Goal: Task Accomplishment & Management: Manage account settings

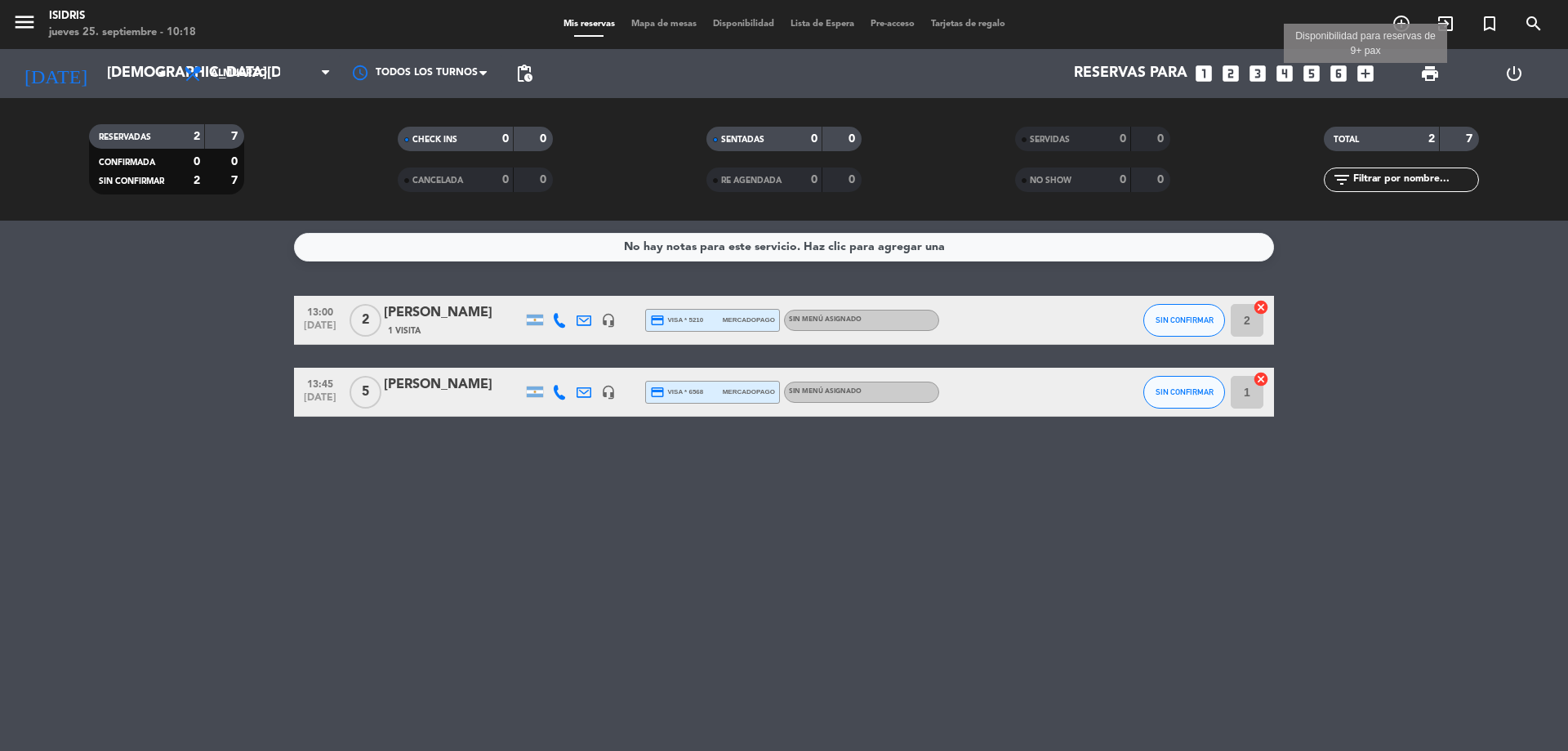
click at [1364, 79] on icon "add_box" at bounding box center [1365, 73] width 22 height 22
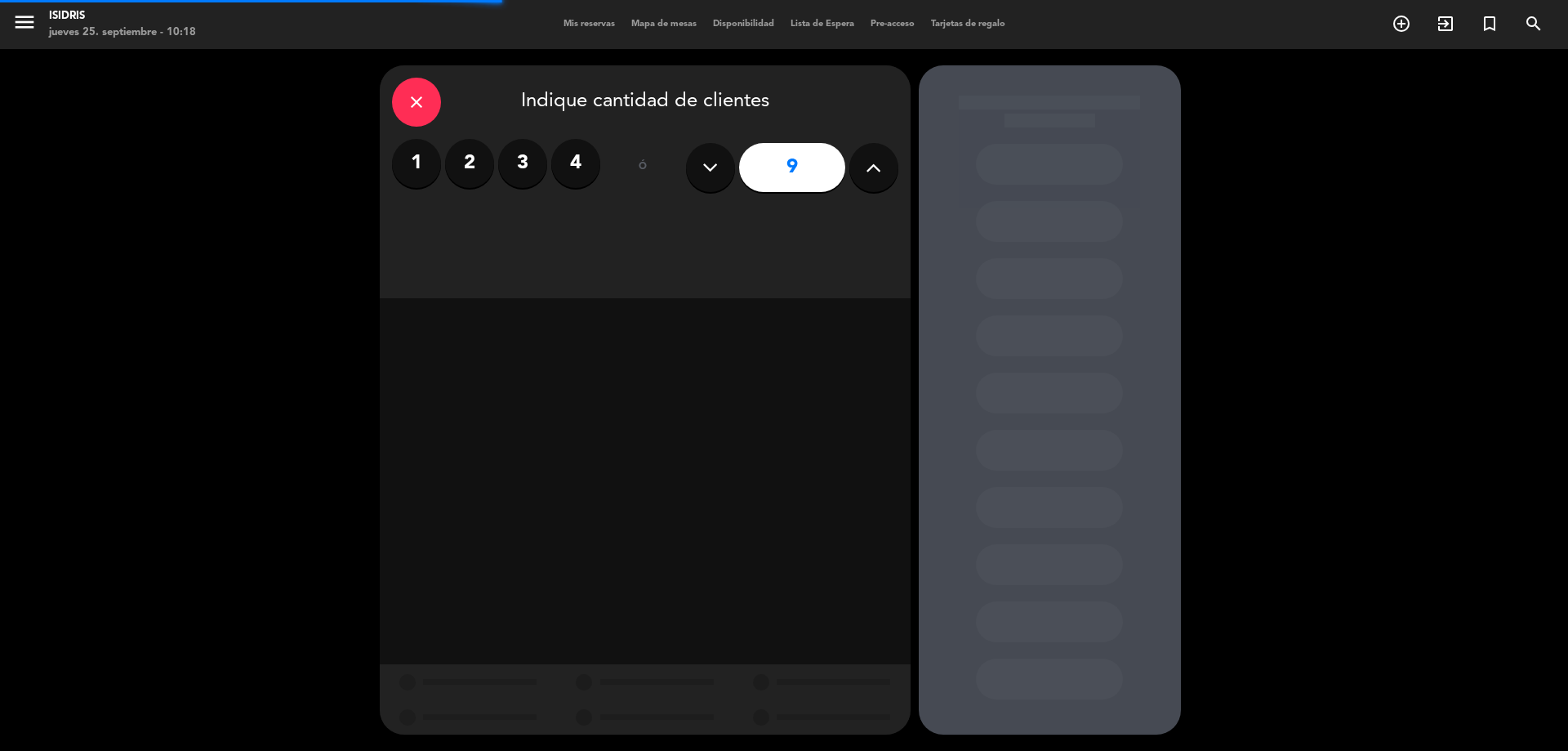
click at [714, 167] on icon at bounding box center [711, 167] width 16 height 24
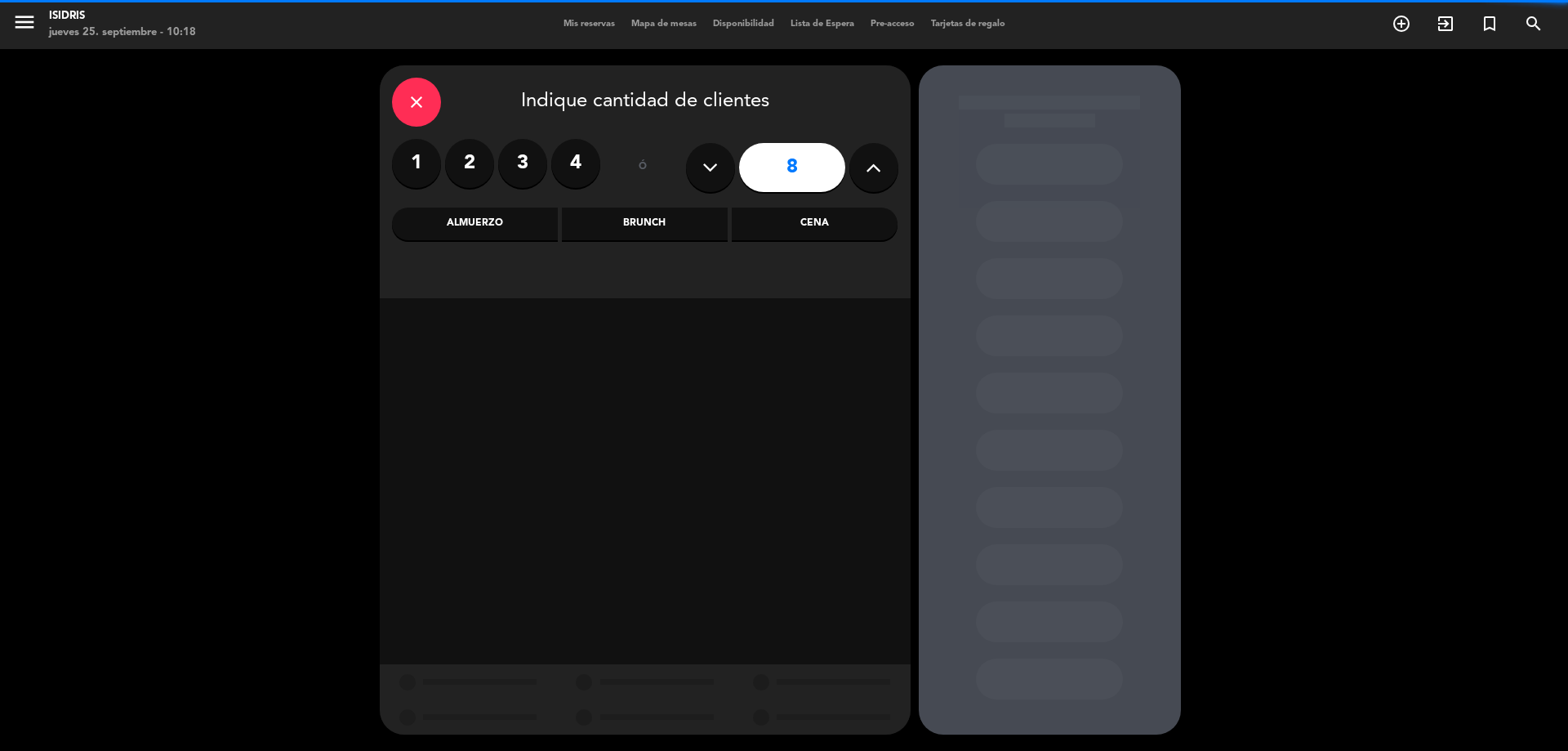
click at [713, 166] on icon at bounding box center [711, 167] width 16 height 24
type input "7"
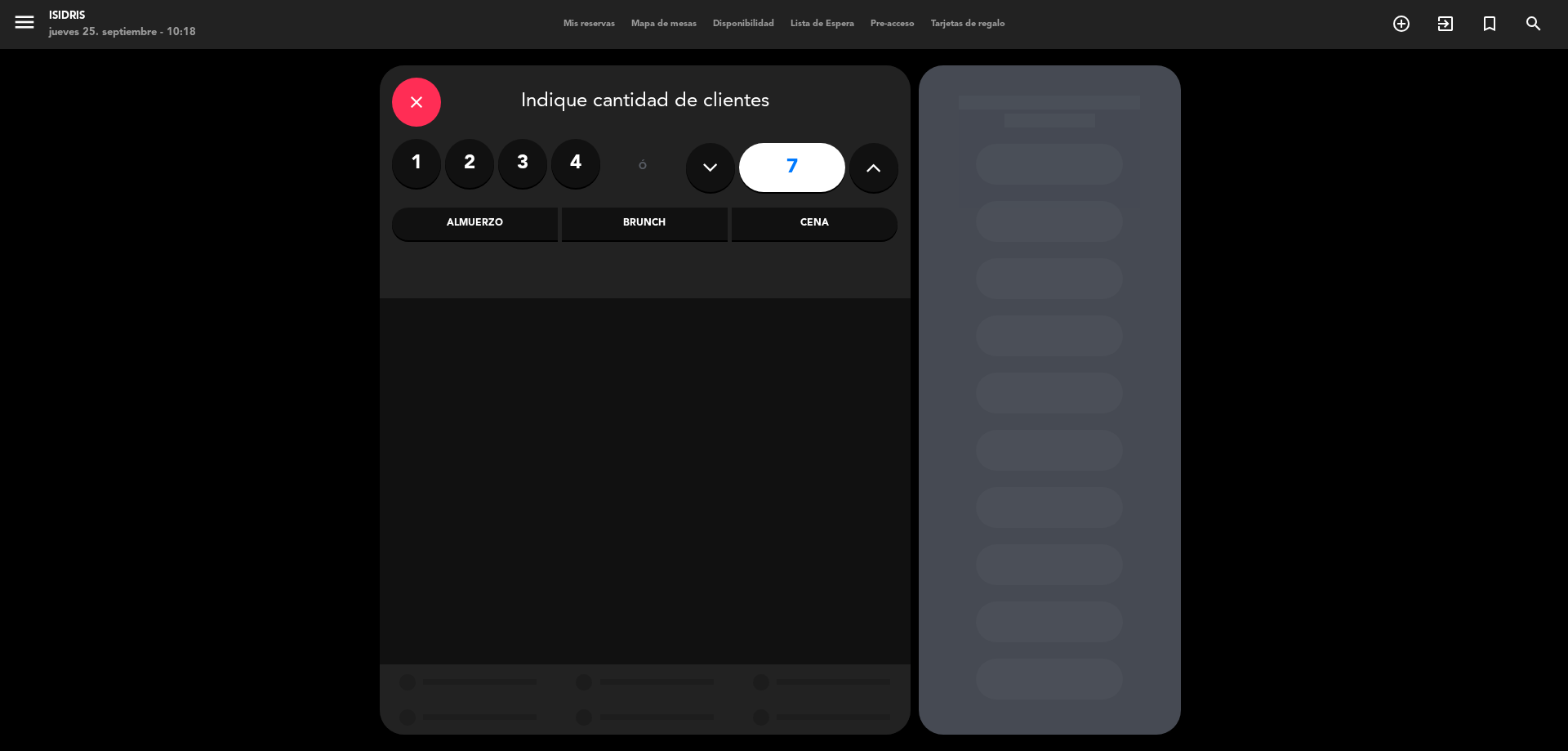
click at [469, 227] on div "Almuerzo" at bounding box center [474, 223] width 165 height 32
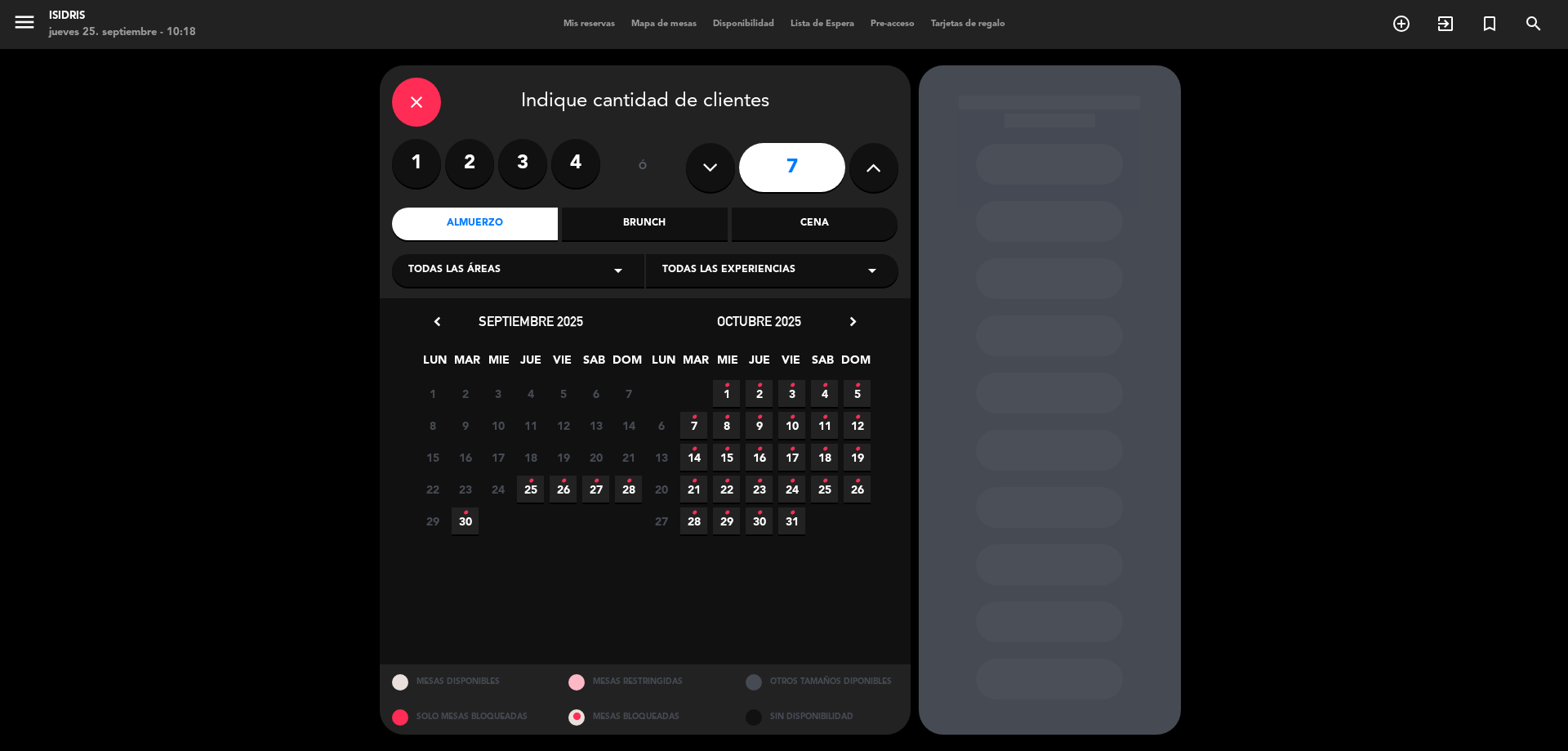
click at [619, 481] on span "28 •" at bounding box center [628, 490] width 27 height 27
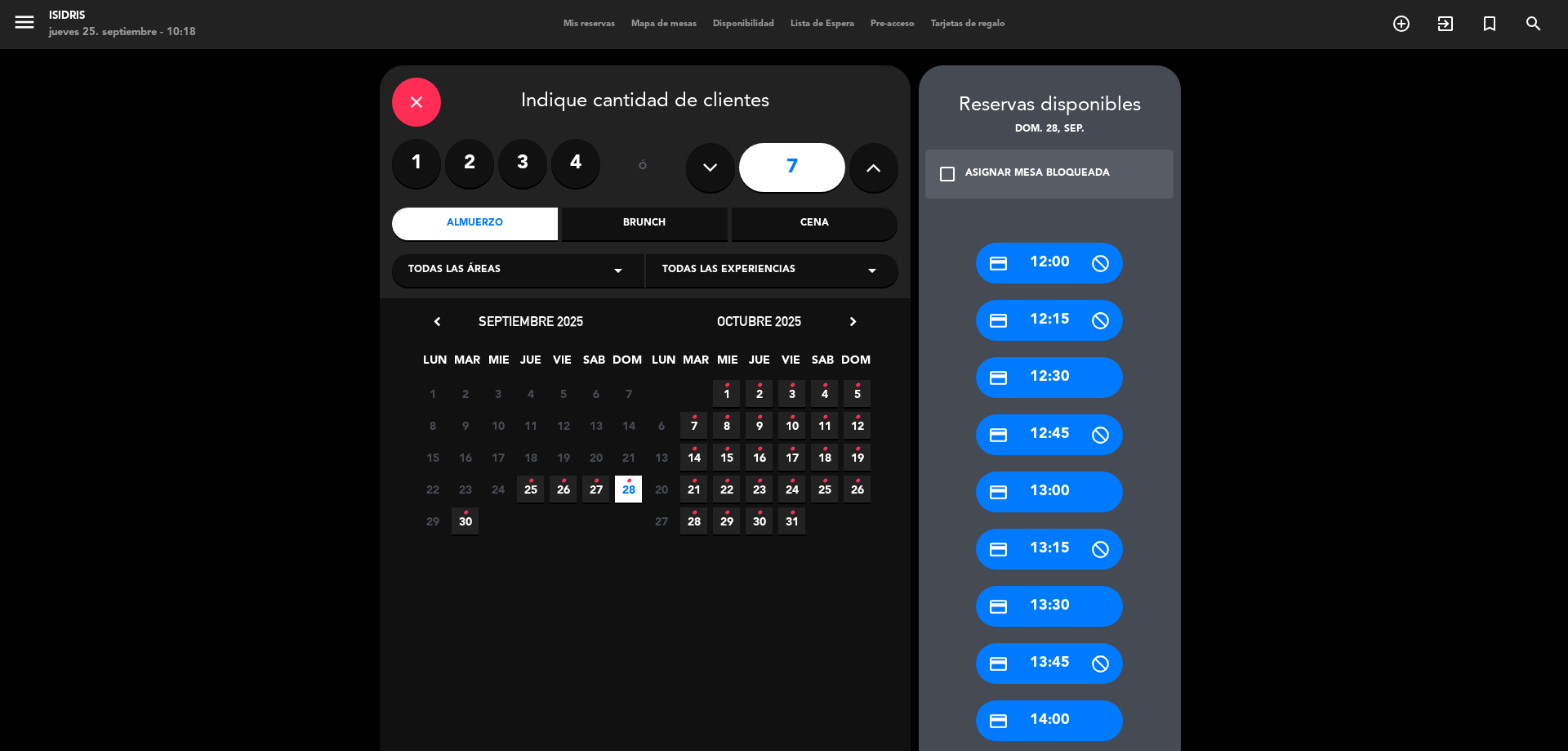
click at [1064, 484] on div "credit_card 13:00" at bounding box center [1049, 492] width 147 height 41
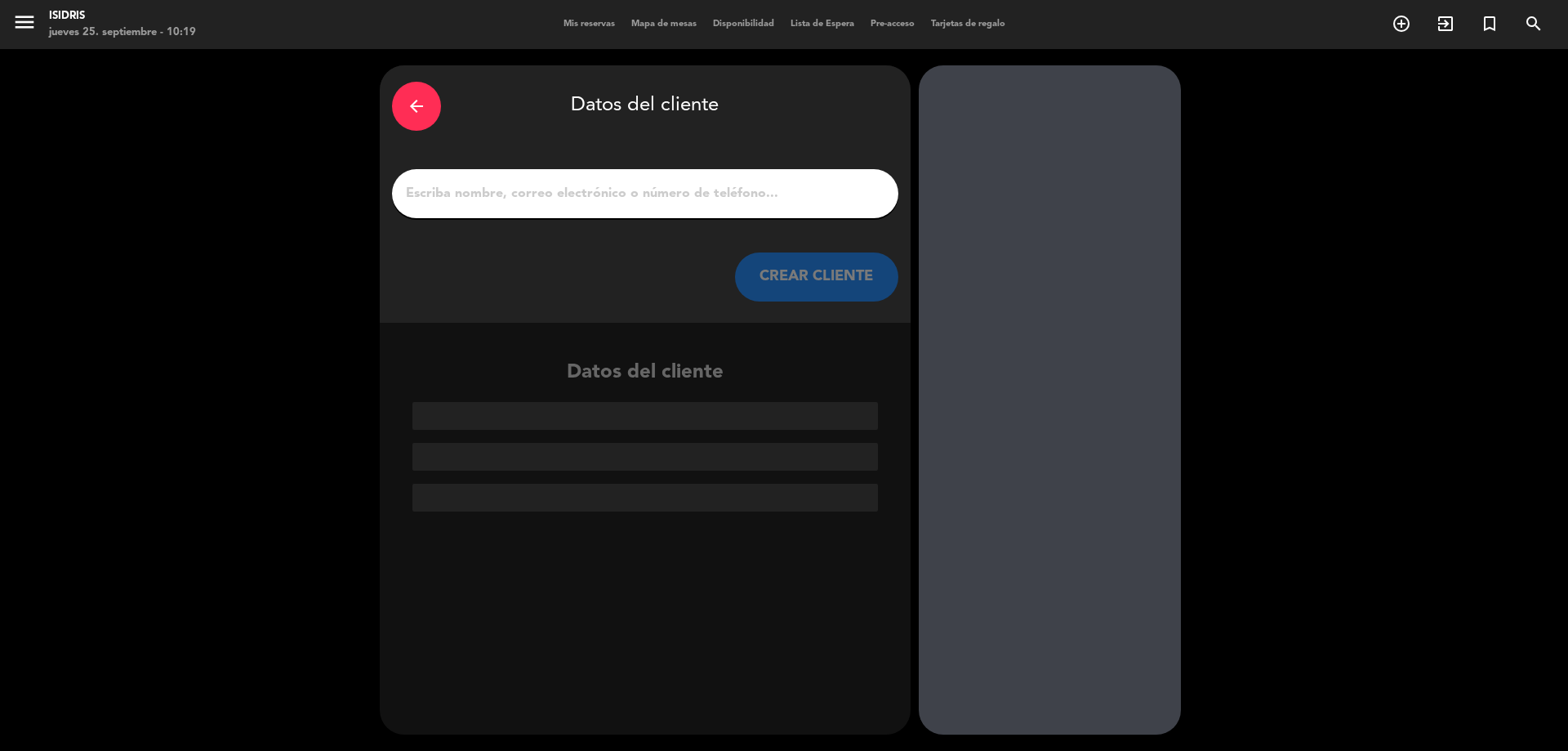
click at [524, 176] on div at bounding box center [644, 194] width 506 height 49
click at [525, 192] on input "1" at bounding box center [645, 193] width 482 height 23
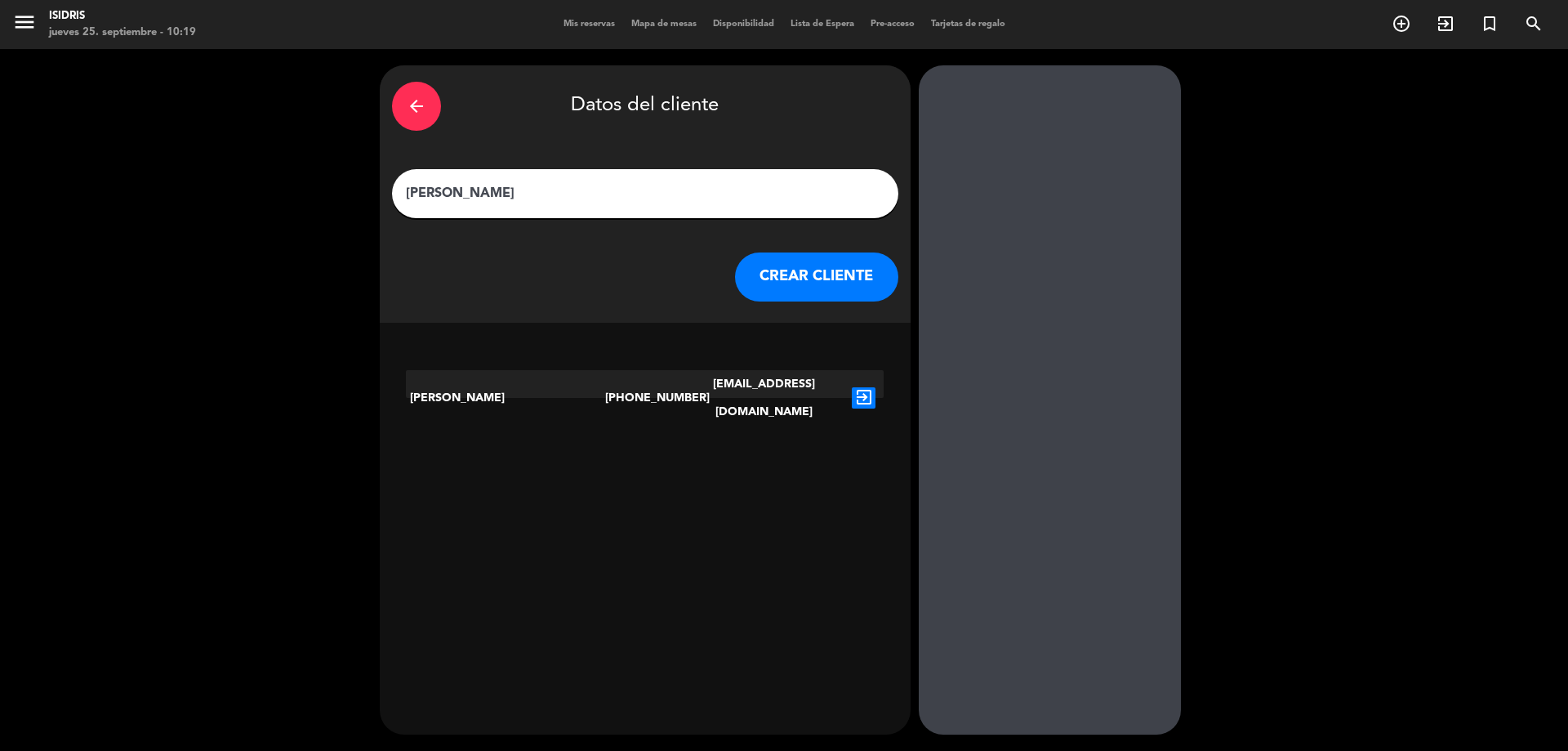
type input "Federico Miralles"
click at [869, 387] on icon "exit_to_app" at bounding box center [863, 398] width 23 height 22
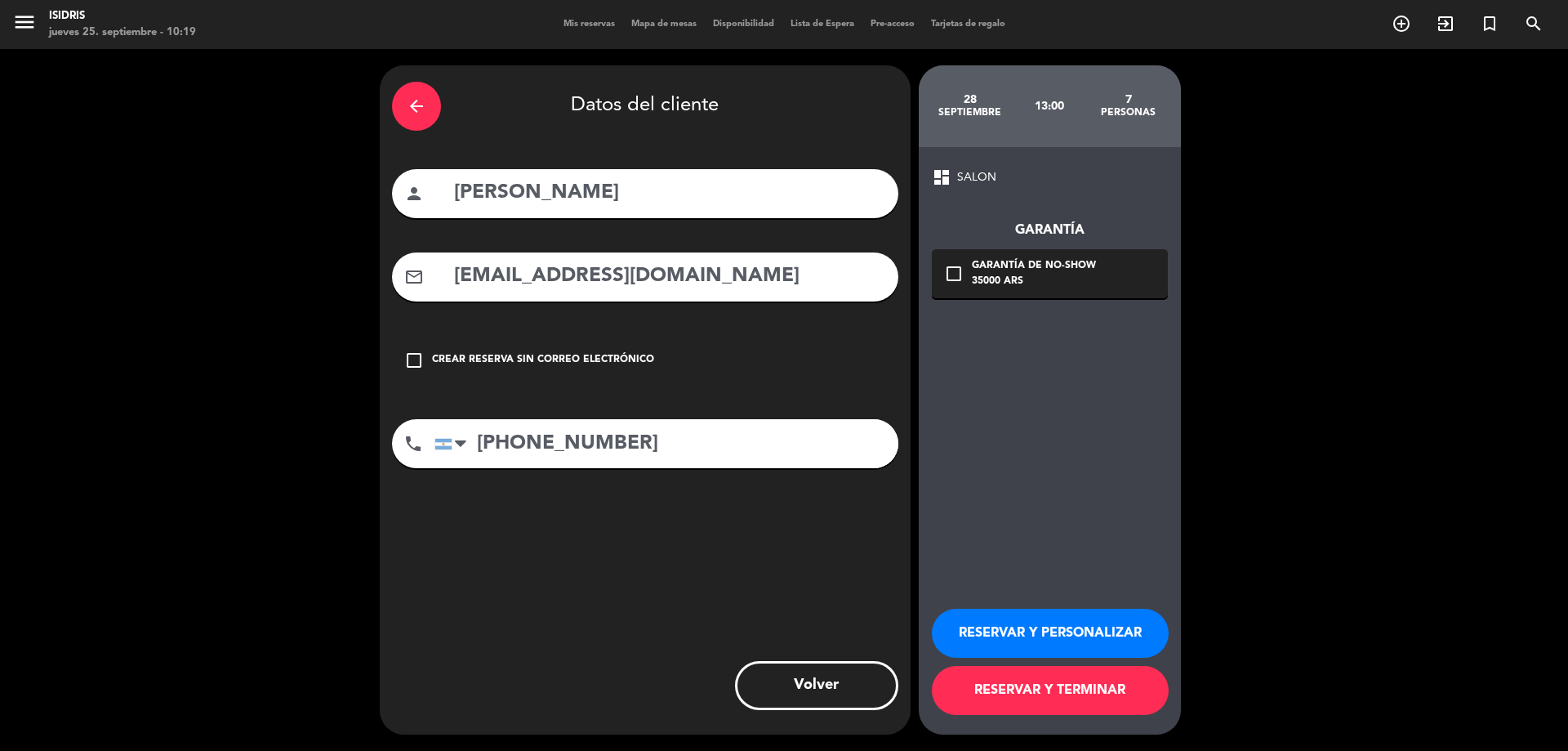
click at [1022, 258] on div "Garantía de no-show" at bounding box center [1034, 266] width 124 height 17
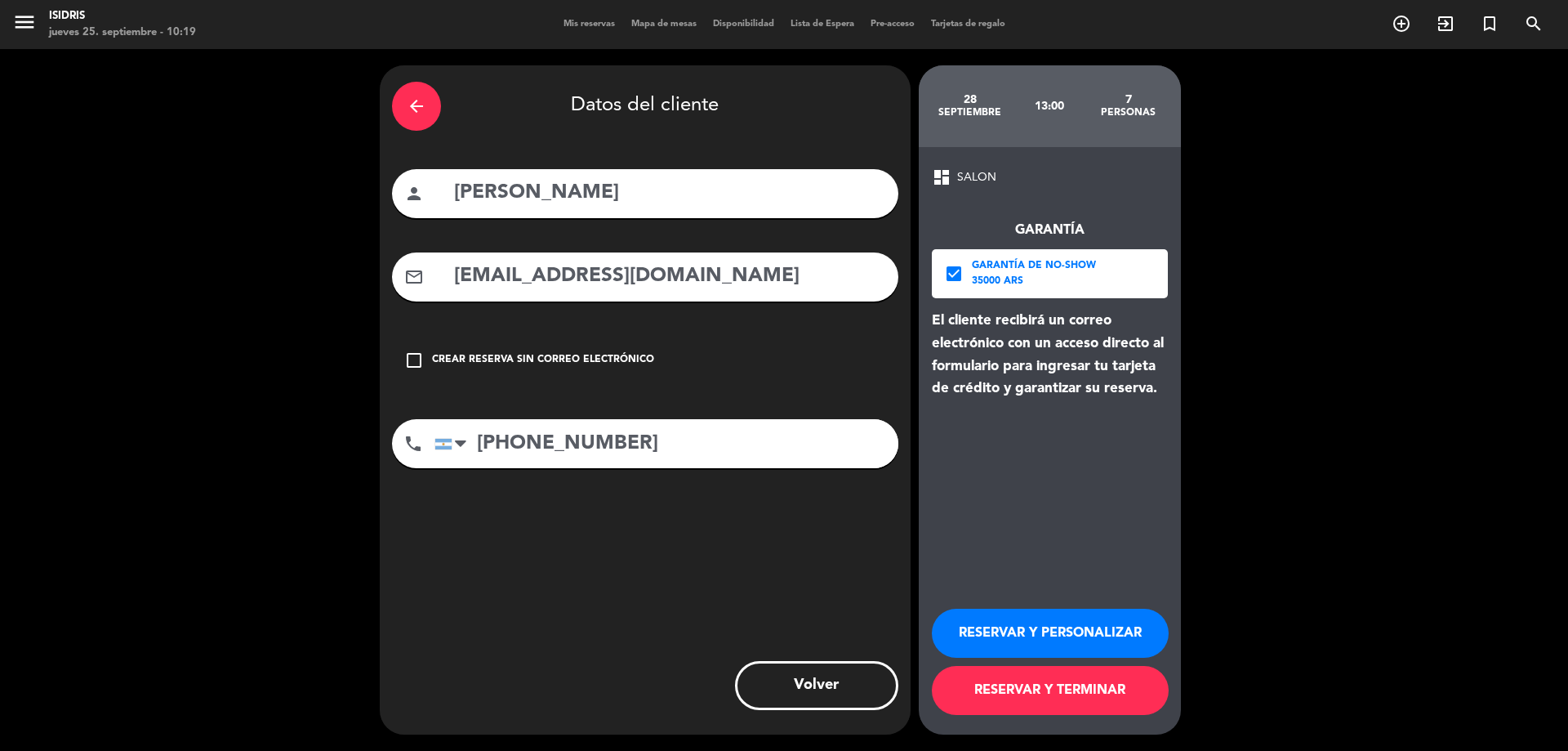
click at [1049, 636] on button "RESERVAR Y PERSONALIZAR" at bounding box center [1050, 634] width 237 height 49
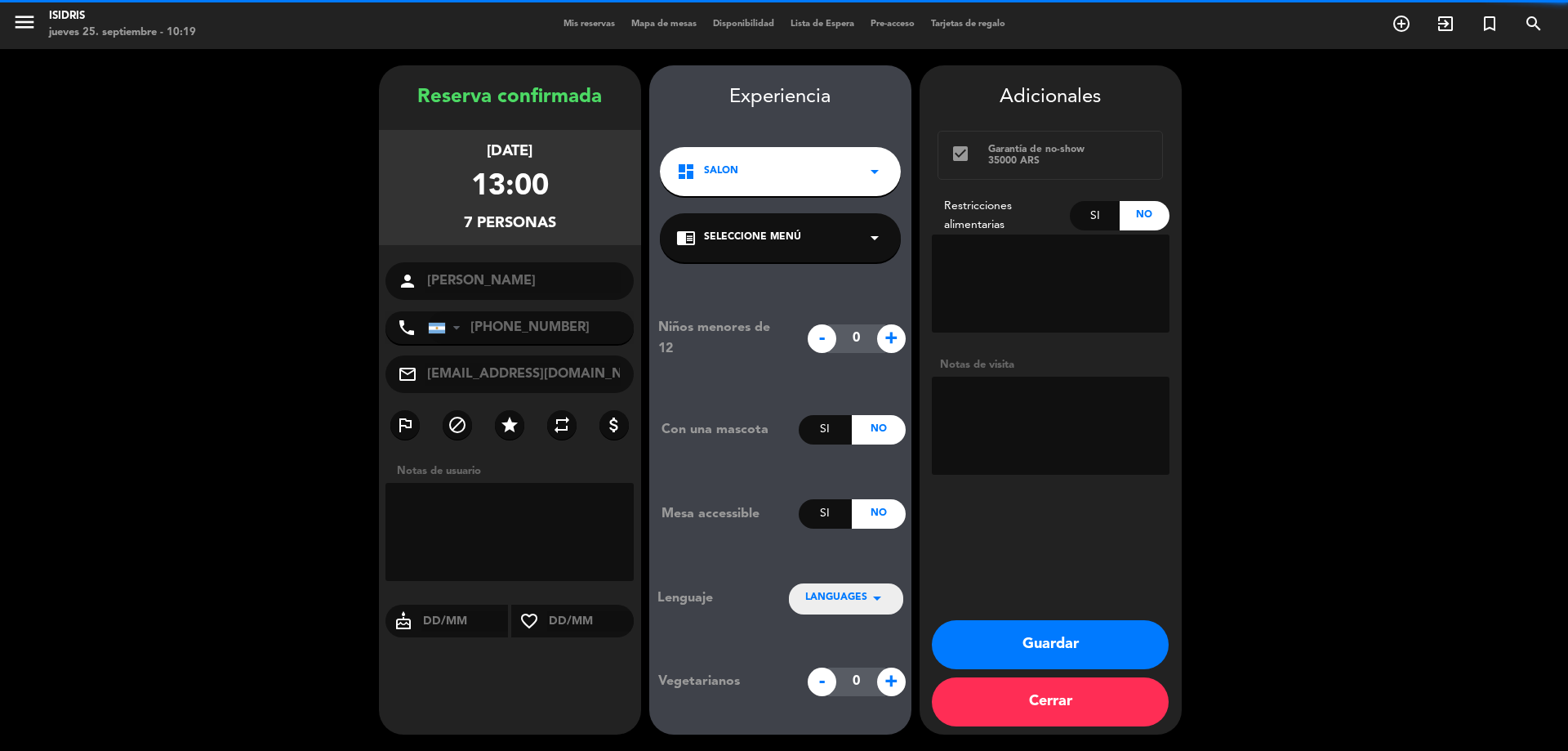
click at [1106, 221] on div "Si" at bounding box center [1094, 215] width 50 height 29
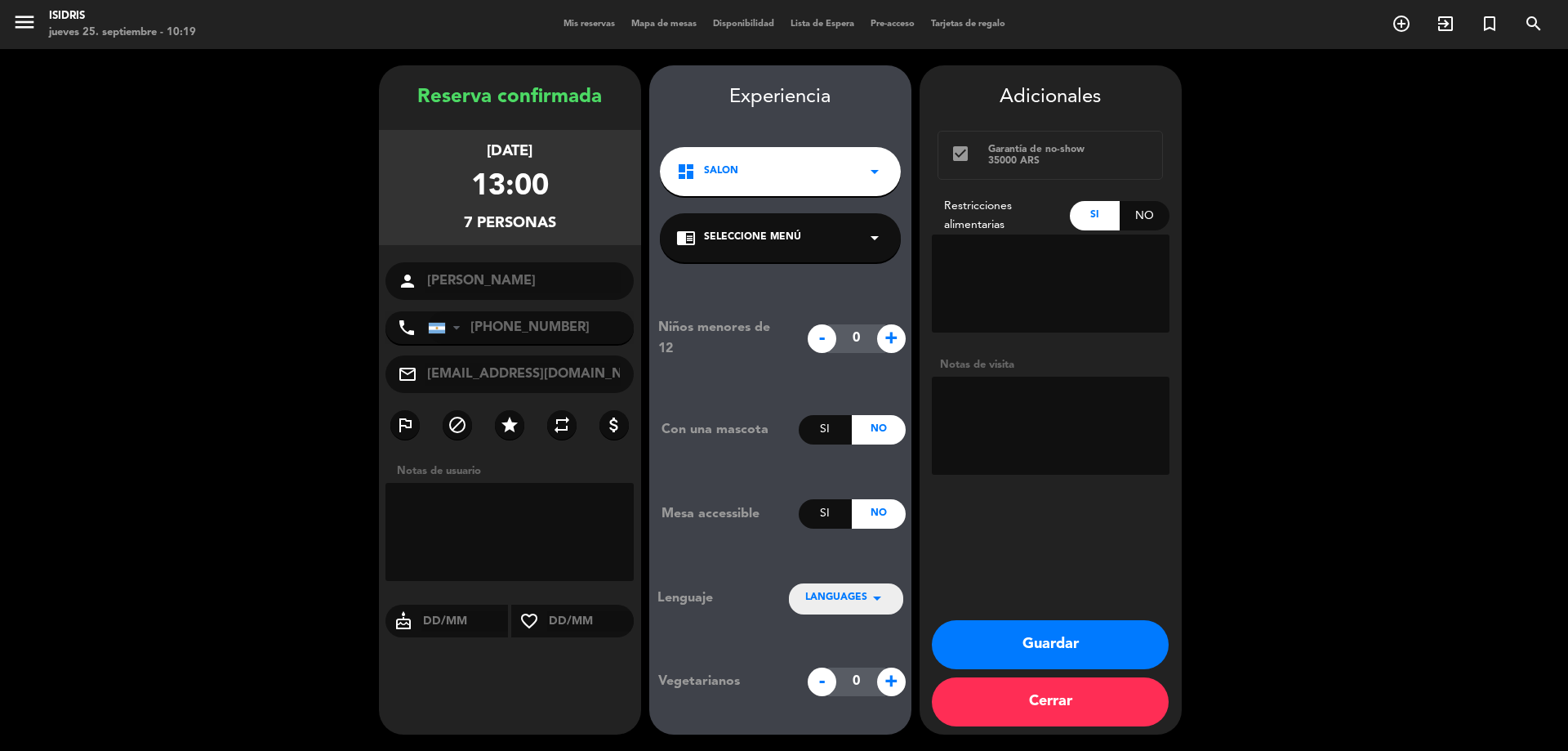
click at [1096, 276] on textarea at bounding box center [1050, 283] width 238 height 98
type textarea "2 pax sin sal"
click at [1020, 634] on button "Guardar" at bounding box center [1050, 644] width 237 height 49
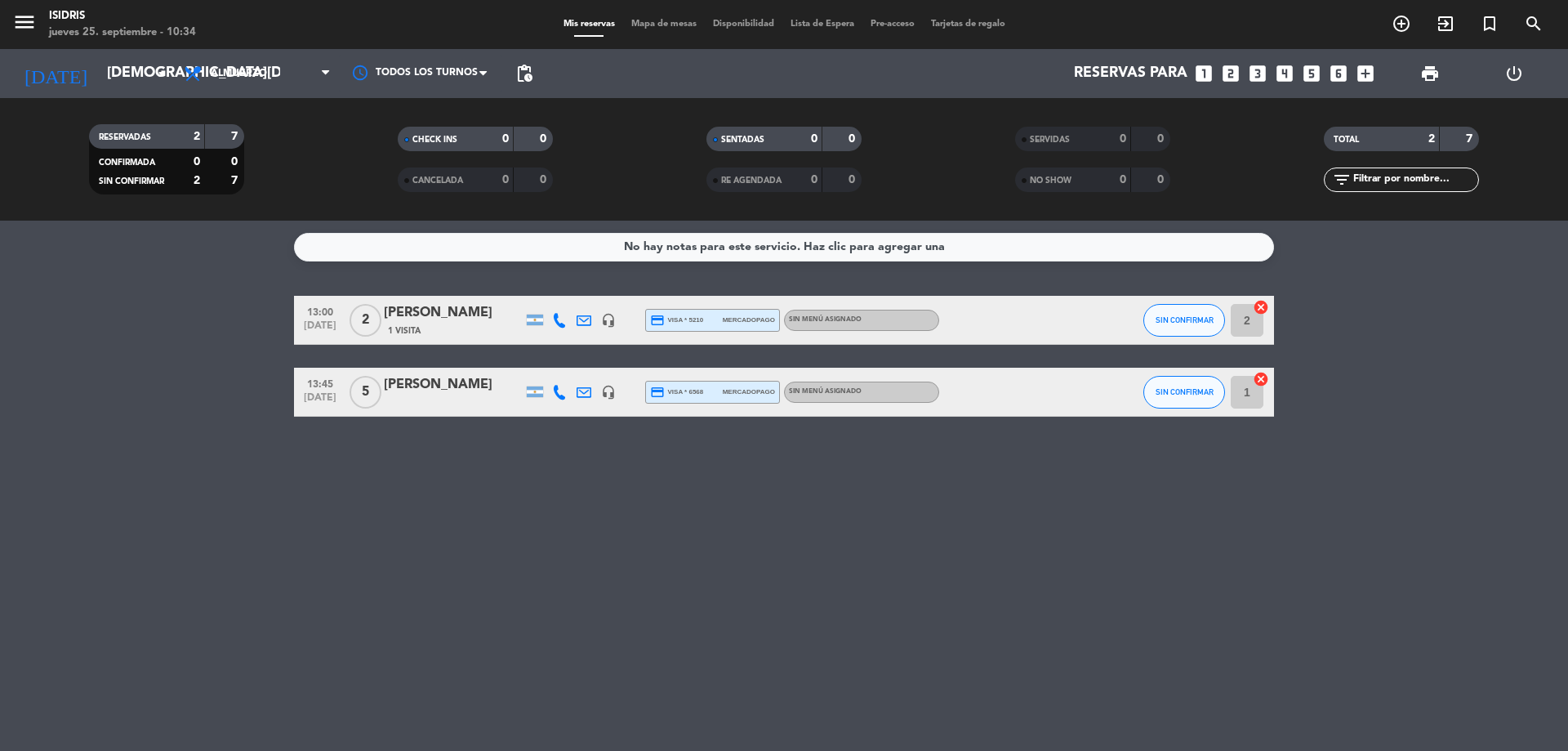
drag, startPoint x: 258, startPoint y: 386, endPoint x: 308, endPoint y: 587, distance: 207.1
click at [309, 581] on div "No hay notas para este servicio. Haz clic para agregar una 13:00 sep. 25 2 Dieg…" at bounding box center [784, 485] width 1568 height 530
click at [306, 593] on div "No hay notas para este servicio. Haz clic para agregar una 13:00 sep. 25 2 Dieg…" at bounding box center [784, 485] width 1568 height 530
click at [589, 395] on icon at bounding box center [583, 392] width 15 height 15
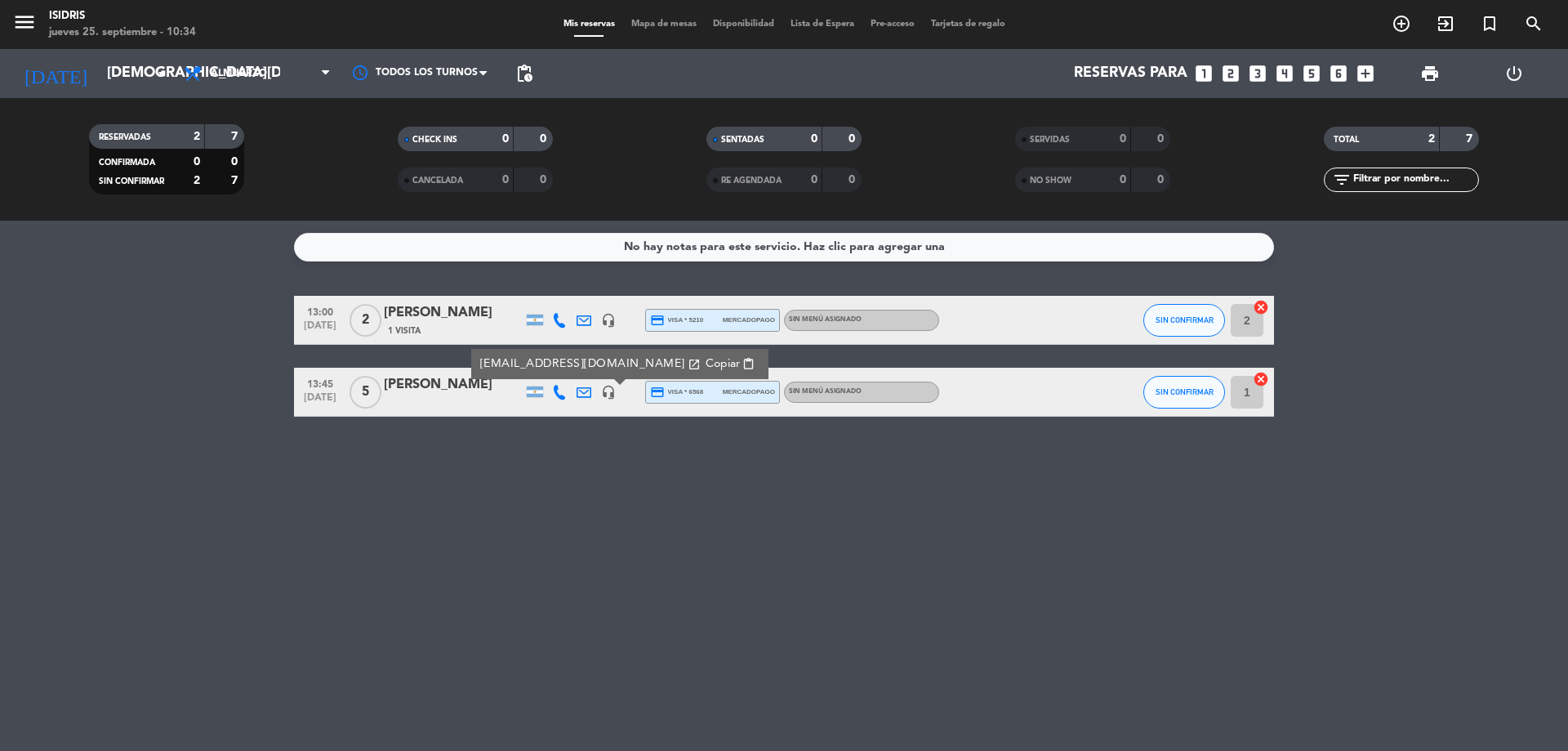
click at [0, 279] on div "No hay notas para este servicio. Haz clic para agregar una 13:00 sep. 25 2 Dieg…" at bounding box center [784, 485] width 1568 height 530
click at [133, 96] on div "today jue. 25 sep. arrow_drop_down" at bounding box center [94, 73] width 163 height 49
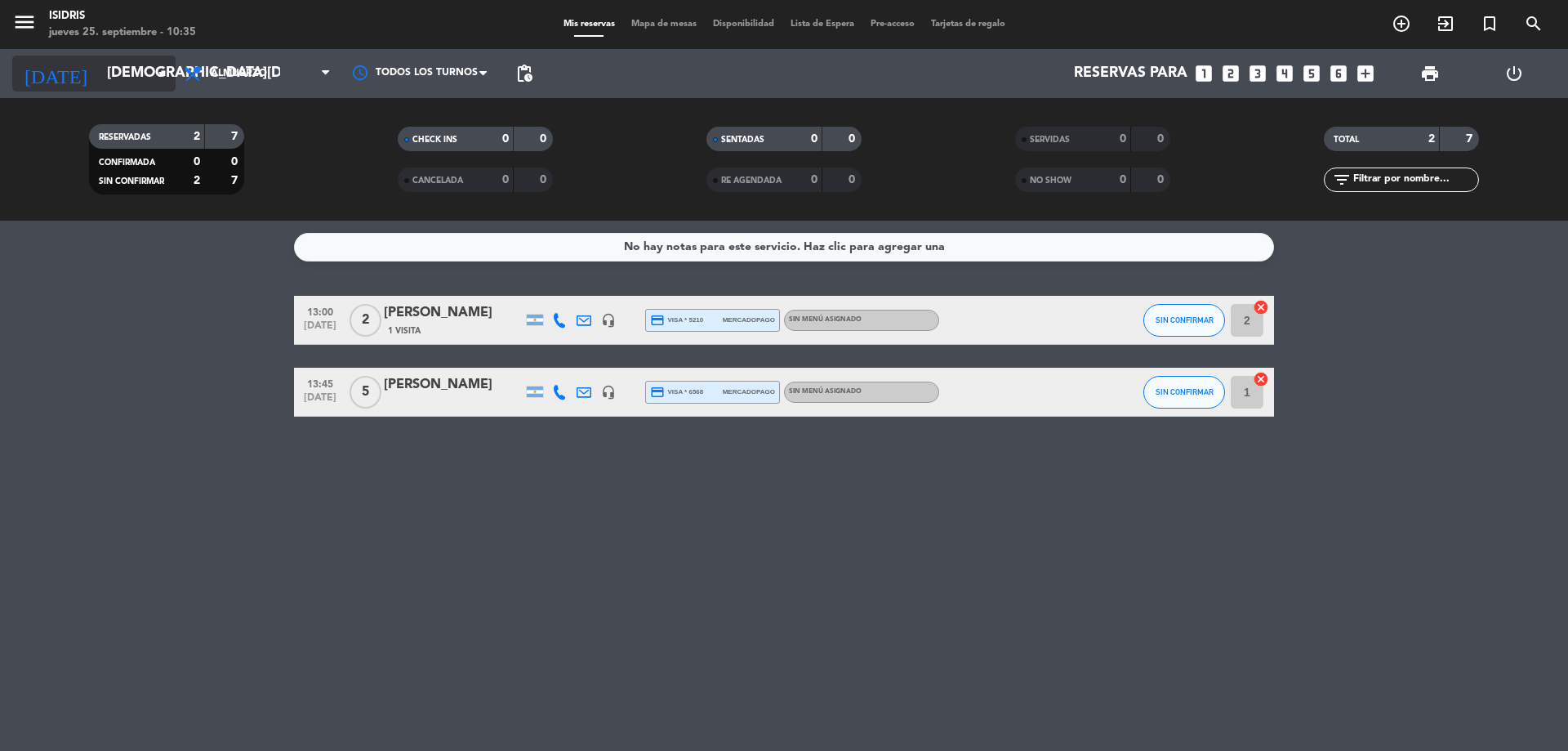
click at [139, 77] on input "[DEMOGRAPHIC_DATA] [DATE]" at bounding box center [194, 72] width 190 height 32
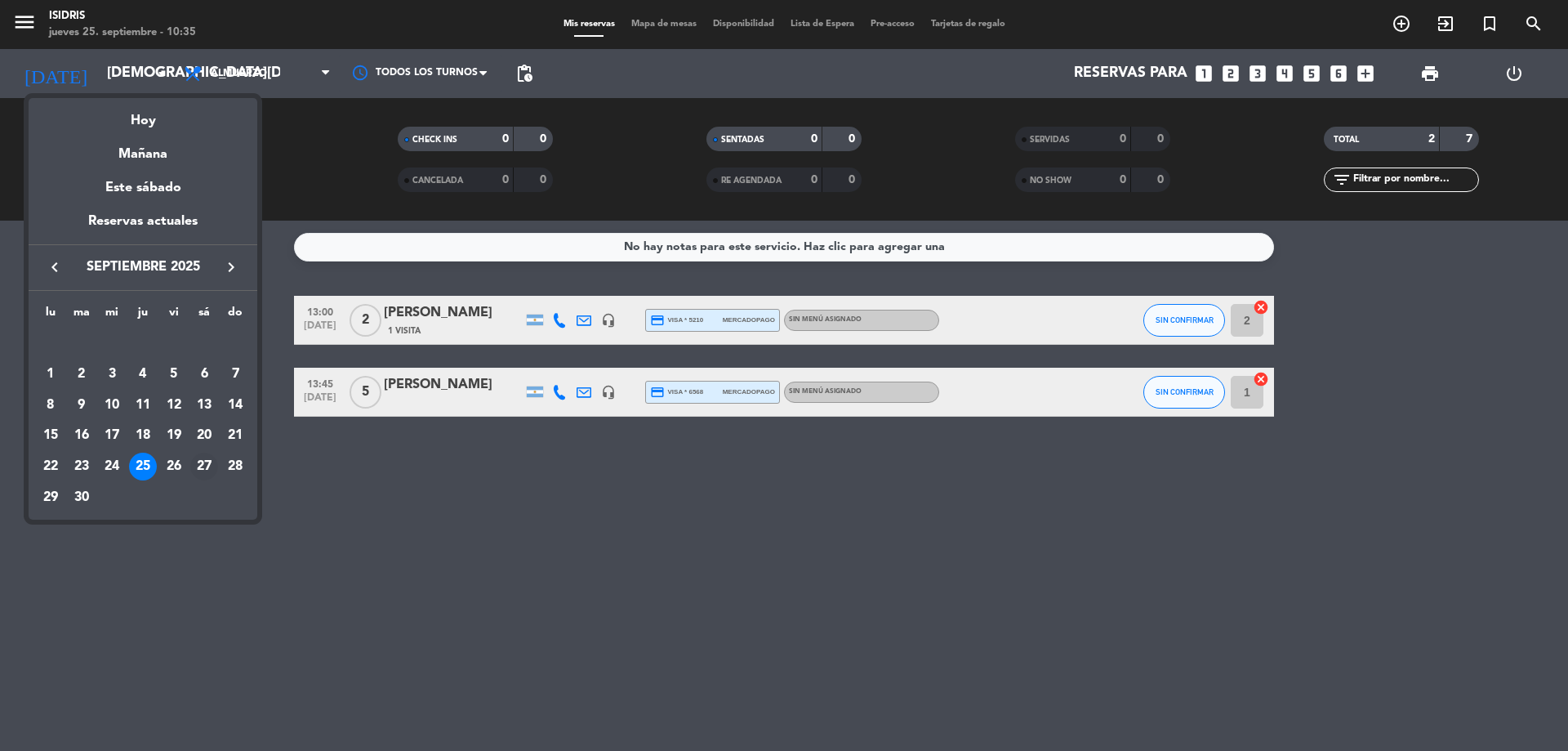
click at [208, 469] on div "27" at bounding box center [204, 466] width 27 height 27
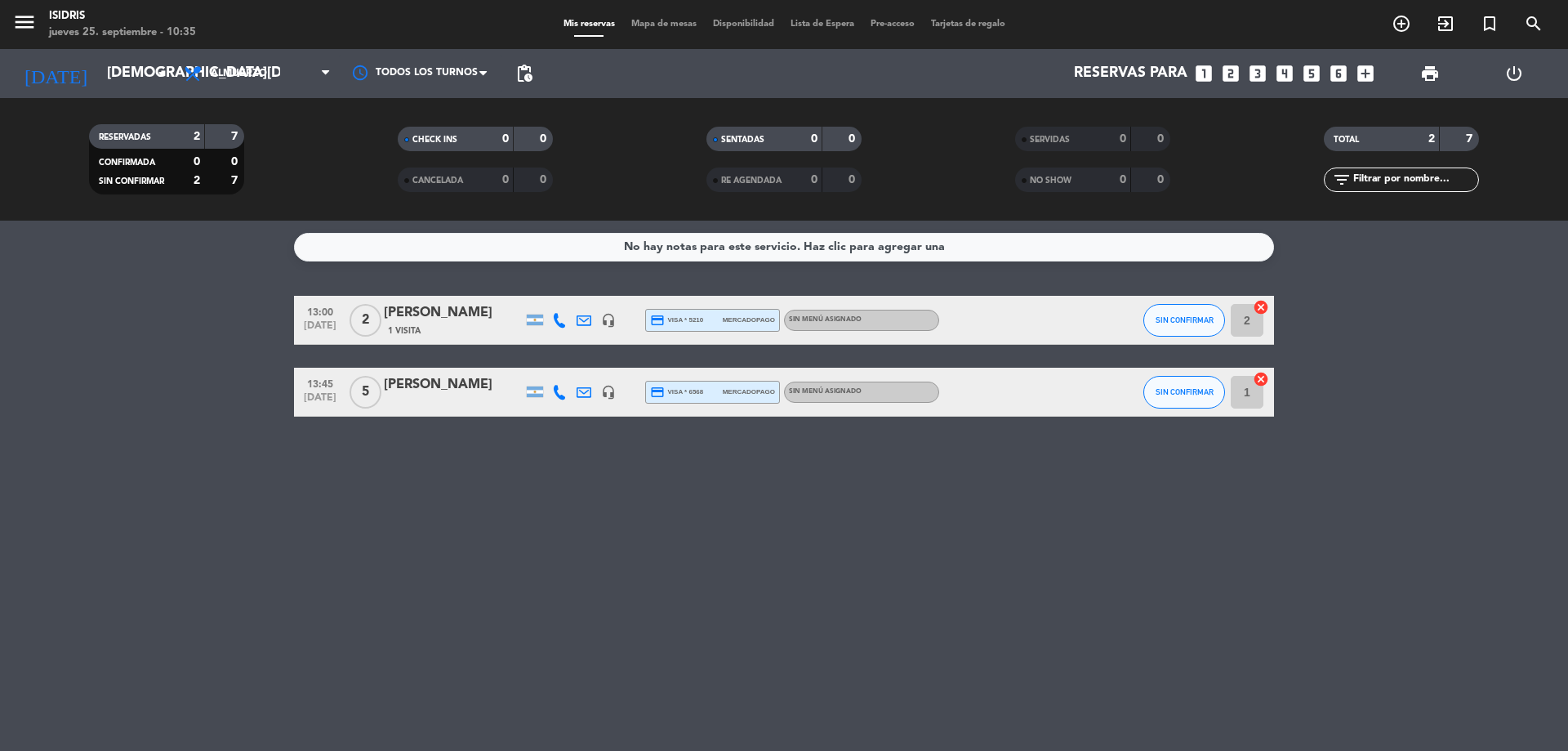
type input "sáb. 27 sep."
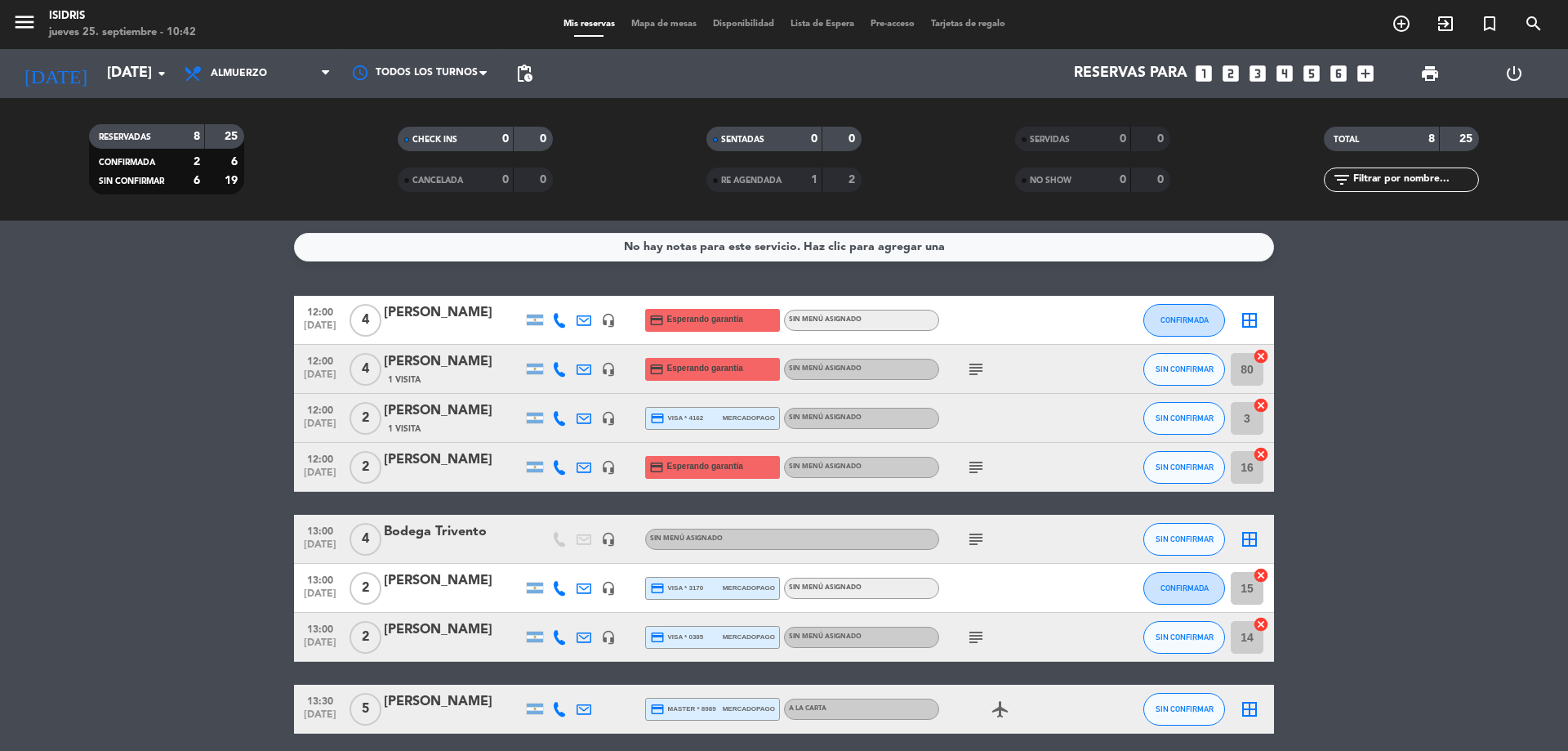
click at [984, 367] on icon "subject" at bounding box center [976, 369] width 20 height 20
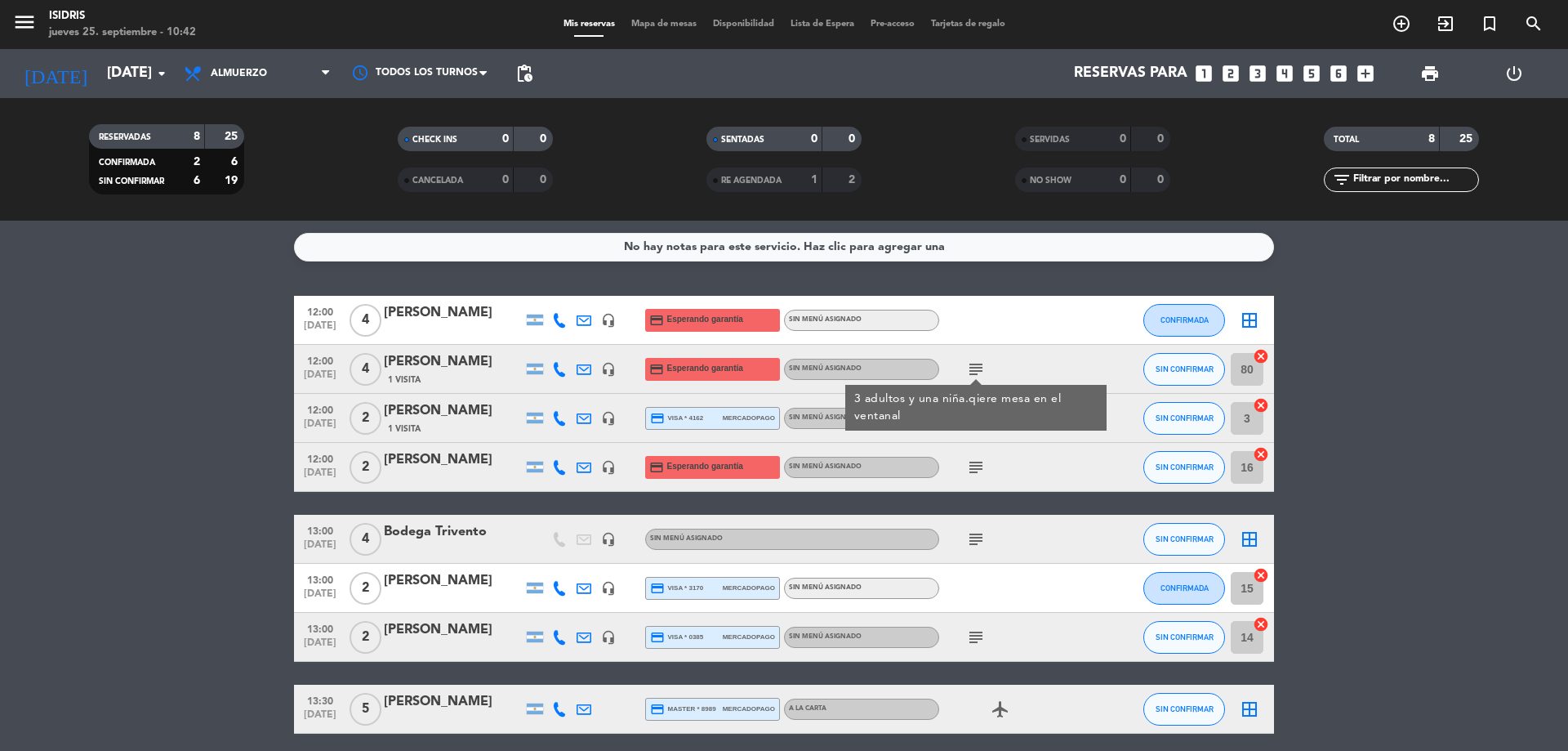
click at [974, 466] on icon "subject" at bounding box center [976, 467] width 20 height 20
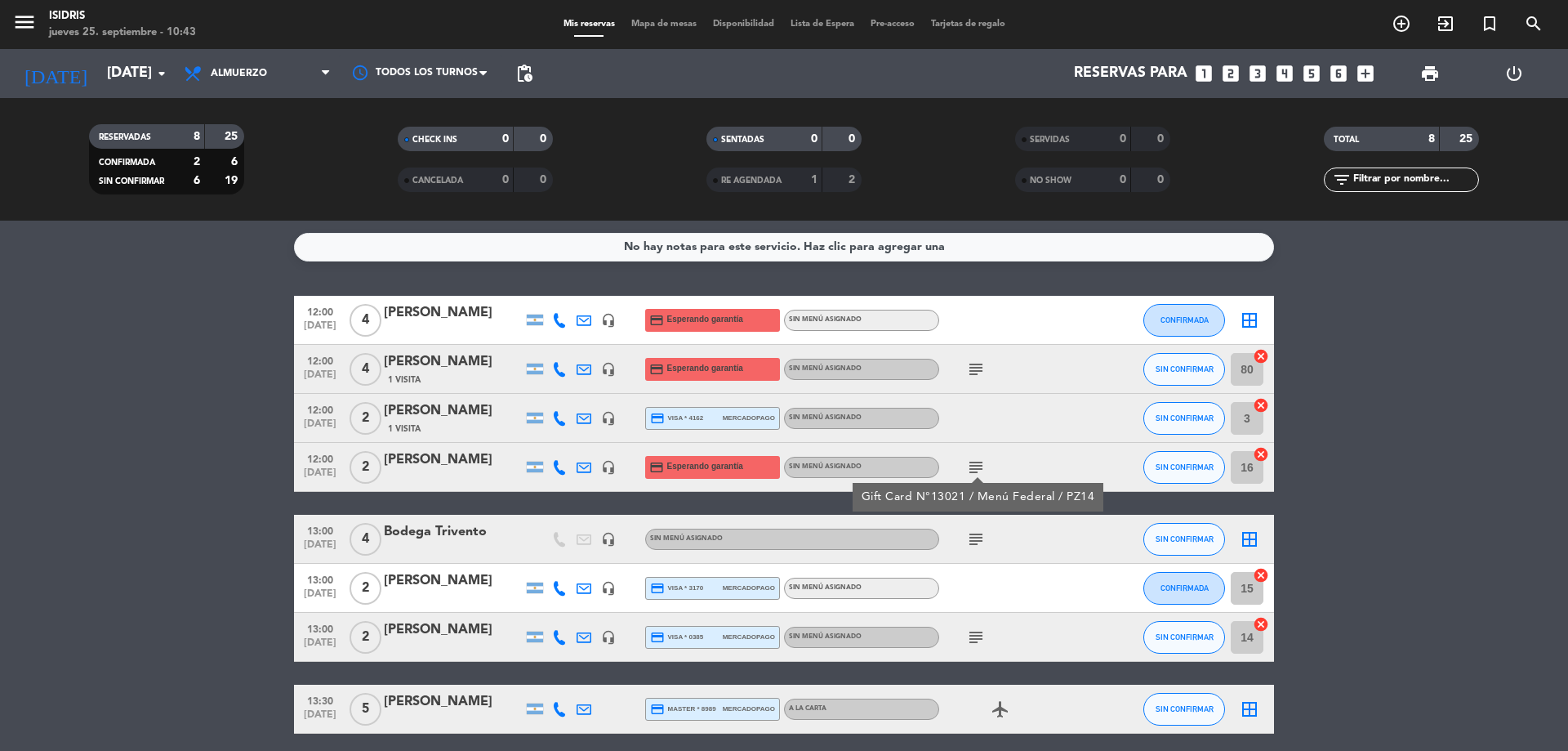
click at [982, 540] on icon "subject" at bounding box center [976, 540] width 20 height 20
click at [979, 643] on icon "subject" at bounding box center [976, 637] width 20 height 20
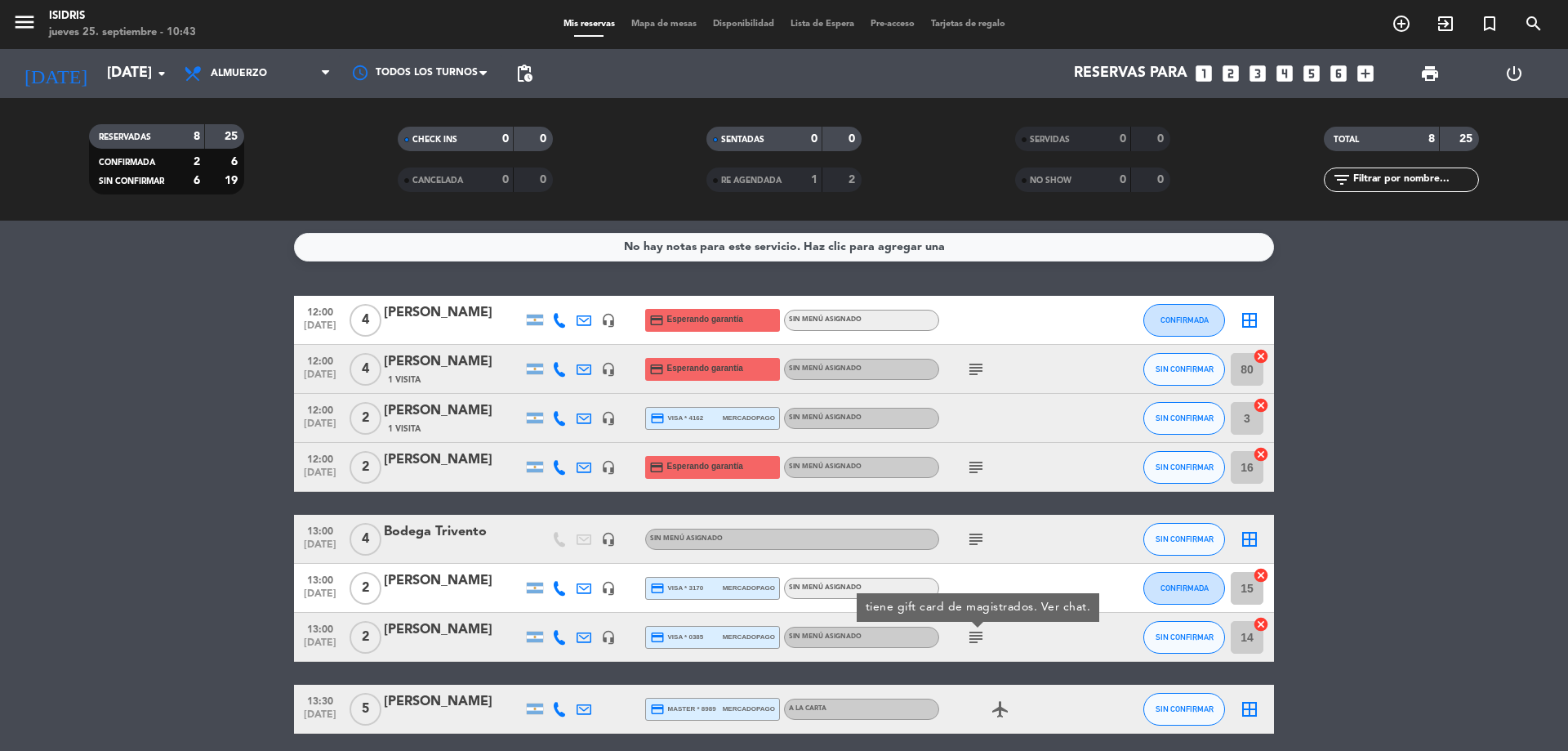
click at [981, 569] on div at bounding box center [1012, 587] width 147 height 48
click at [1236, 63] on icon "looks_two" at bounding box center [1230, 73] width 22 height 22
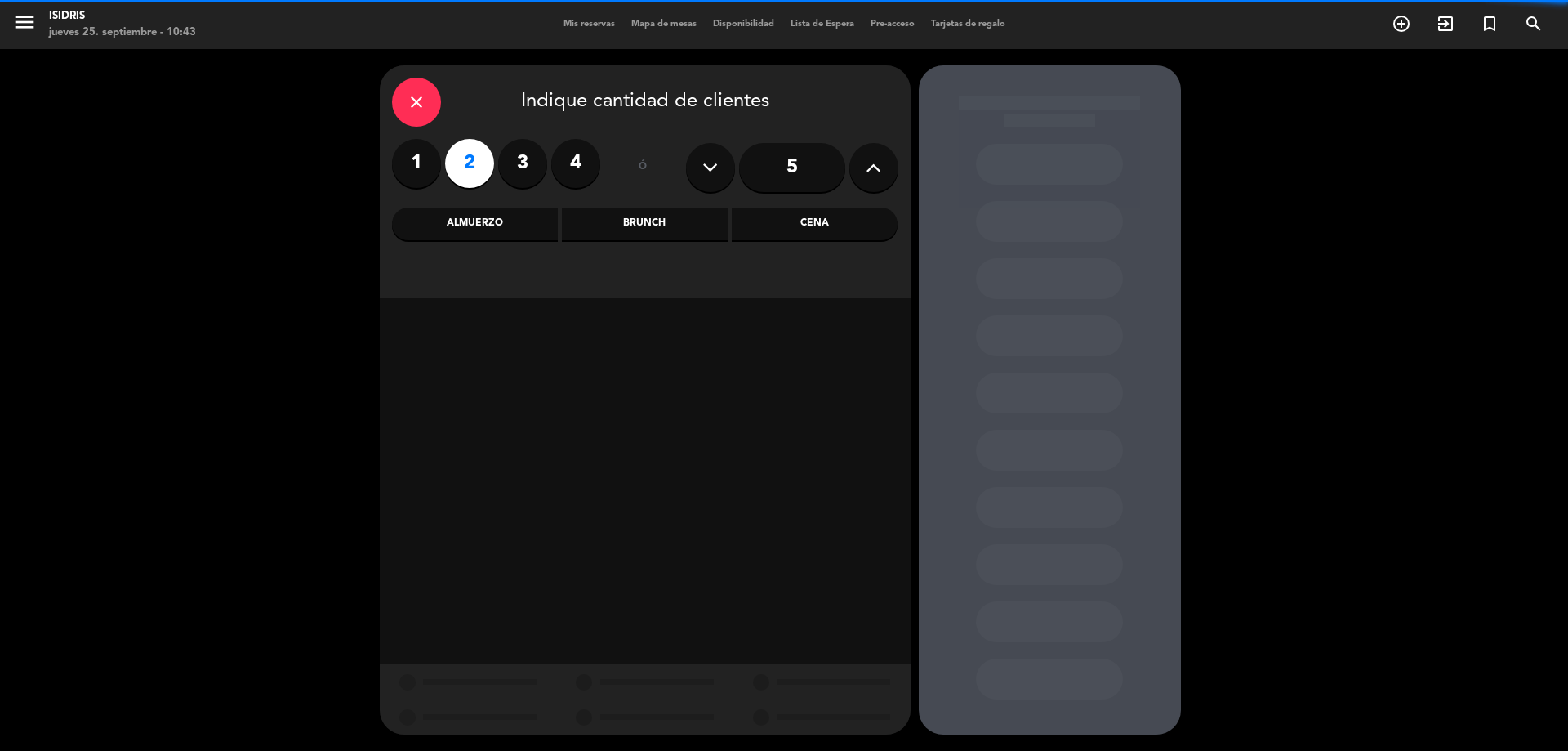
click at [495, 212] on div "Almuerzo" at bounding box center [474, 223] width 165 height 32
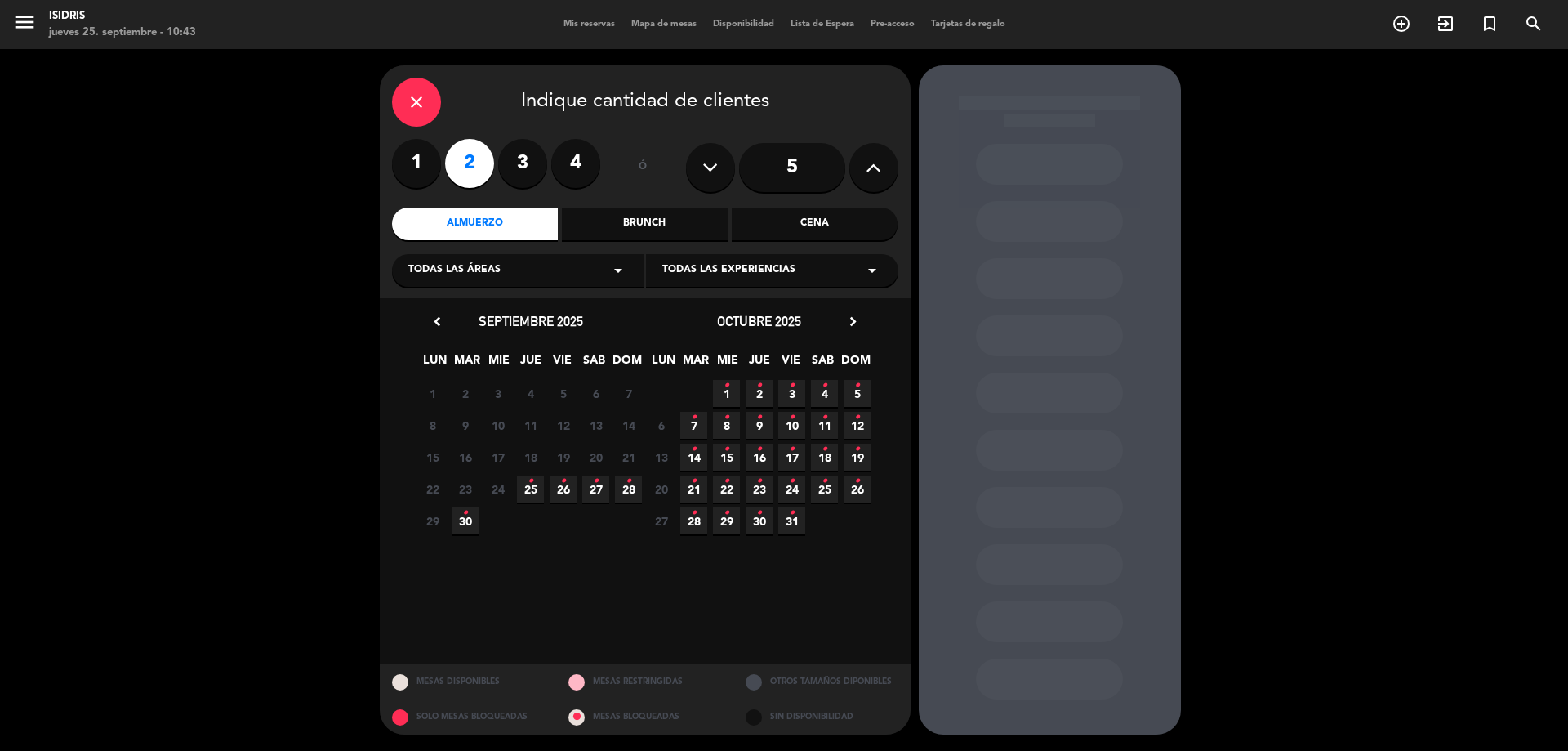
click at [601, 486] on span "27 •" at bounding box center [596, 490] width 27 height 27
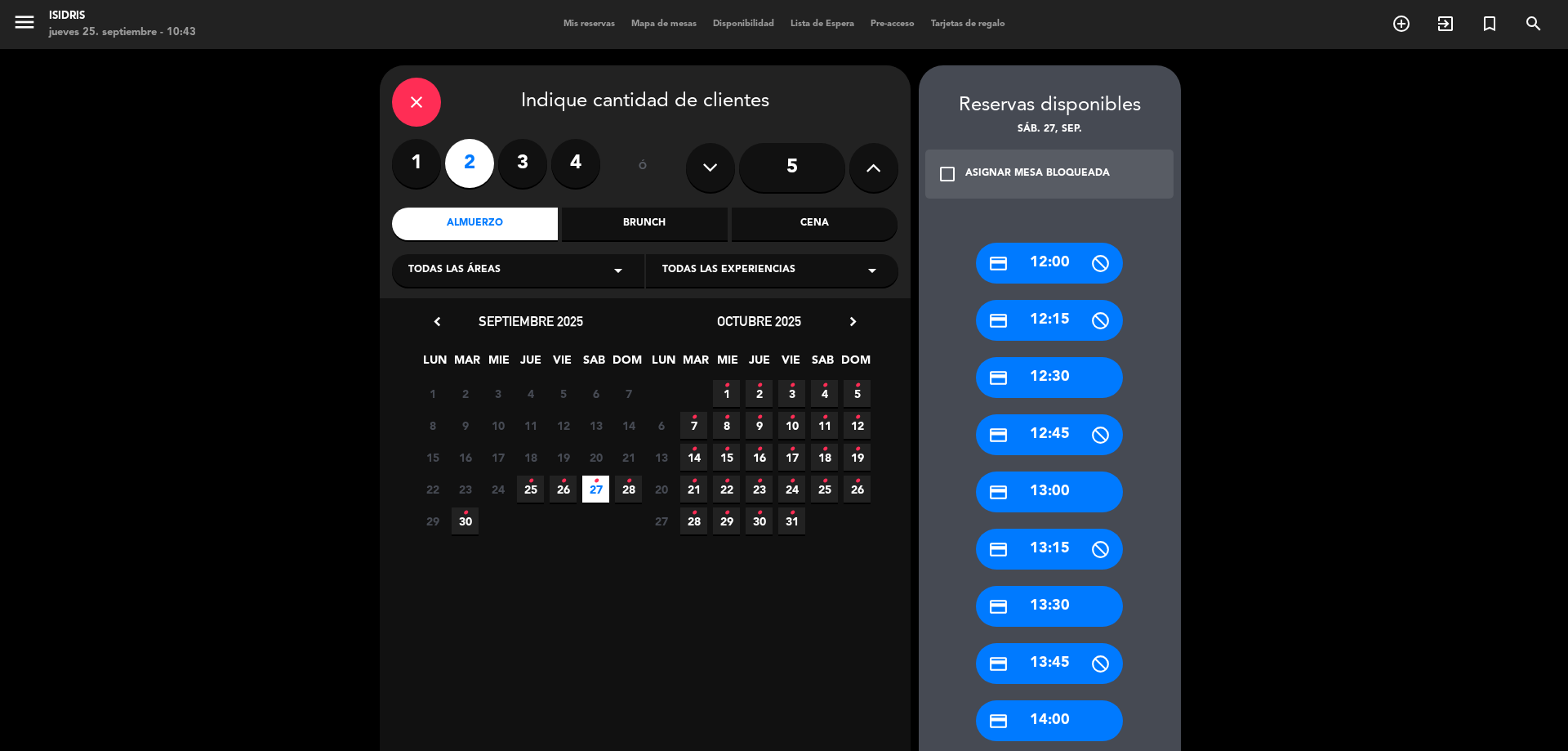
click at [1026, 271] on div "credit_card 12:00" at bounding box center [1049, 263] width 147 height 41
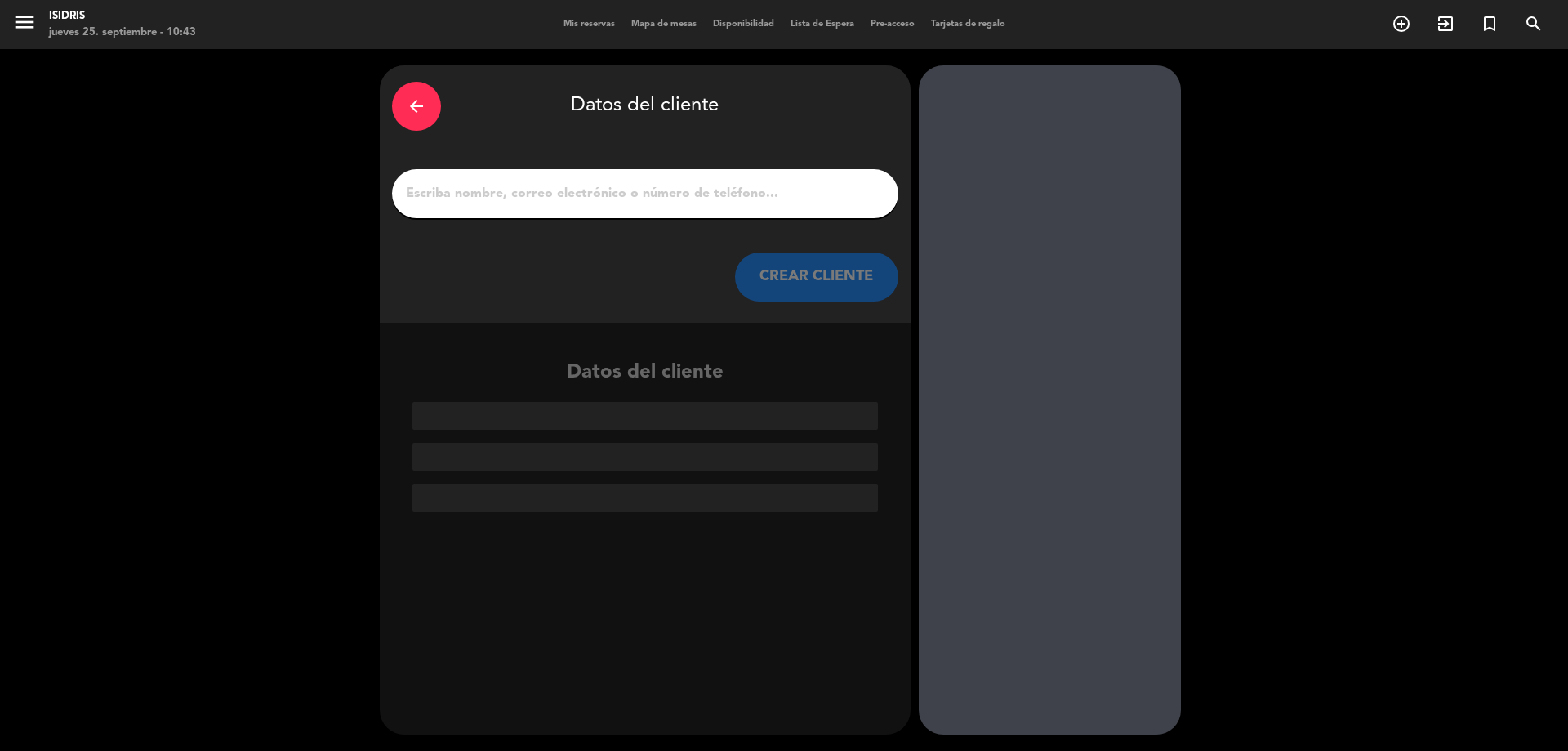
click at [545, 198] on input "1" at bounding box center [645, 193] width 482 height 23
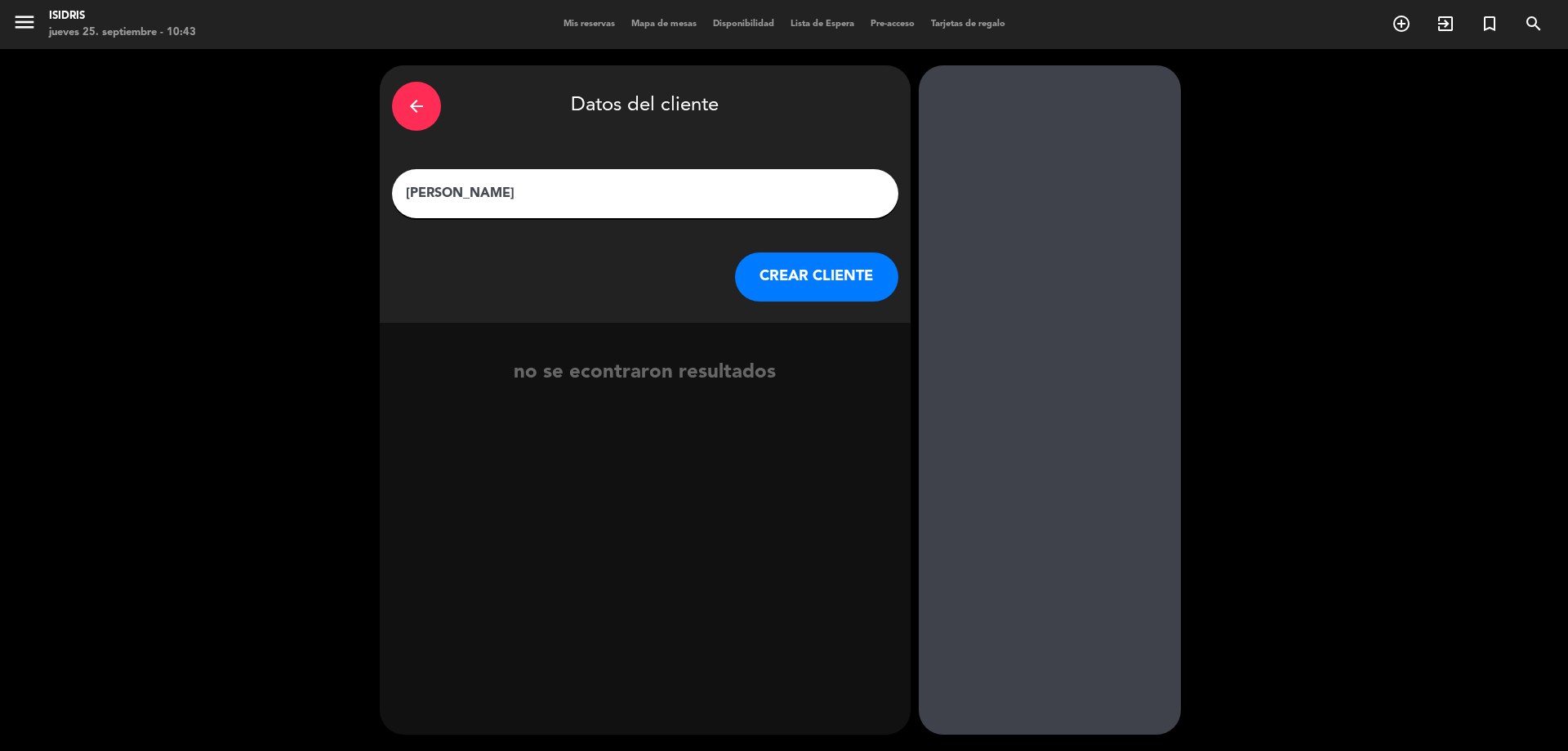
type input "Milagros Martinez"
click at [757, 257] on button "CREAR CLIENTE" at bounding box center [816, 277] width 163 height 49
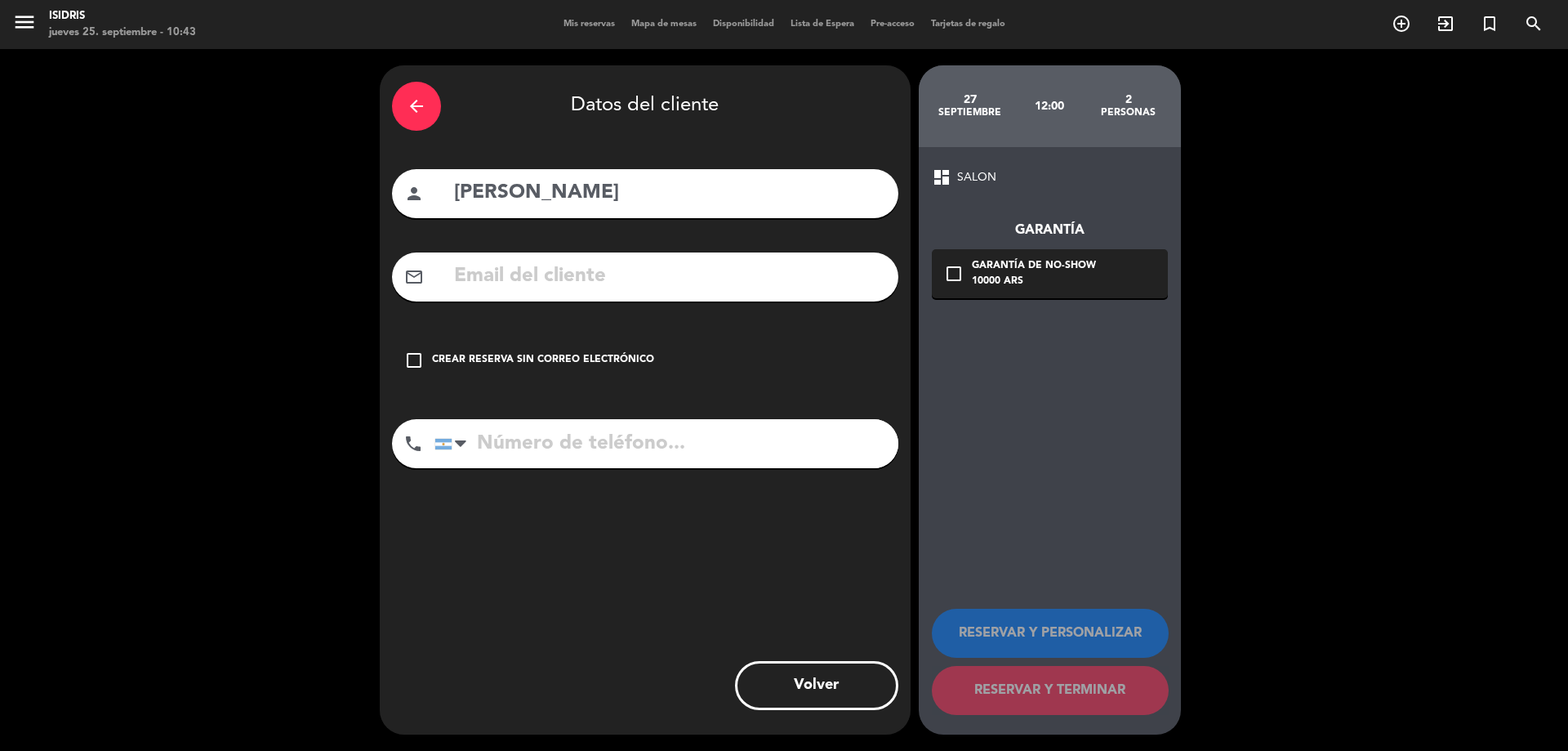
click at [648, 280] on input "text" at bounding box center [669, 276] width 434 height 33
paste input "⁠milytinez@gmail.com"
type input "⁠milytinez@gmail.com"
click at [570, 454] on input "tel" at bounding box center [667, 444] width 464 height 49
type input "2616950252"
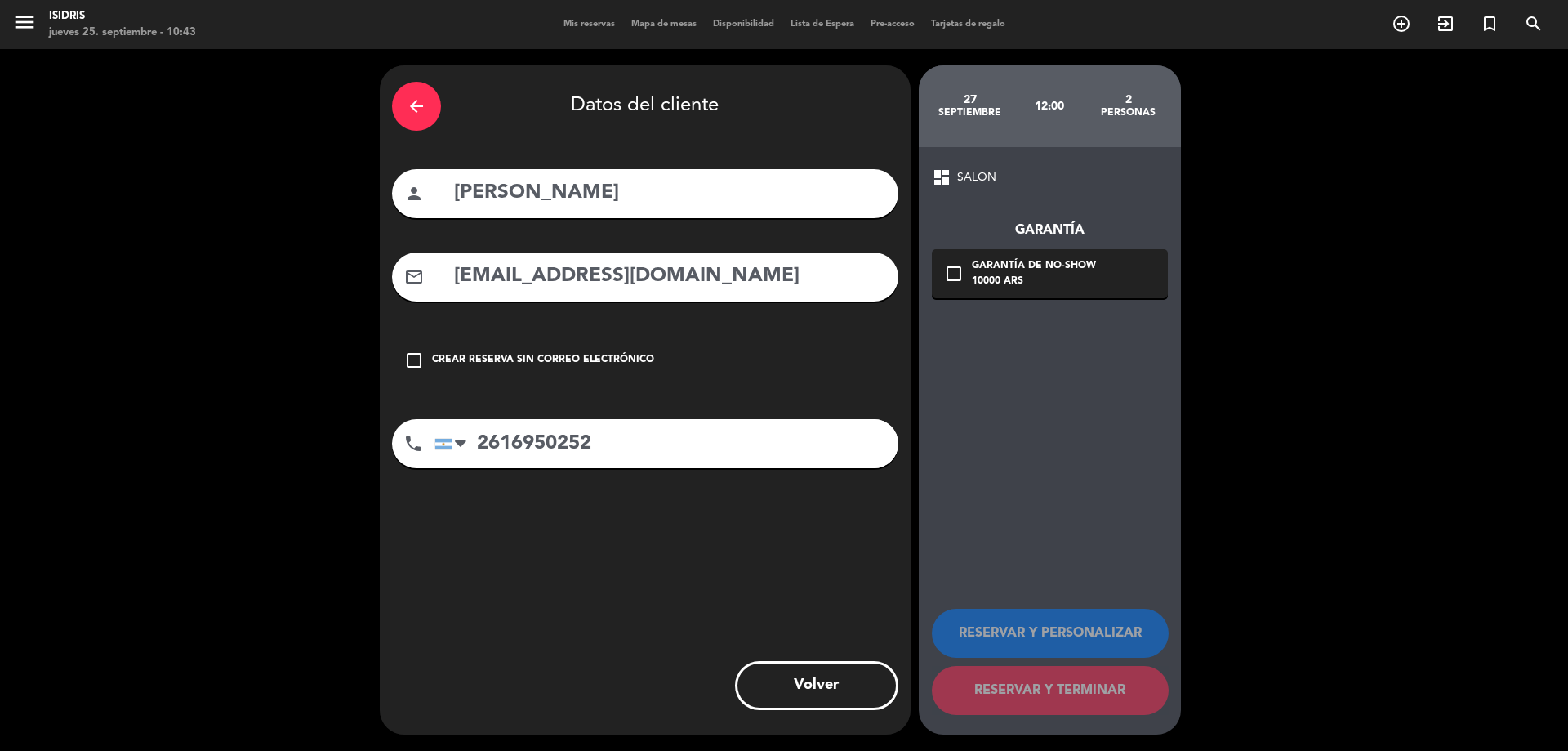
click at [1038, 283] on div "10000 ARS" at bounding box center [1034, 281] width 124 height 17
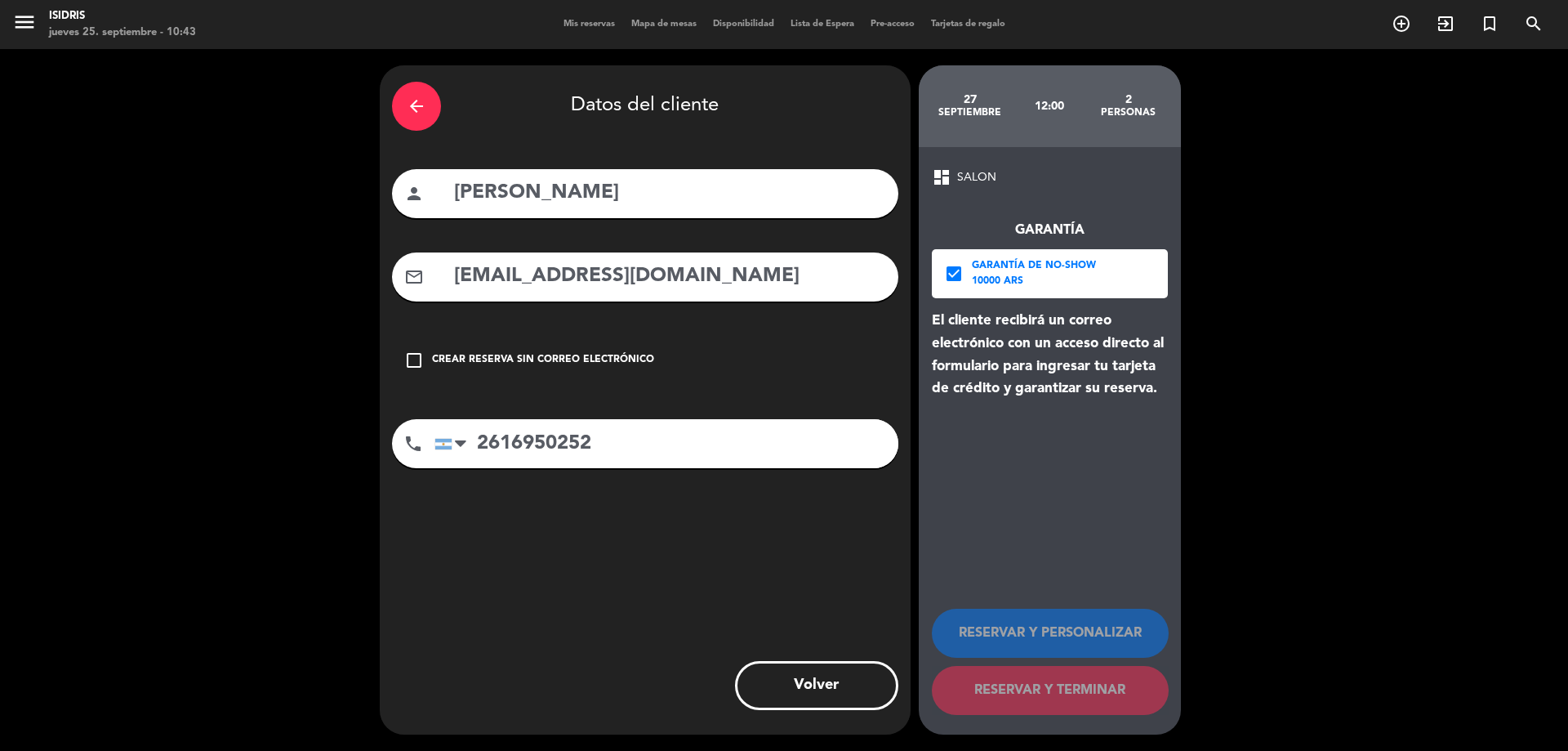
click at [456, 264] on input "⁠milytinez@gmail.com" at bounding box center [669, 276] width 434 height 33
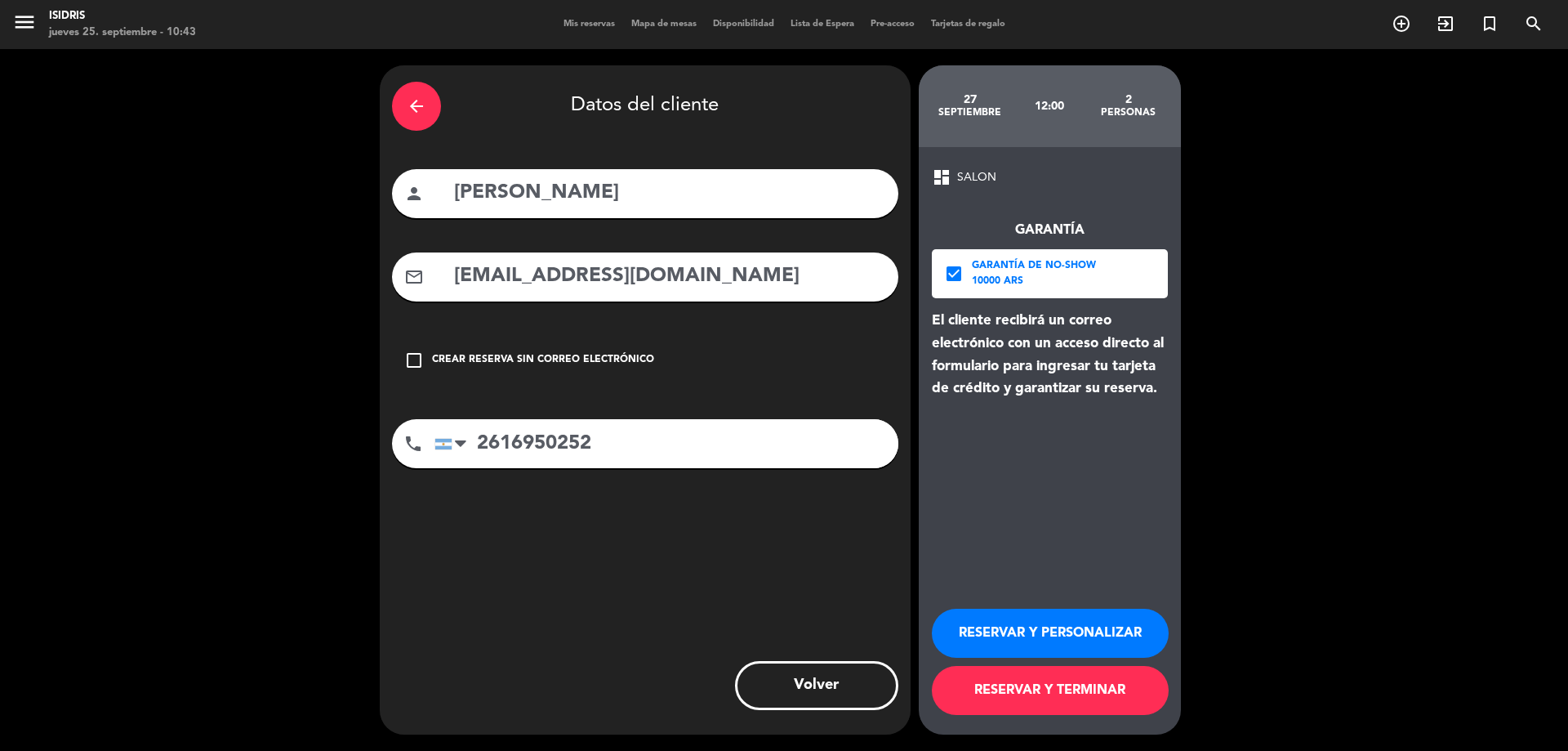
type input "milytinez@gmail.com"
click at [1037, 633] on button "RESERVAR Y PERSONALIZAR" at bounding box center [1050, 634] width 237 height 49
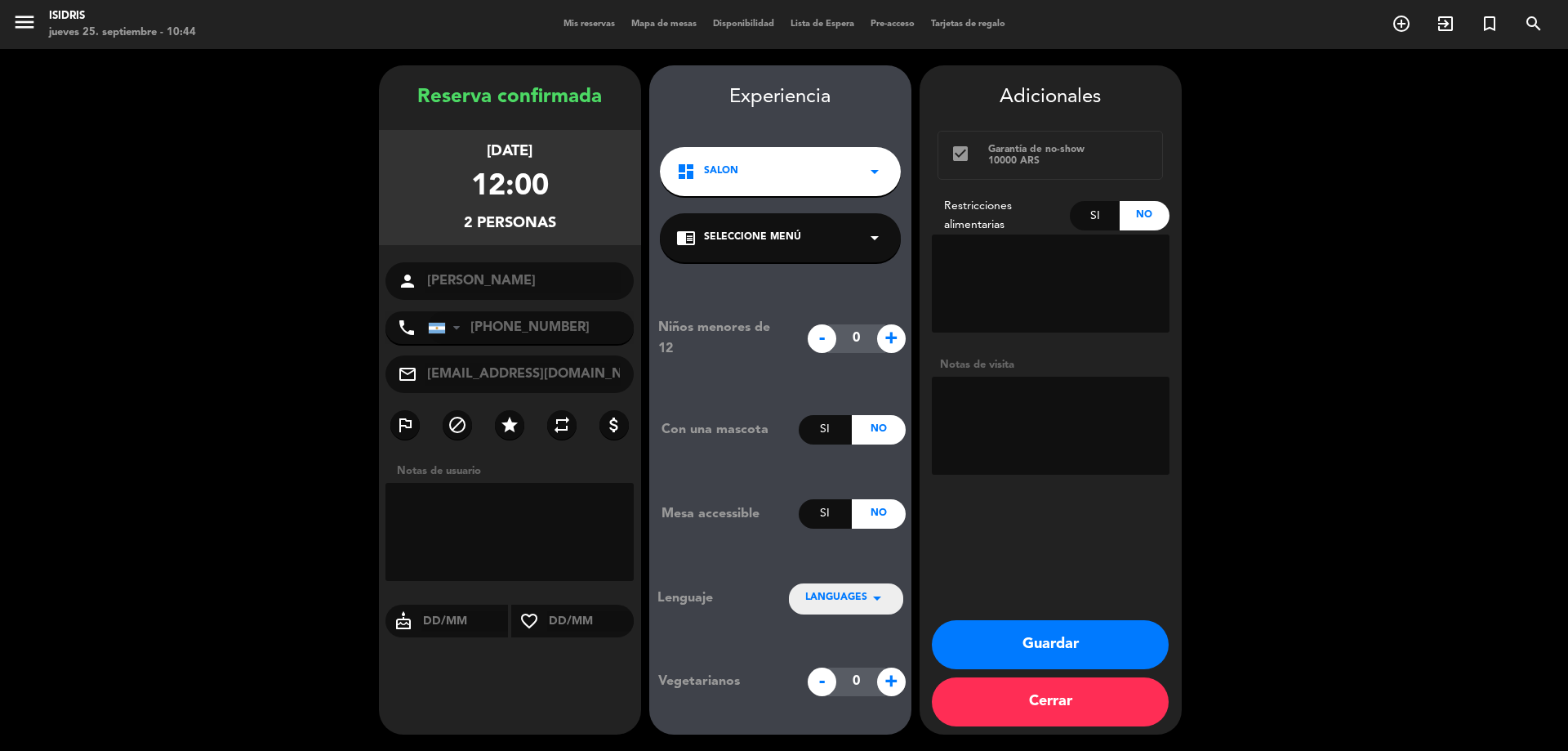
click at [1047, 632] on button "Guardar" at bounding box center [1050, 644] width 237 height 49
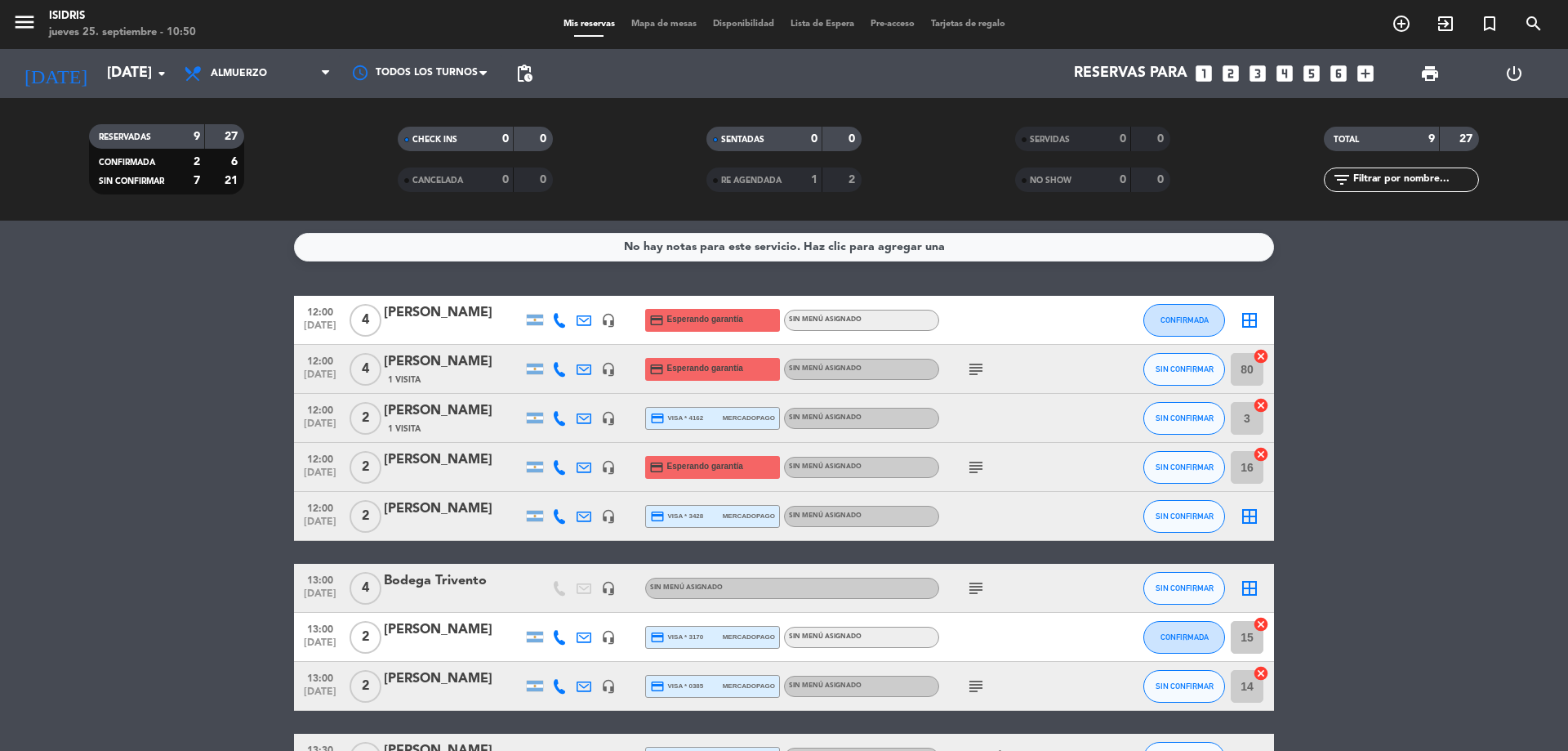
click at [134, 421] on bookings-row "12:00 sep. 27 4 Ana María Morales headset_mic credit_card Esperando garantía Si…" at bounding box center [784, 539] width 1568 height 487
click at [227, 586] on bookings-row "12:00 sep. 27 4 Ana María Morales headset_mic credit_card Esperando garantía Si…" at bounding box center [784, 539] width 1568 height 487
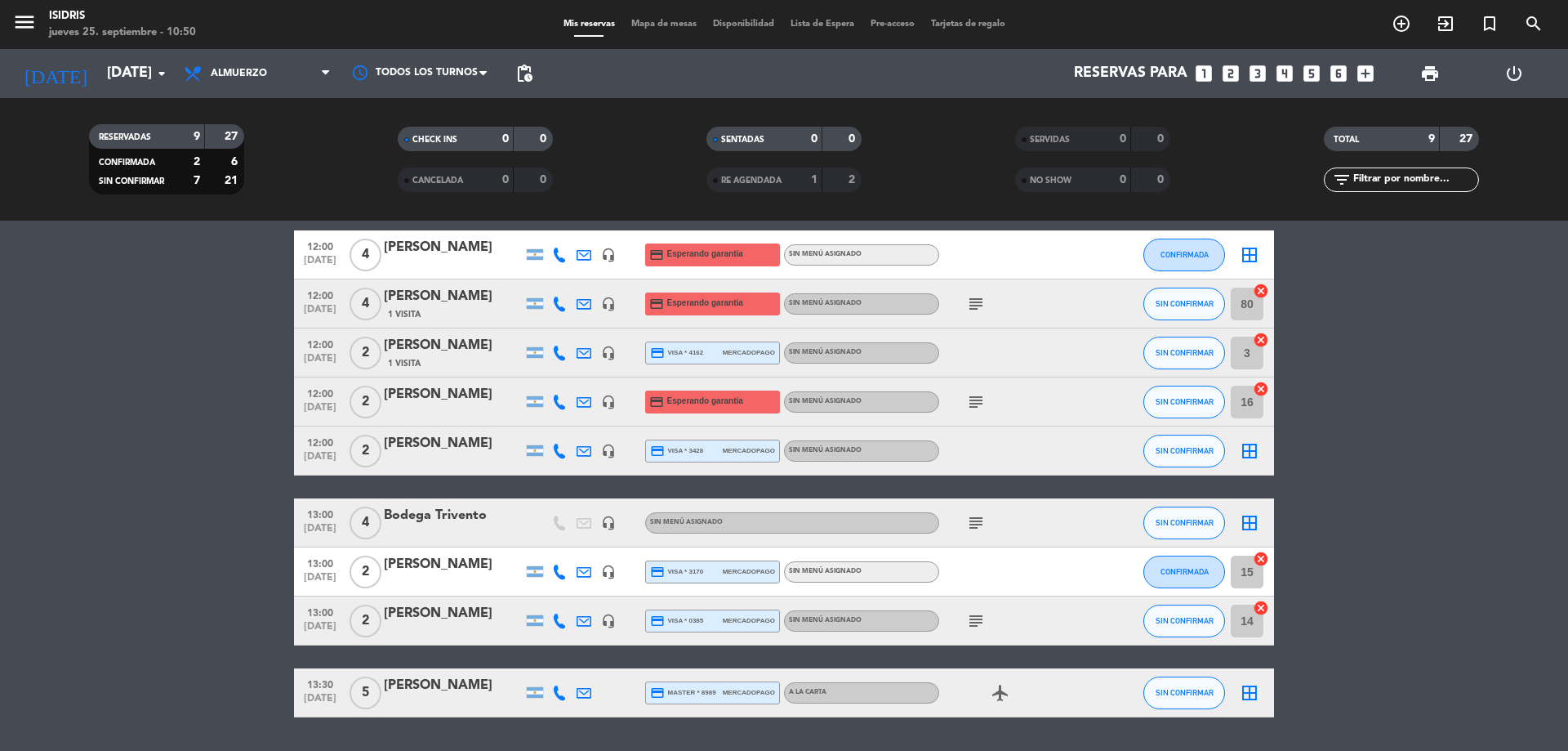
scroll to position [81, 0]
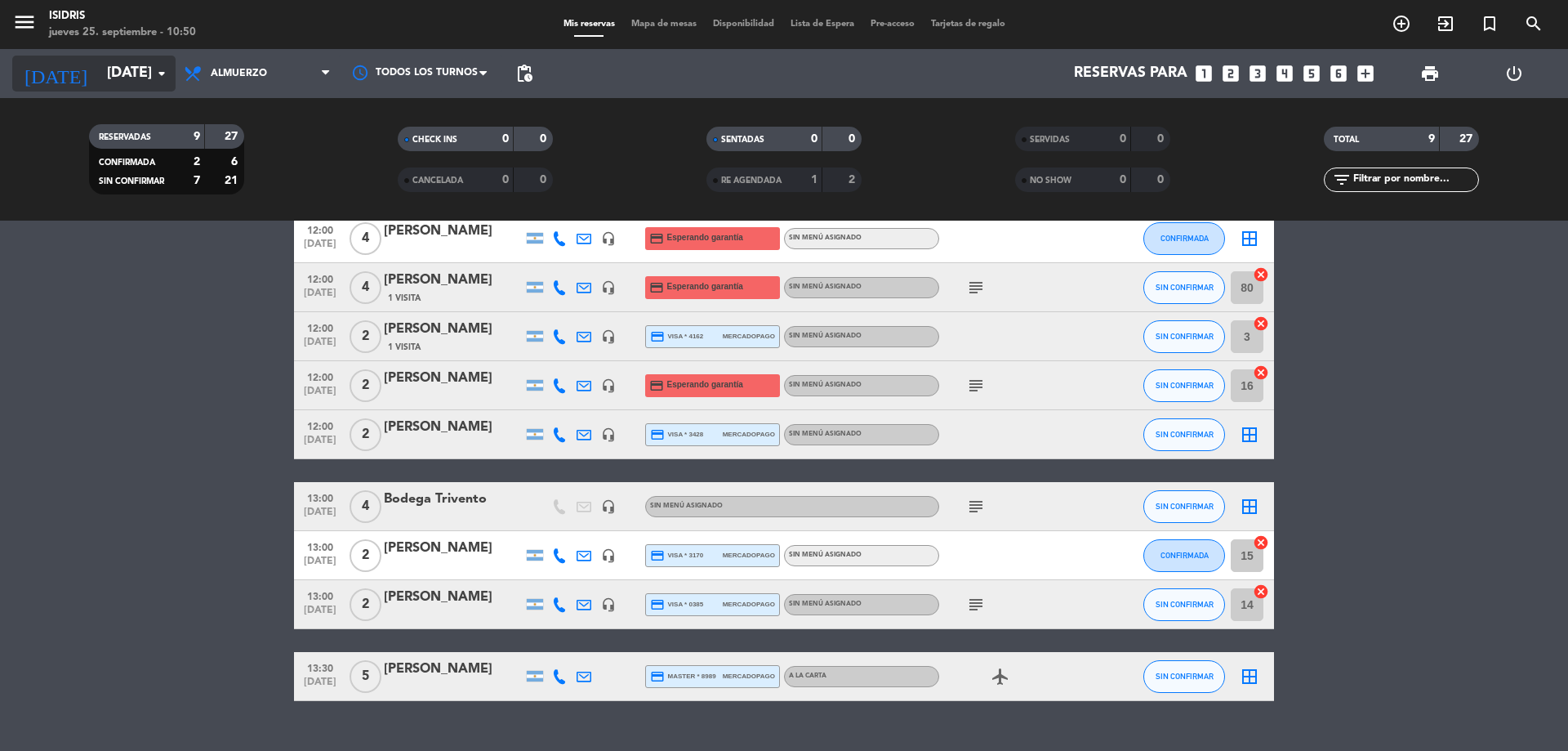
click at [146, 81] on input "sáb. 27 sep." at bounding box center [194, 72] width 190 height 32
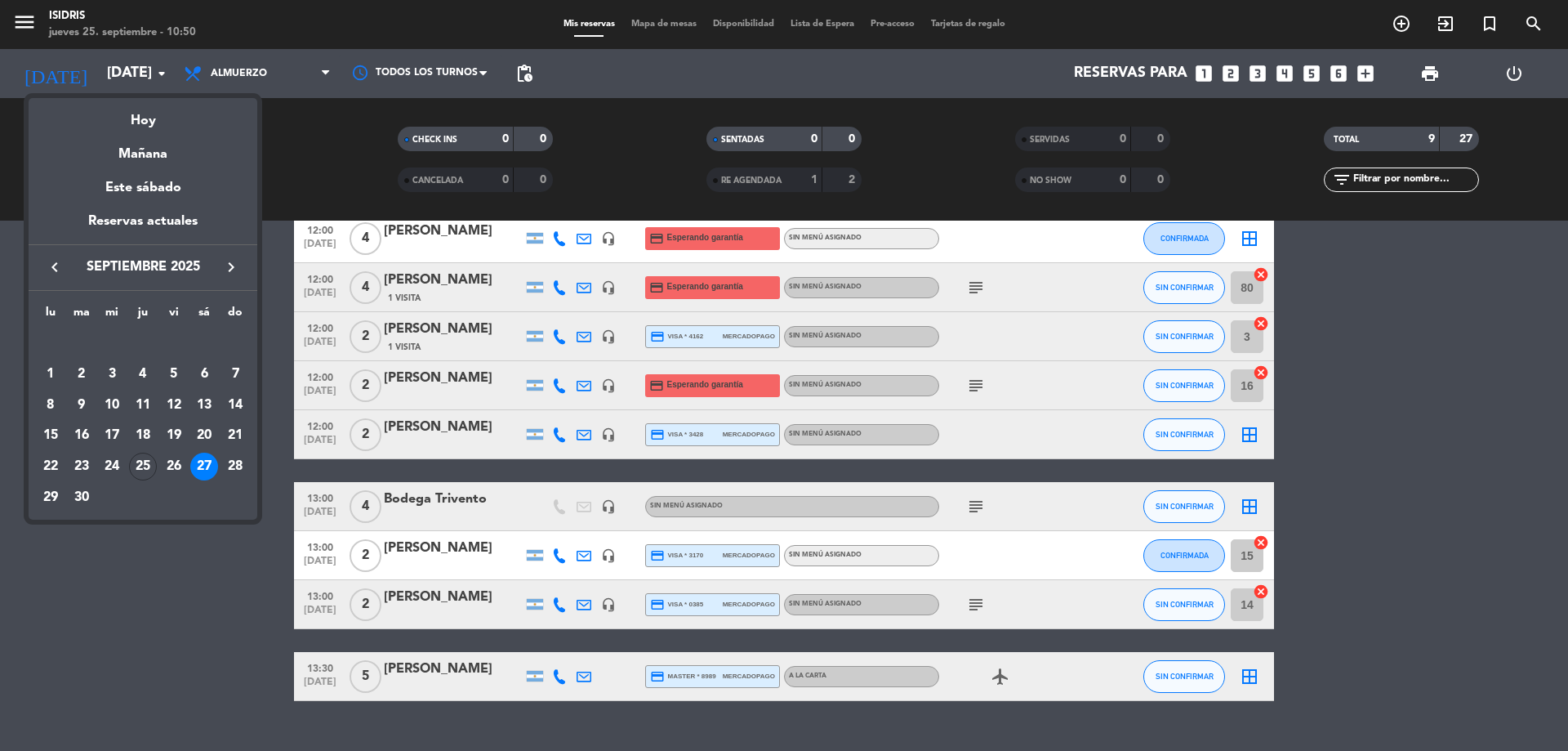
click at [136, 463] on div "25" at bounding box center [143, 466] width 27 height 27
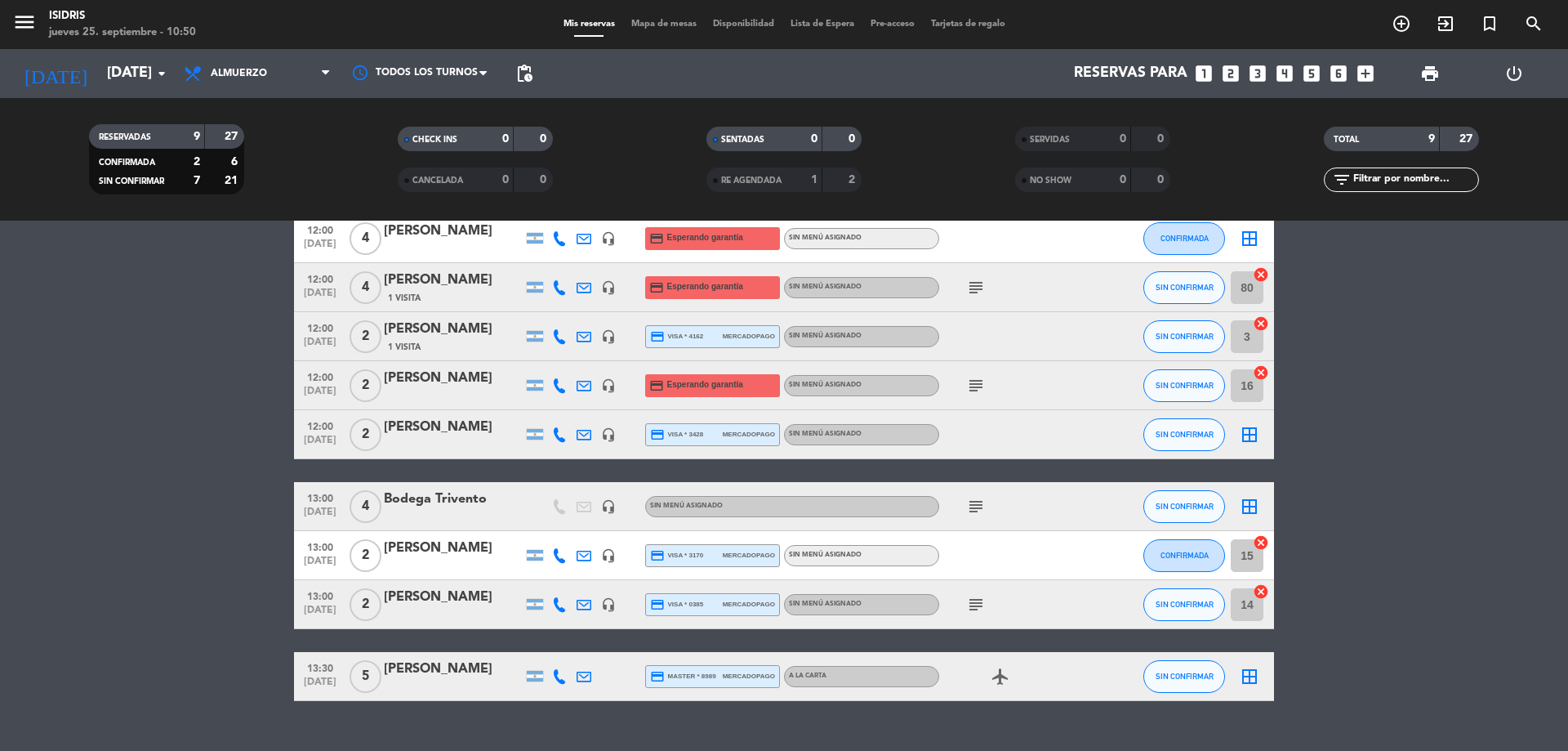
type input "[DEMOGRAPHIC_DATA] [DATE]"
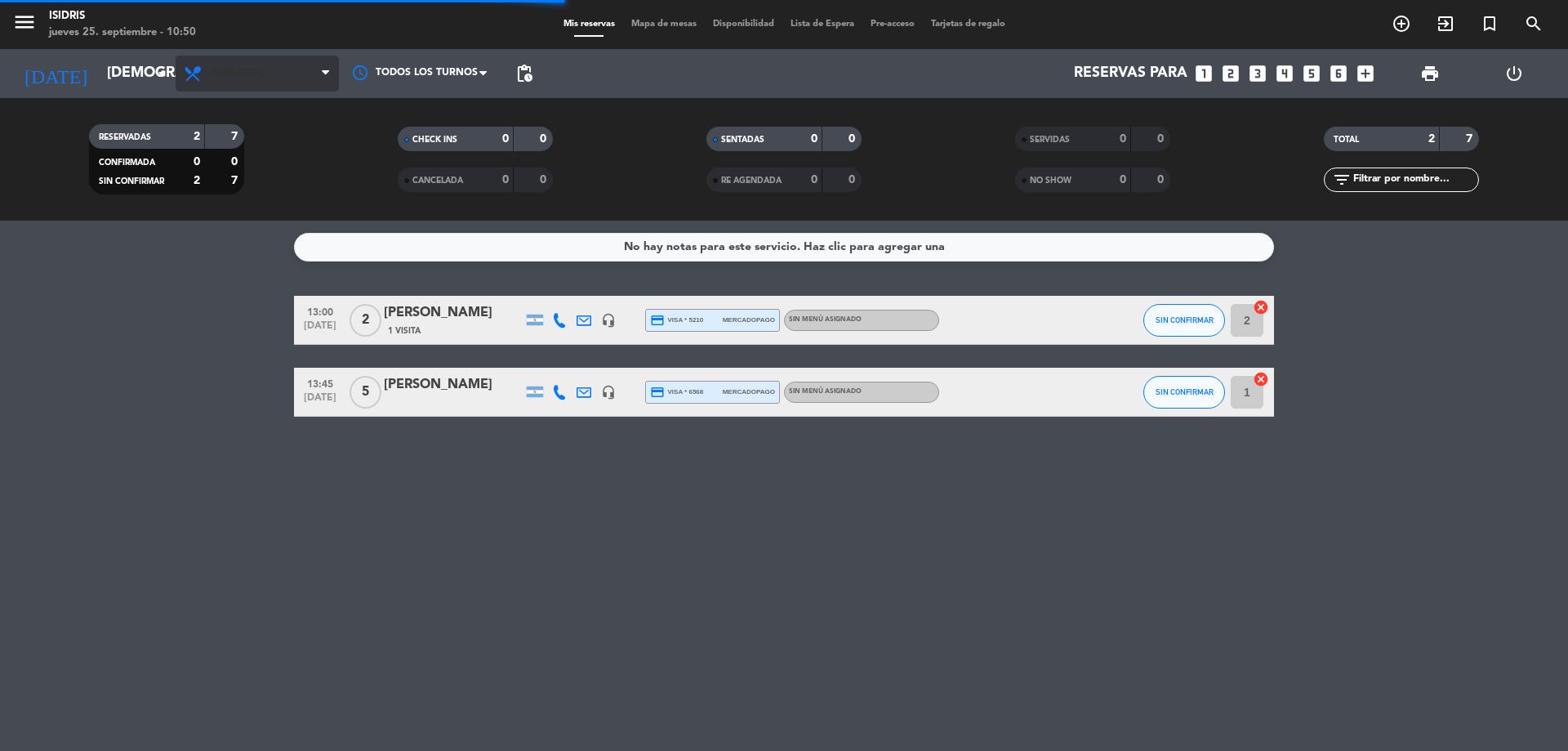
scroll to position [0, 0]
click at [264, 75] on span "Almuerzo" at bounding box center [239, 73] width 57 height 12
click at [256, 214] on div "menu isidris jueves 25. septiembre - 10:50 Mis reservas Mapa de mesas Disponibi…" at bounding box center [784, 110] width 1568 height 220
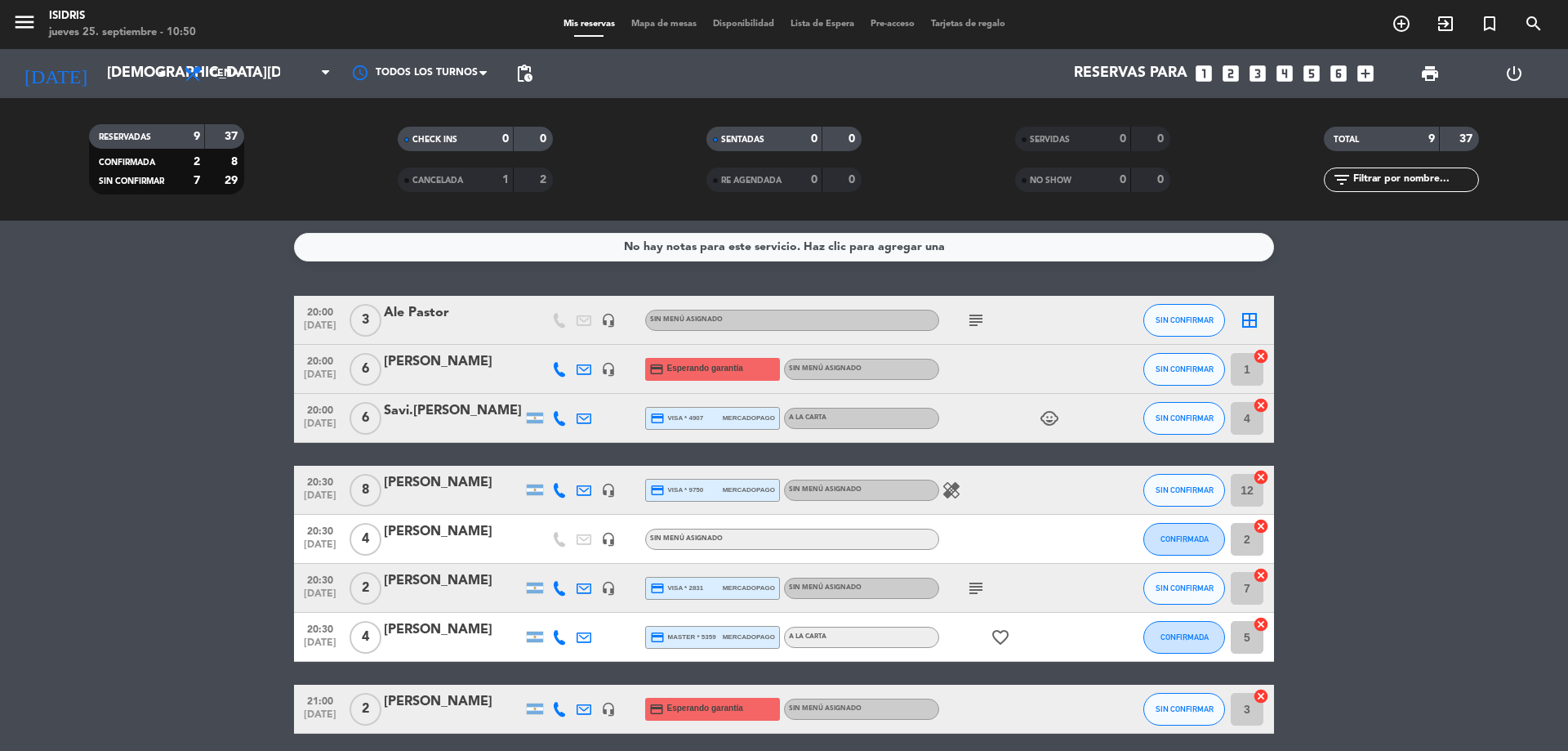
click at [76, 422] on bookings-row "20:00 sep. 25 3 Ale Pastor headset_mic Sin menú asignado subject SIN CONFIRMAR …" at bounding box center [784, 550] width 1568 height 510
click at [515, 169] on div "CANCELADA 1 2" at bounding box center [475, 179] width 156 height 24
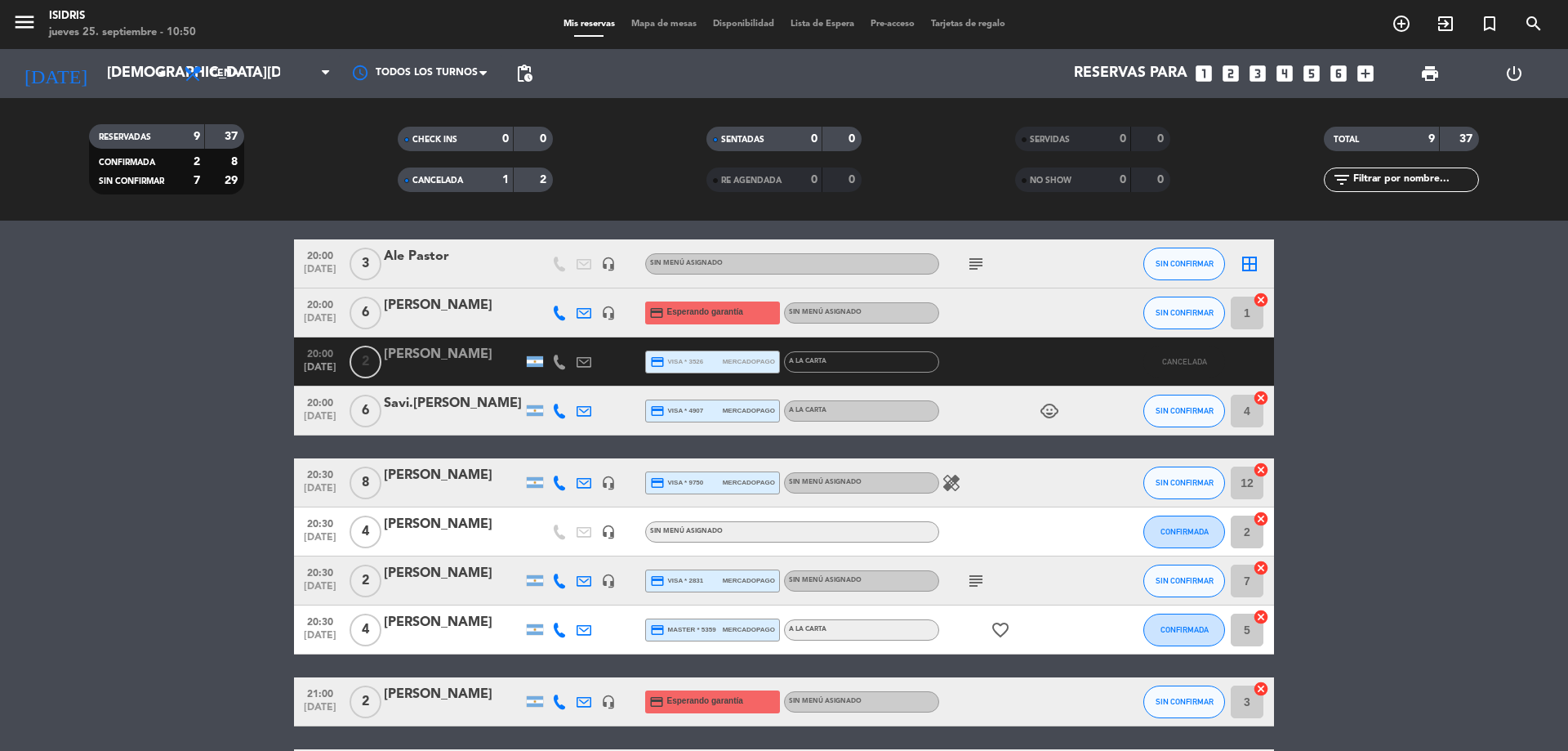
scroll to position [164, 0]
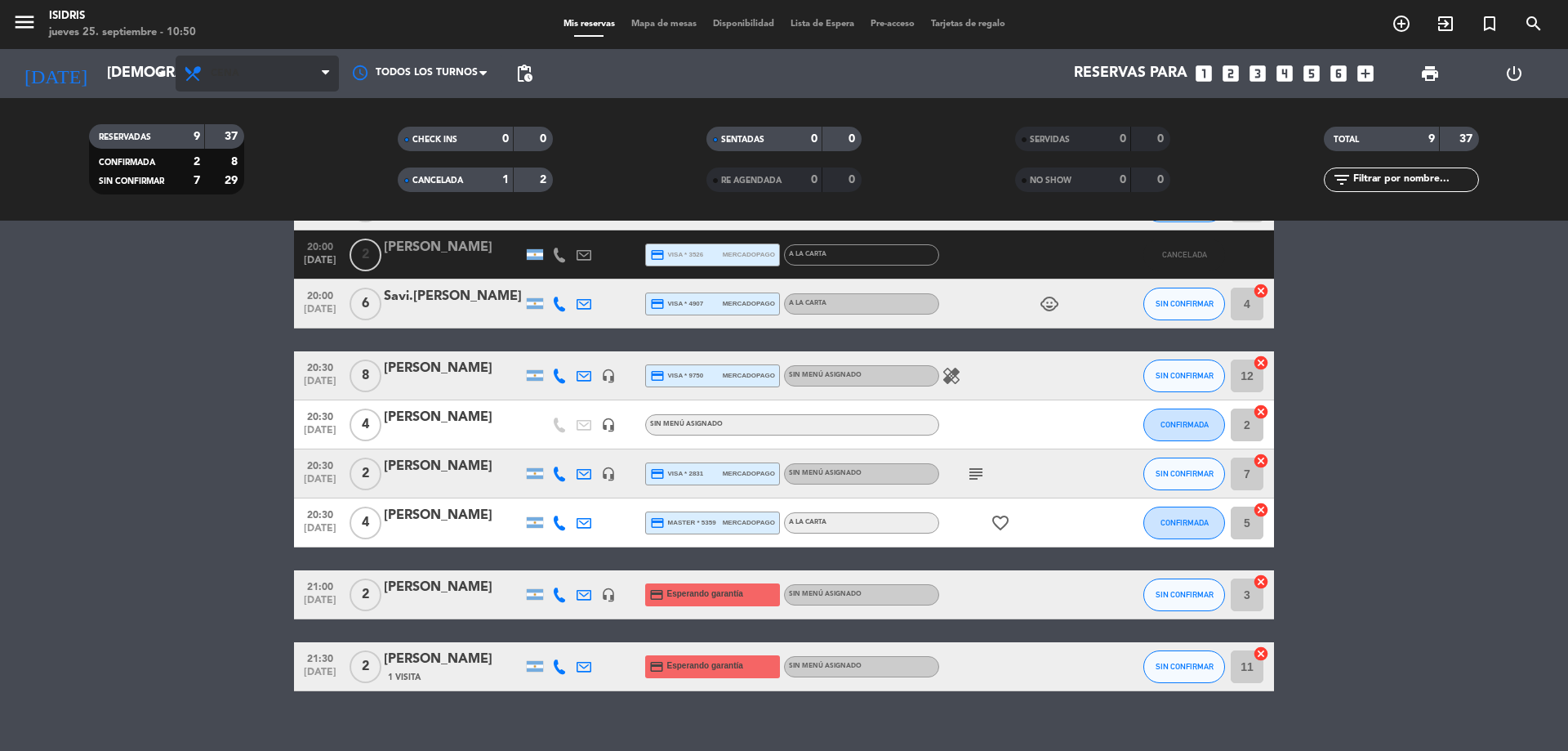
click at [264, 71] on span "Cena" at bounding box center [256, 73] width 163 height 36
click at [240, 183] on div "menu isidris jueves 25. septiembre - 10:50 Mis reservas Mapa de mesas Disponibi…" at bounding box center [784, 110] width 1568 height 220
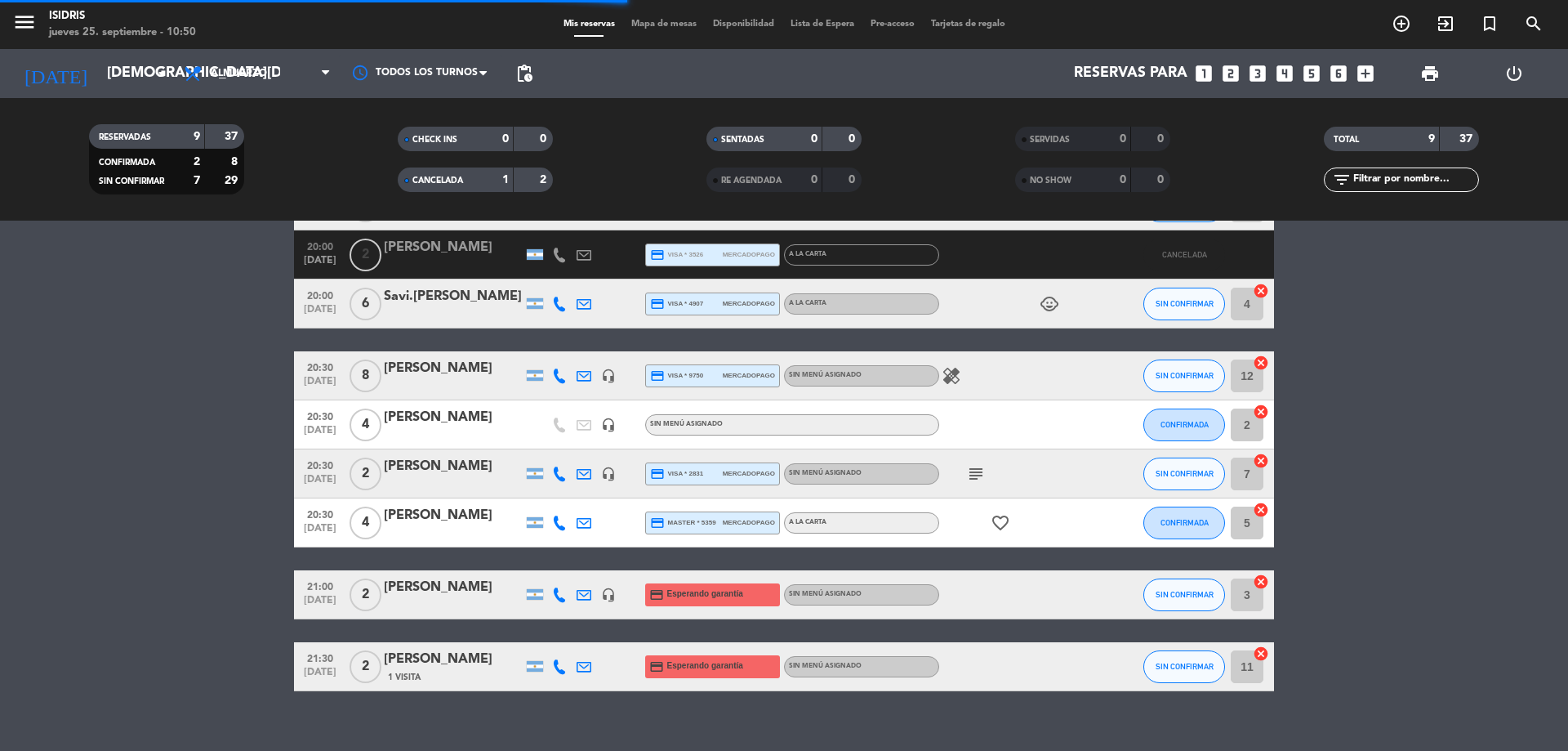
scroll to position [0, 0]
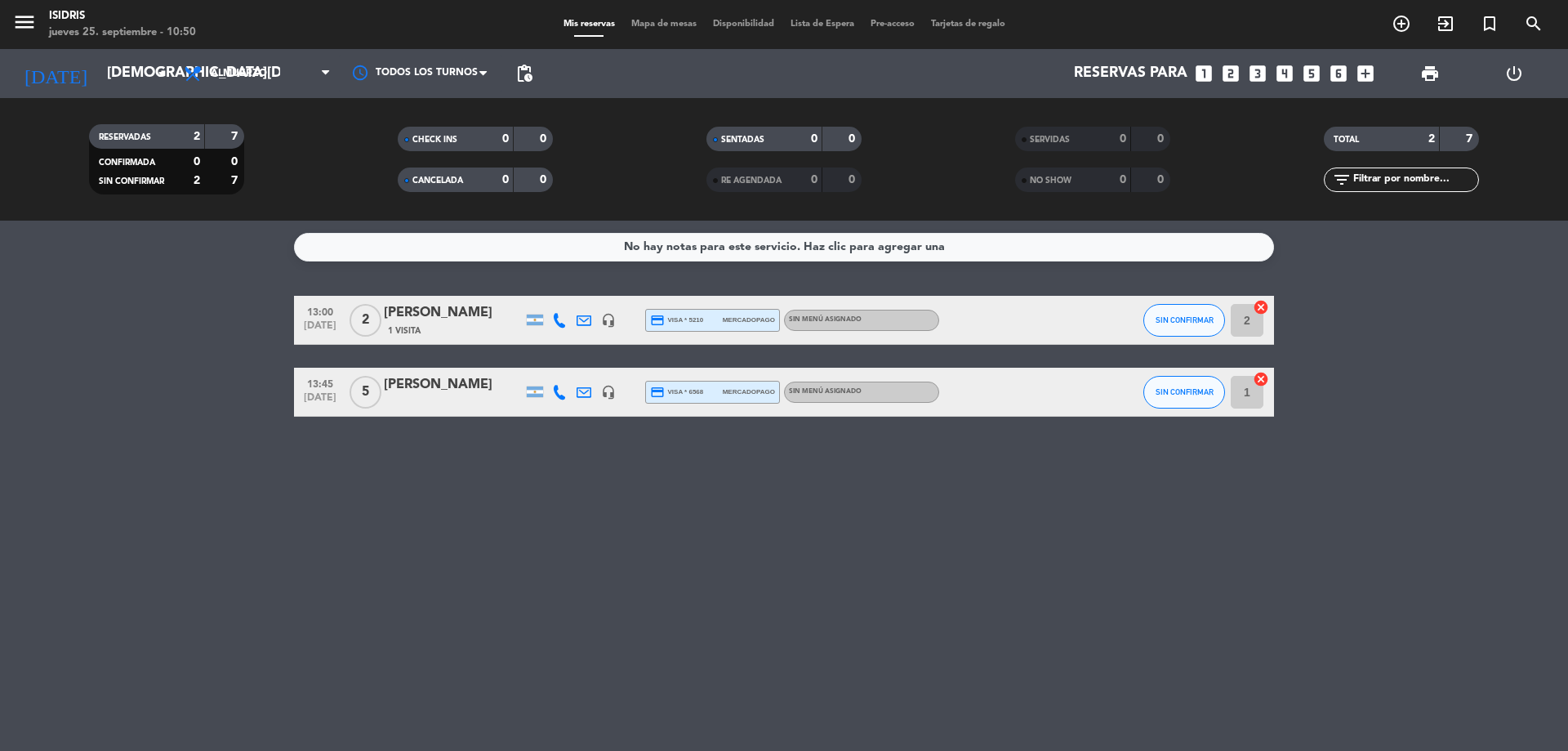
click at [446, 394] on div "Renzo Monge" at bounding box center [453, 385] width 139 height 22
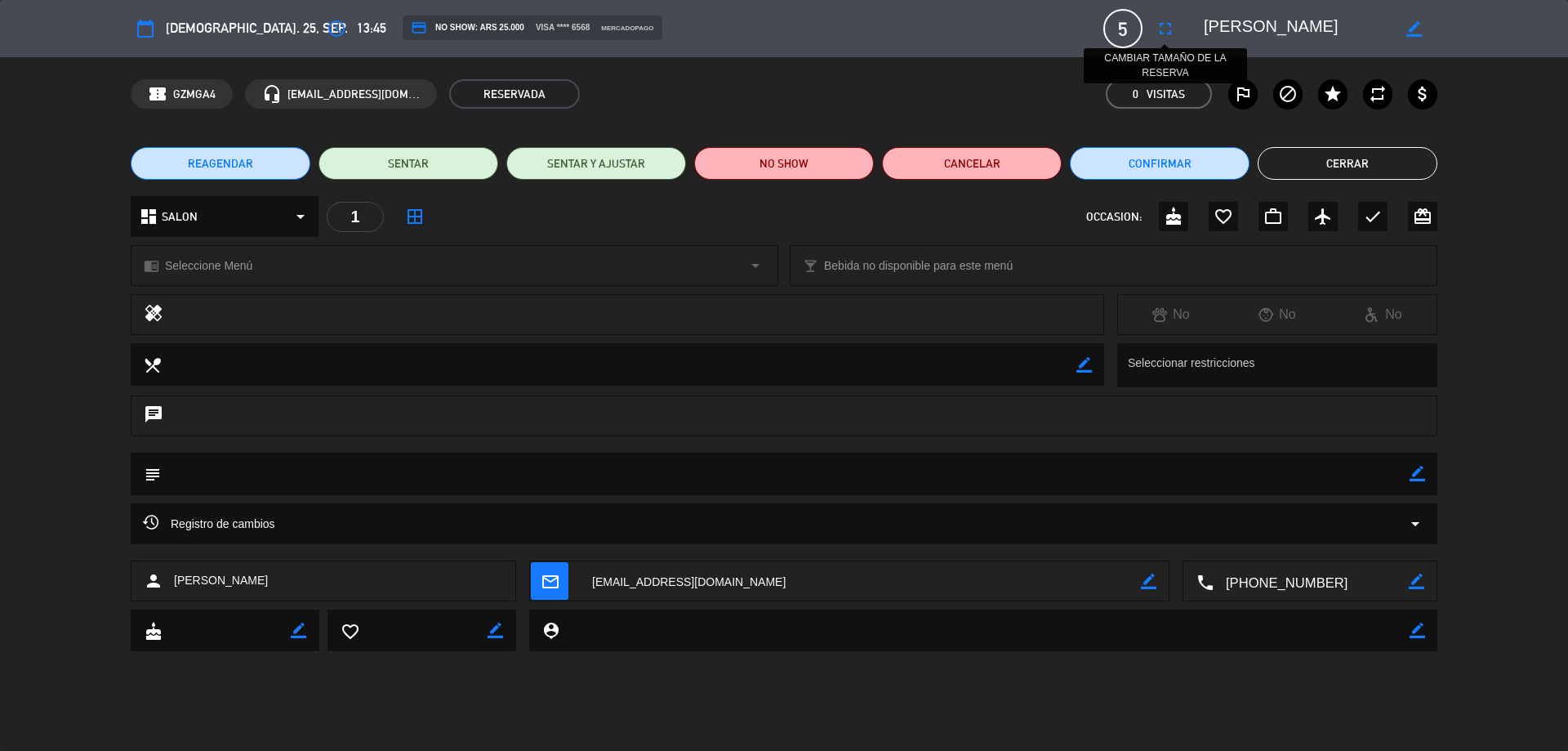
click at [1164, 30] on icon "fullscreen" at bounding box center [1166, 28] width 20 height 20
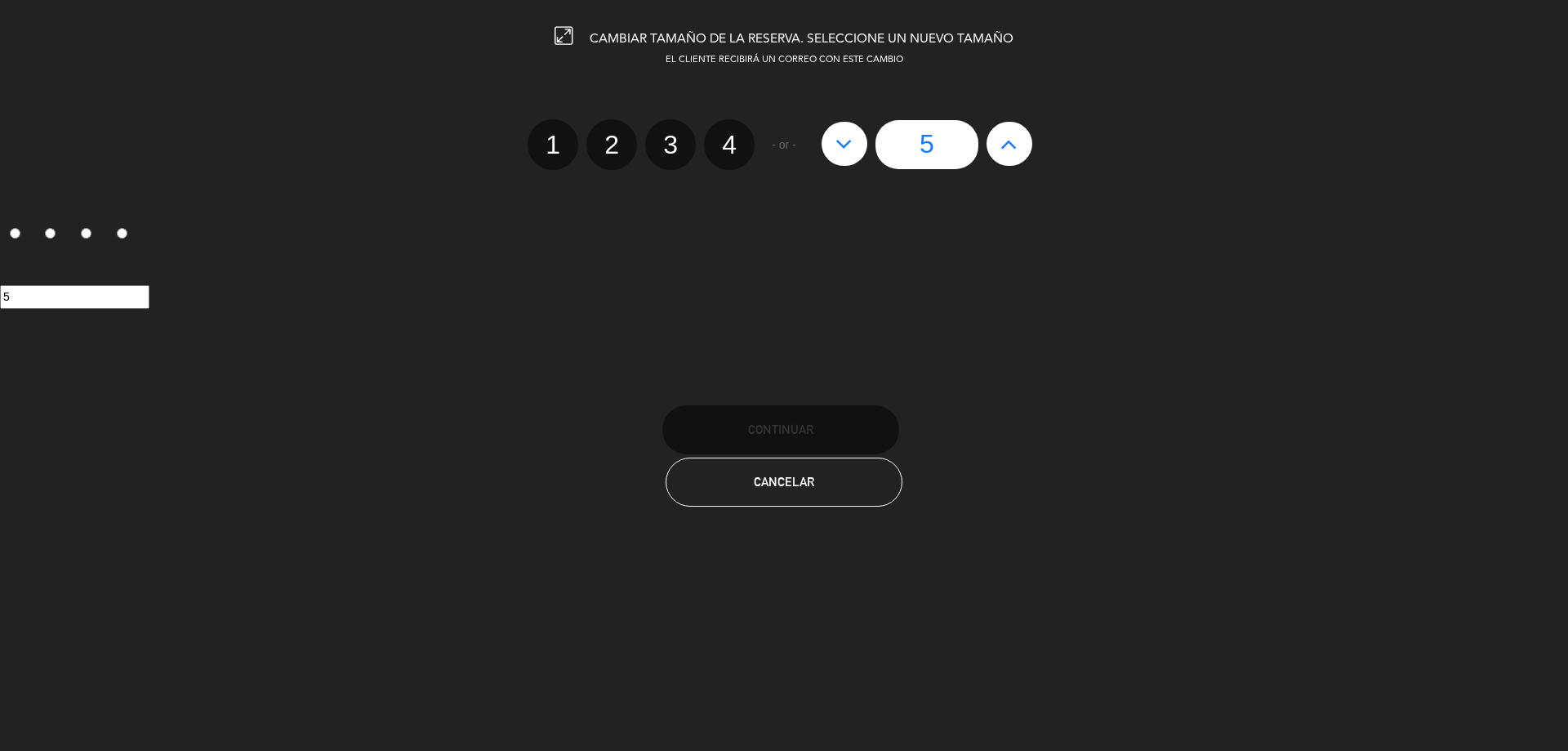
click at [856, 159] on button at bounding box center [844, 143] width 46 height 44
click at [855, 155] on button at bounding box center [844, 143] width 46 height 44
click at [855, 154] on button at bounding box center [844, 143] width 46 height 44
click at [589, 150] on label "2" at bounding box center [612, 145] width 51 height 51
click at [604, 135] on input "2" at bounding box center [609, 130] width 11 height 11
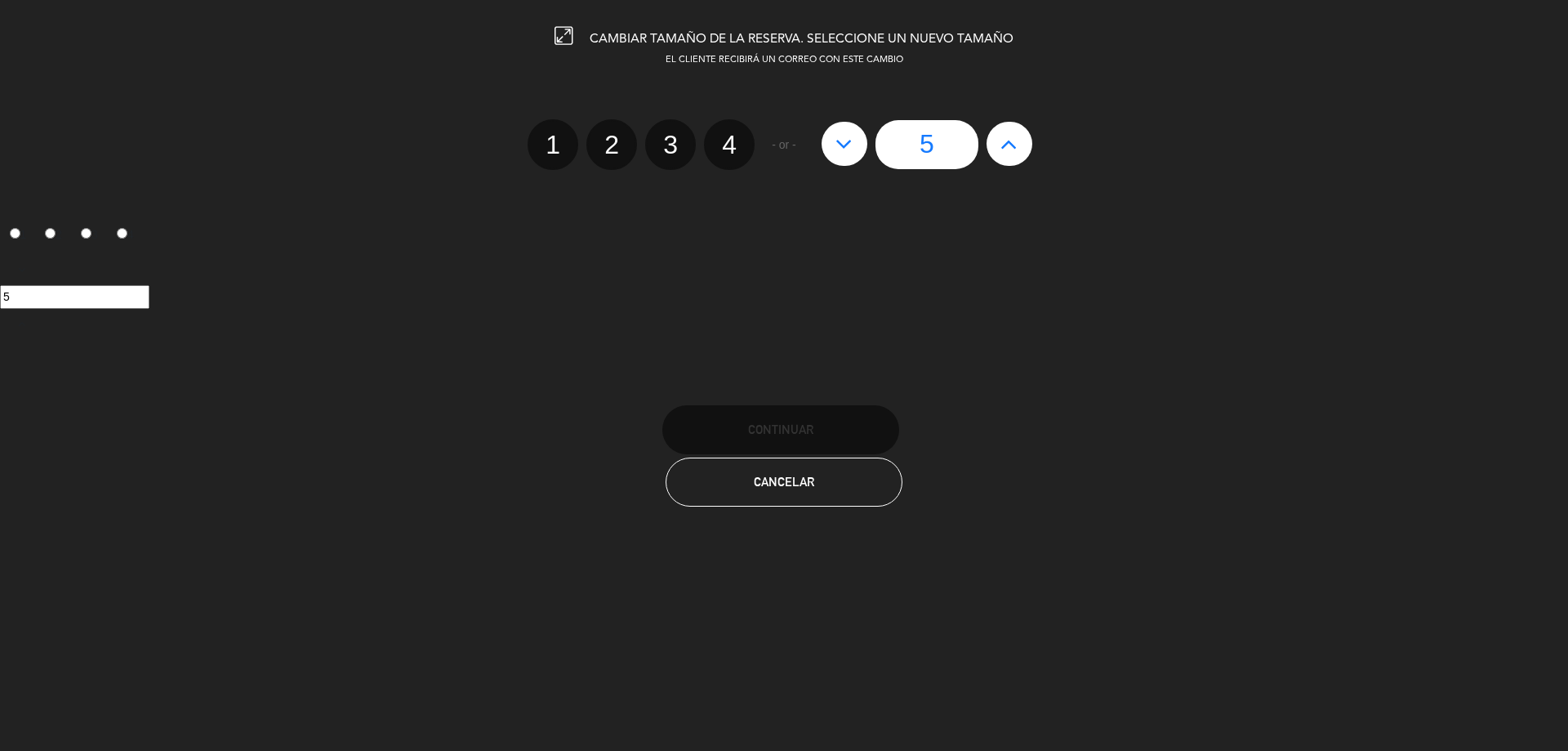
radio input "true"
radio input "false"
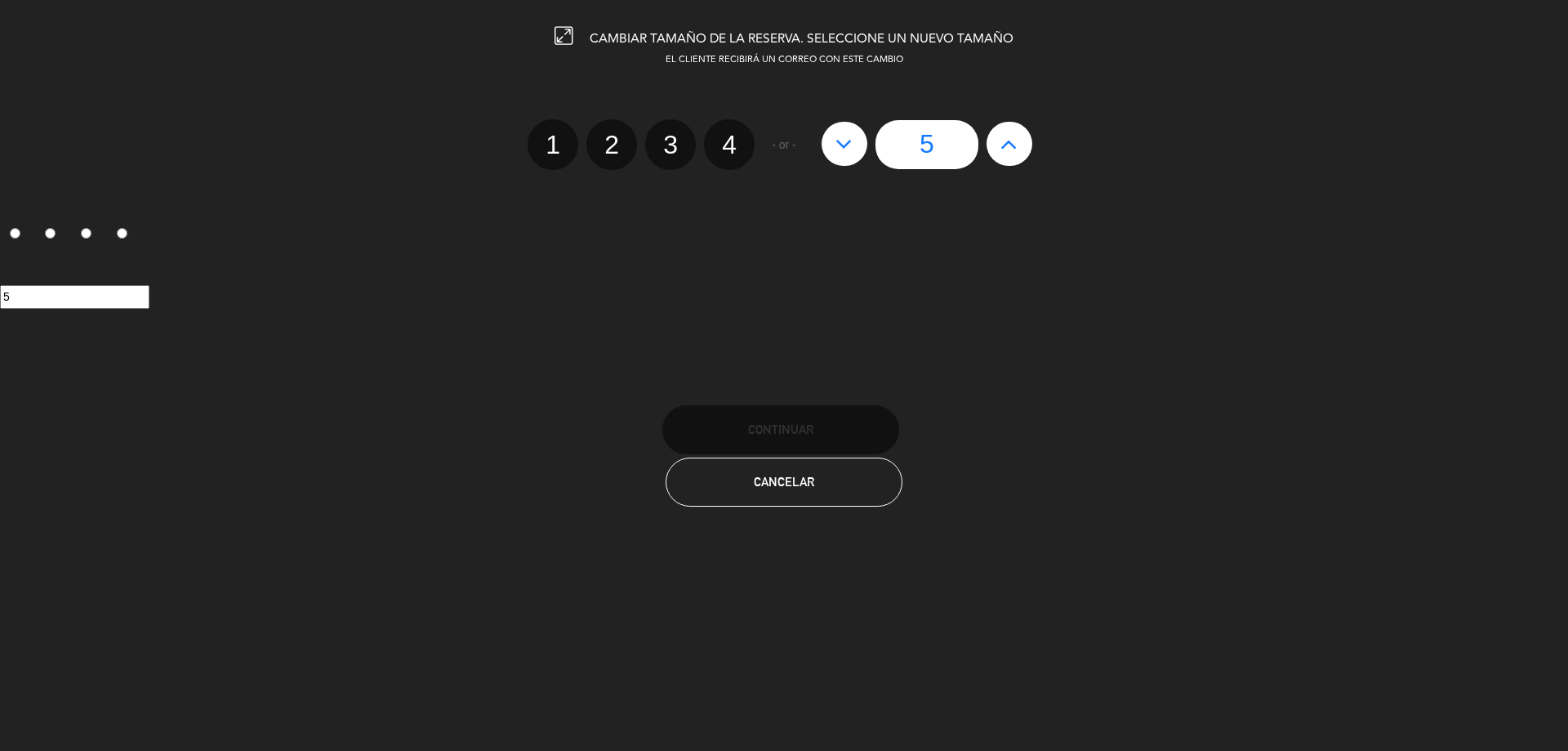
radio input "false"
radio input "true"
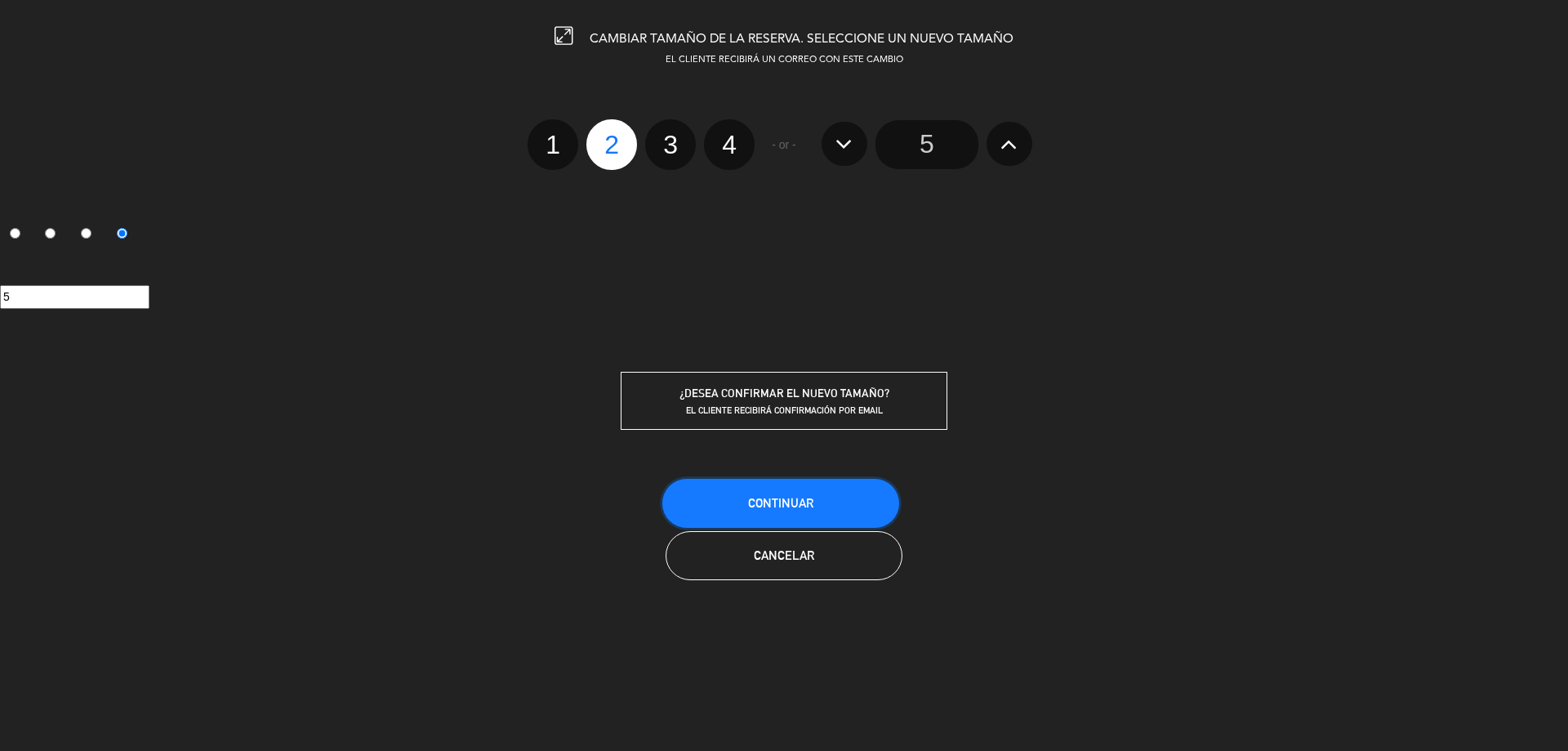
click at [808, 498] on span "Continuar" at bounding box center [780, 502] width 66 height 14
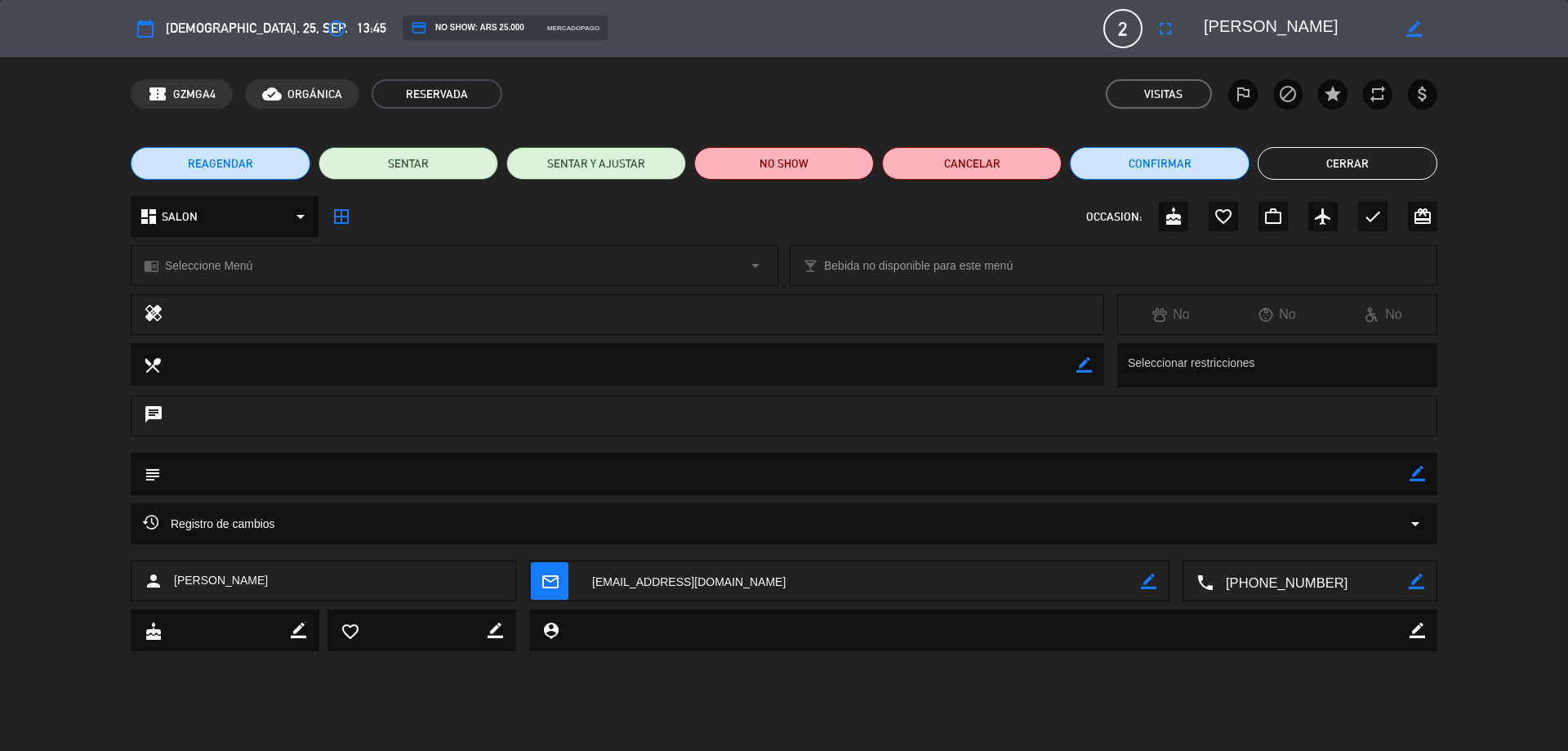
click at [1435, 159] on button "Cerrar" at bounding box center [1348, 163] width 180 height 32
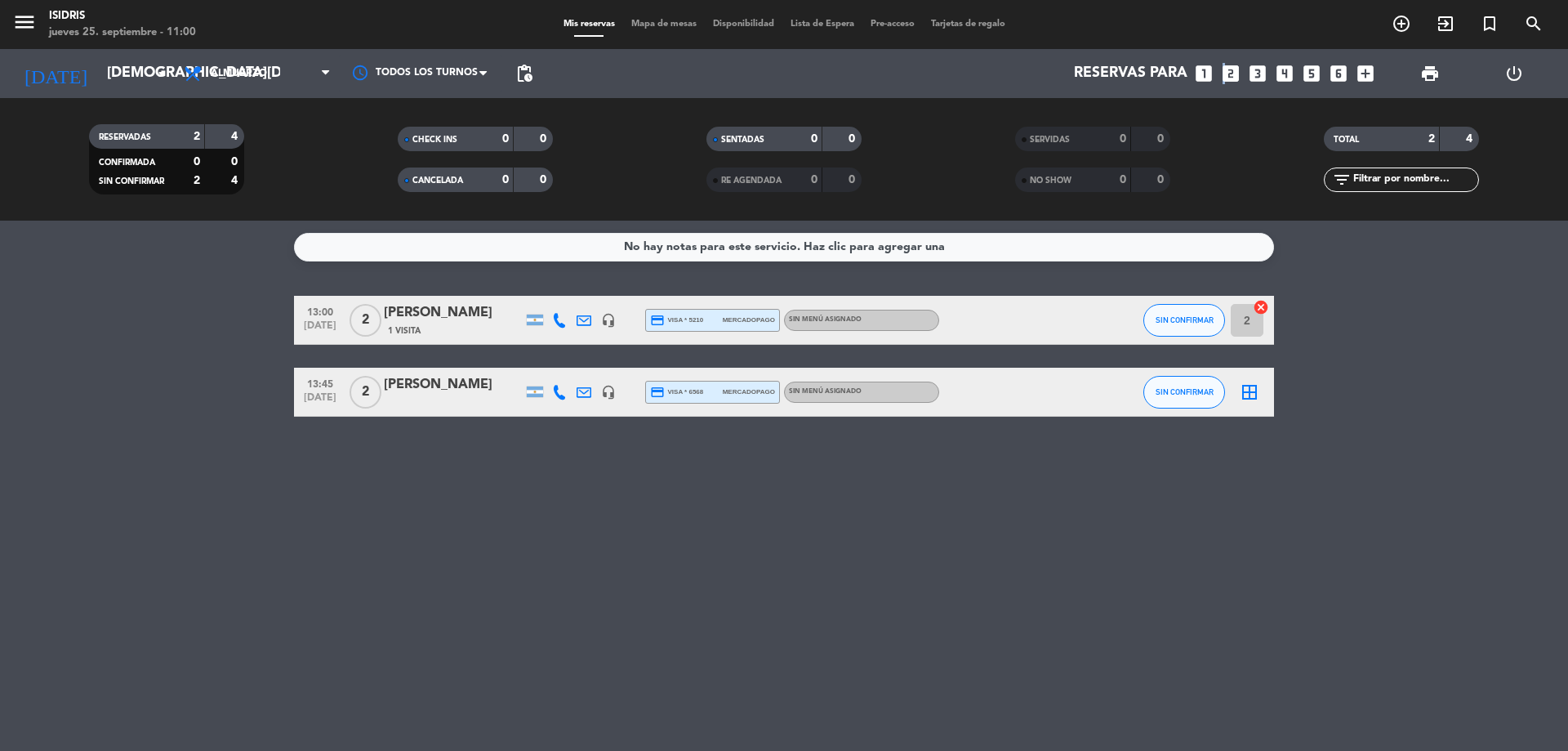
click at [1221, 71] on icon "looks_two" at bounding box center [1230, 73] width 22 height 22
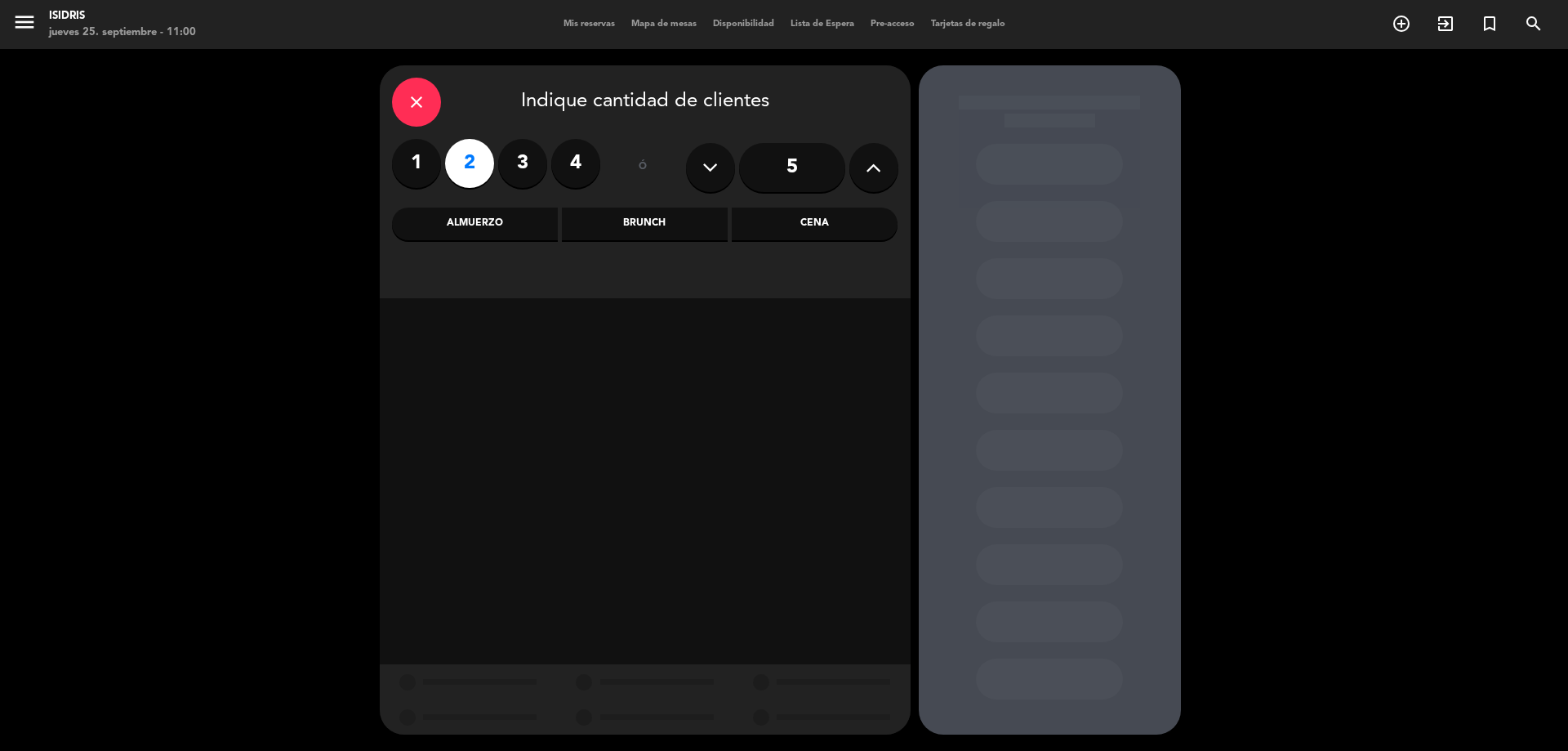
click at [462, 215] on div "Almuerzo" at bounding box center [474, 223] width 165 height 32
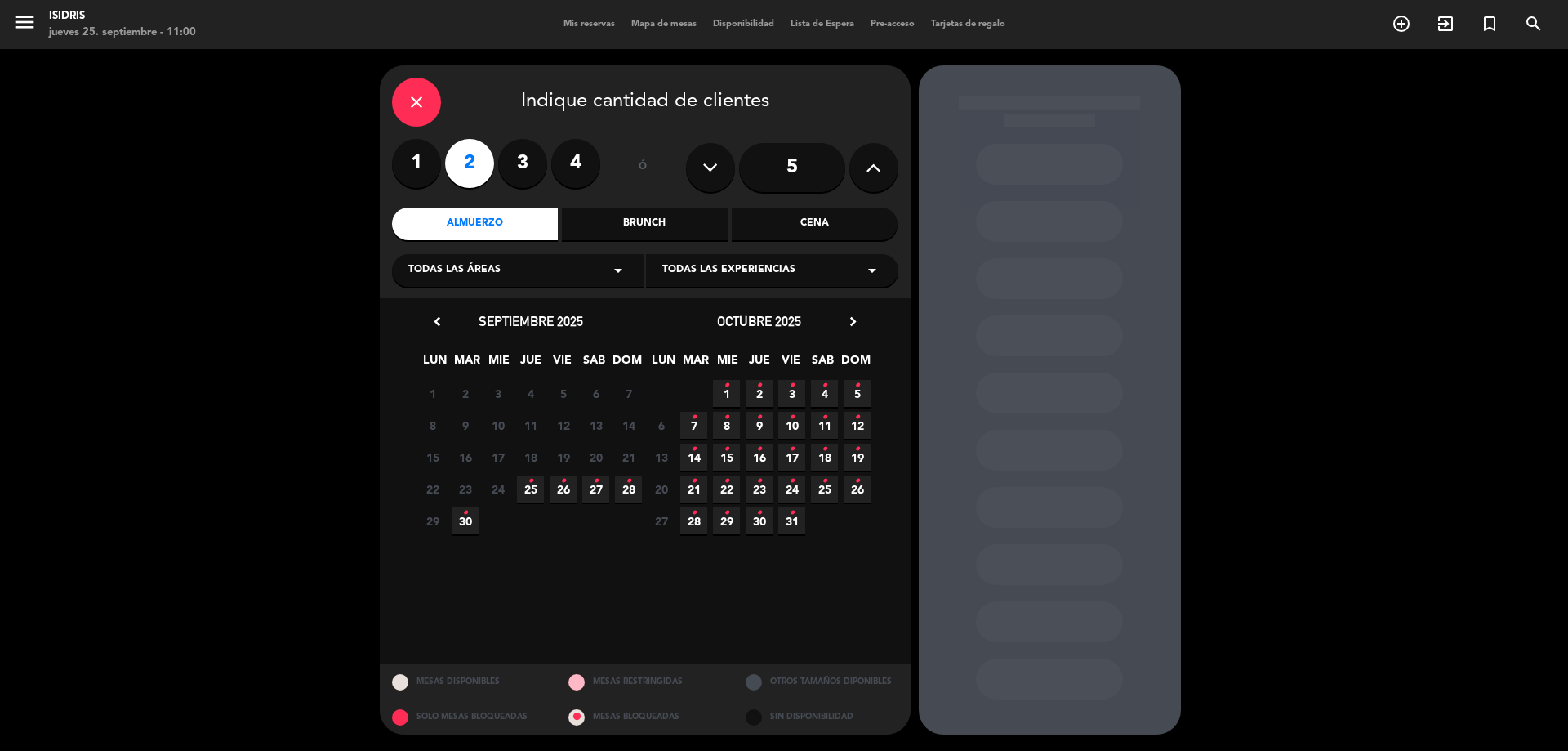
click at [606, 483] on span "27 •" at bounding box center [596, 490] width 27 height 27
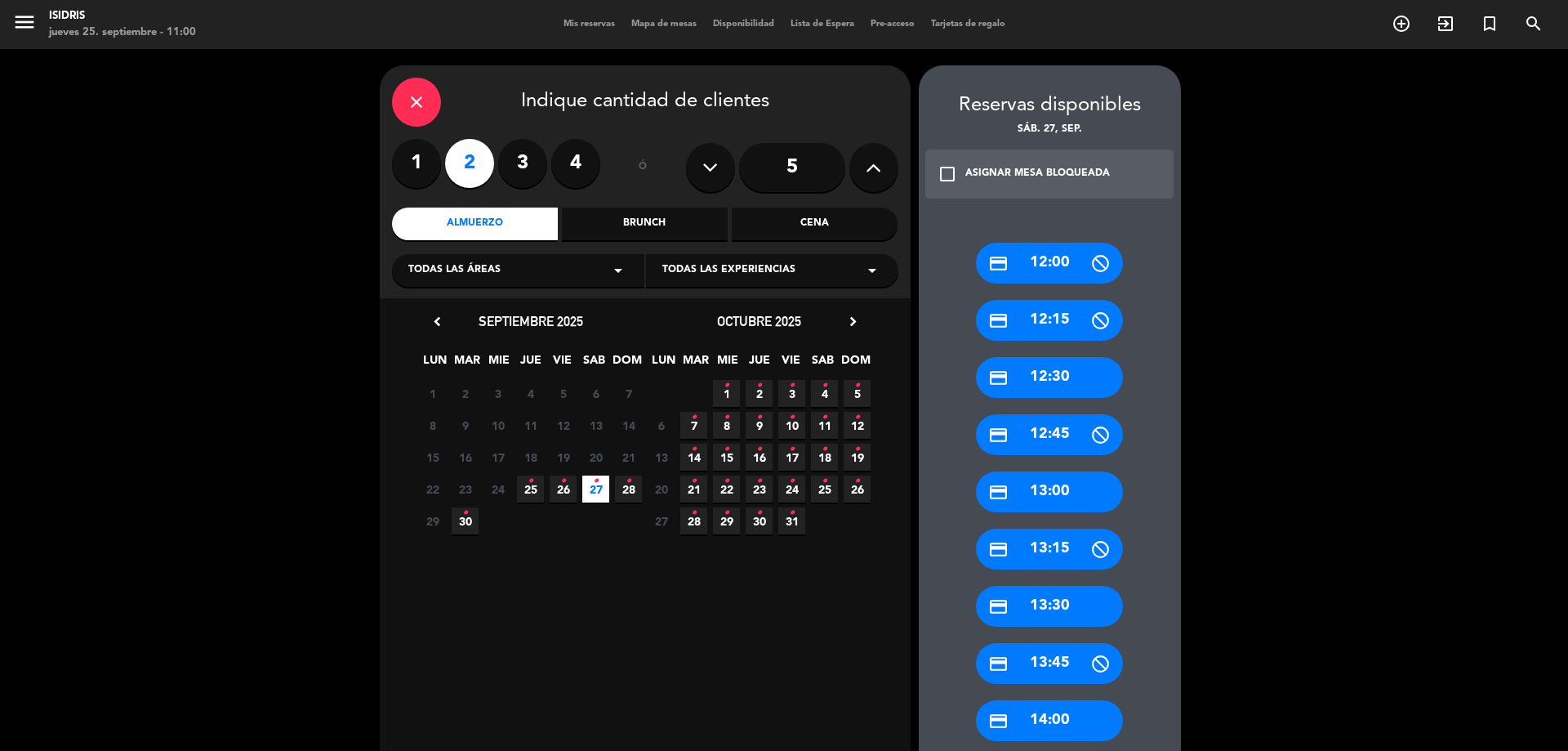
click at [1040, 491] on div "credit_card 13:00" at bounding box center [1049, 492] width 147 height 41
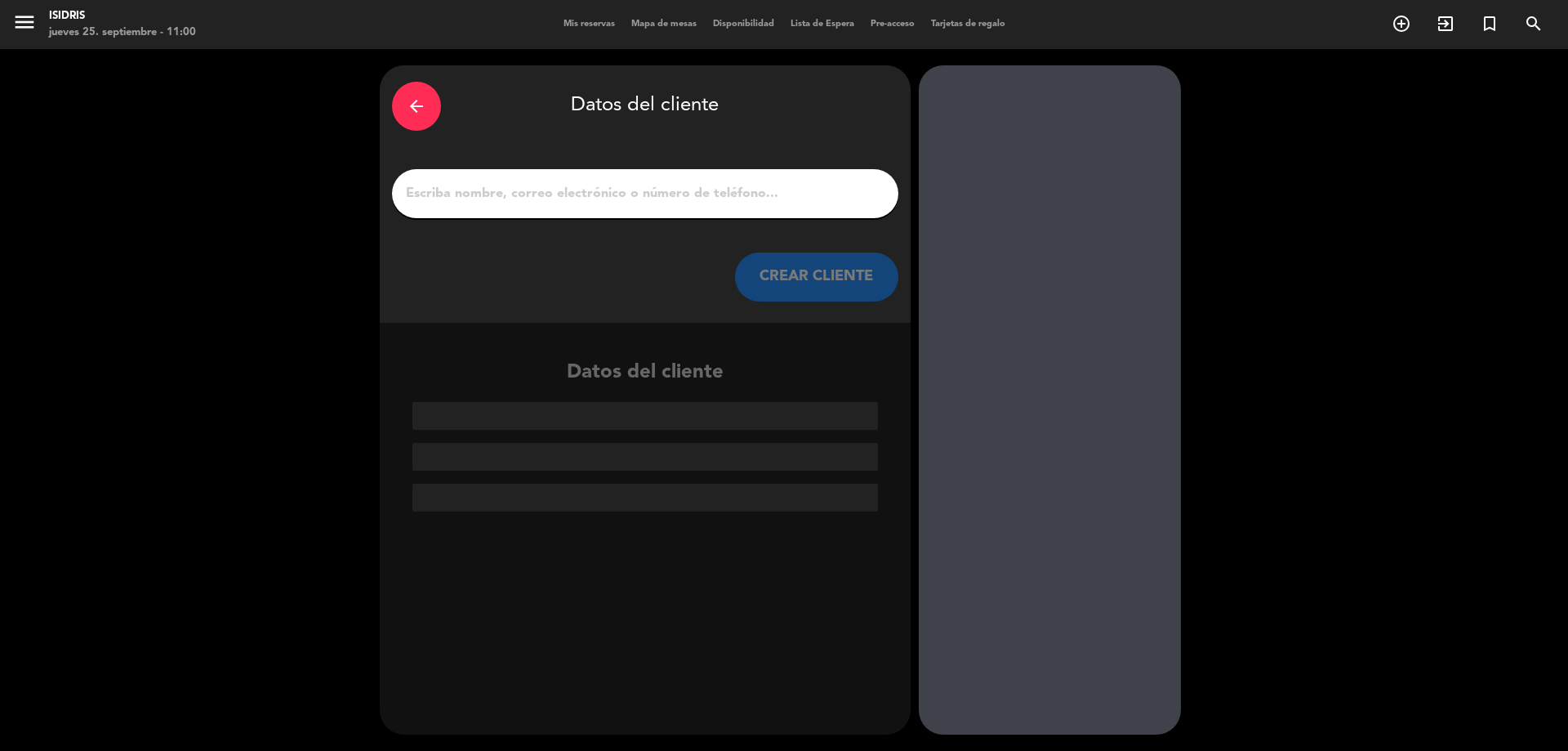
click at [604, 195] on input "1" at bounding box center [645, 193] width 482 height 23
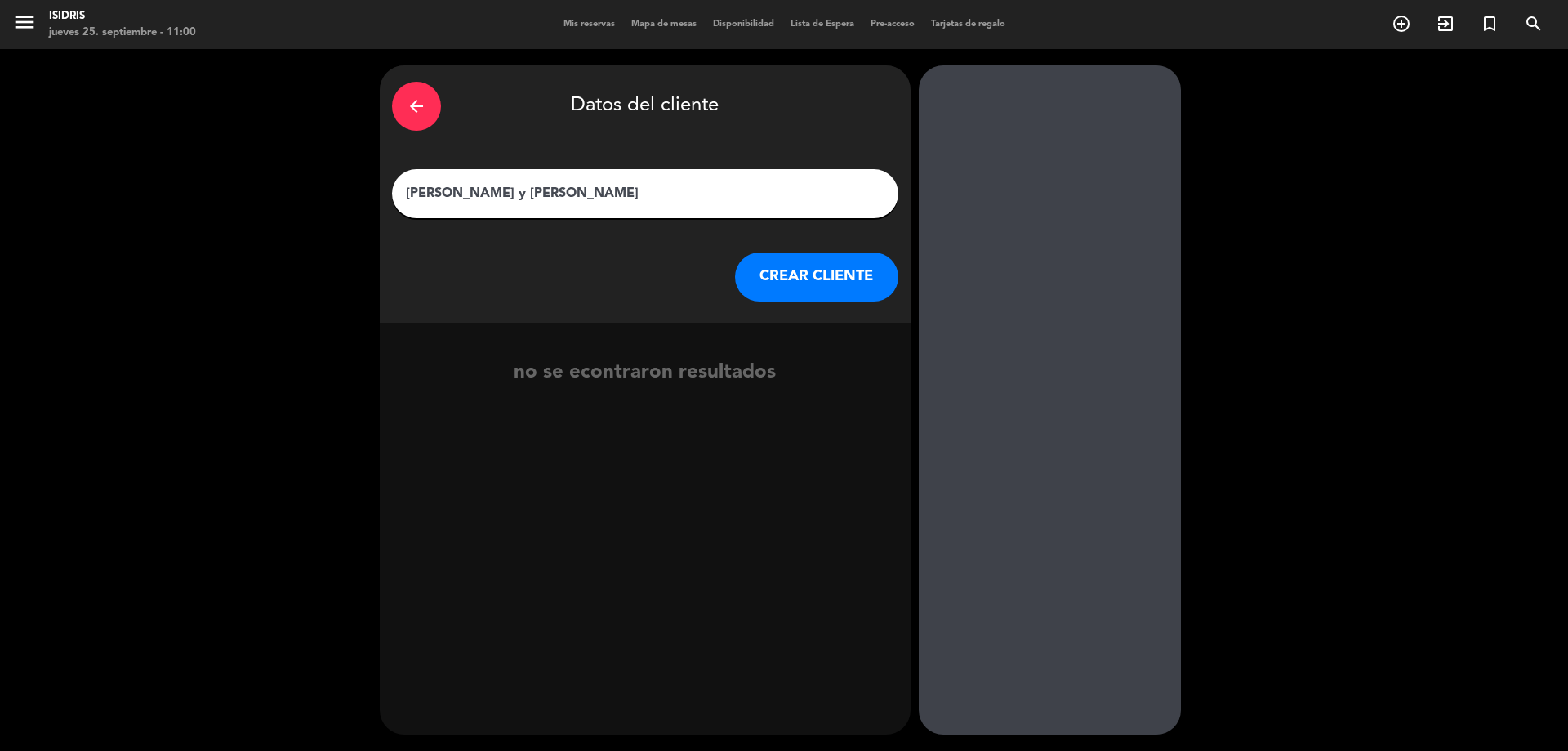
type input "Ruben Molina y Liliana"
click at [801, 260] on button "CREAR CLIENTE" at bounding box center [816, 277] width 163 height 49
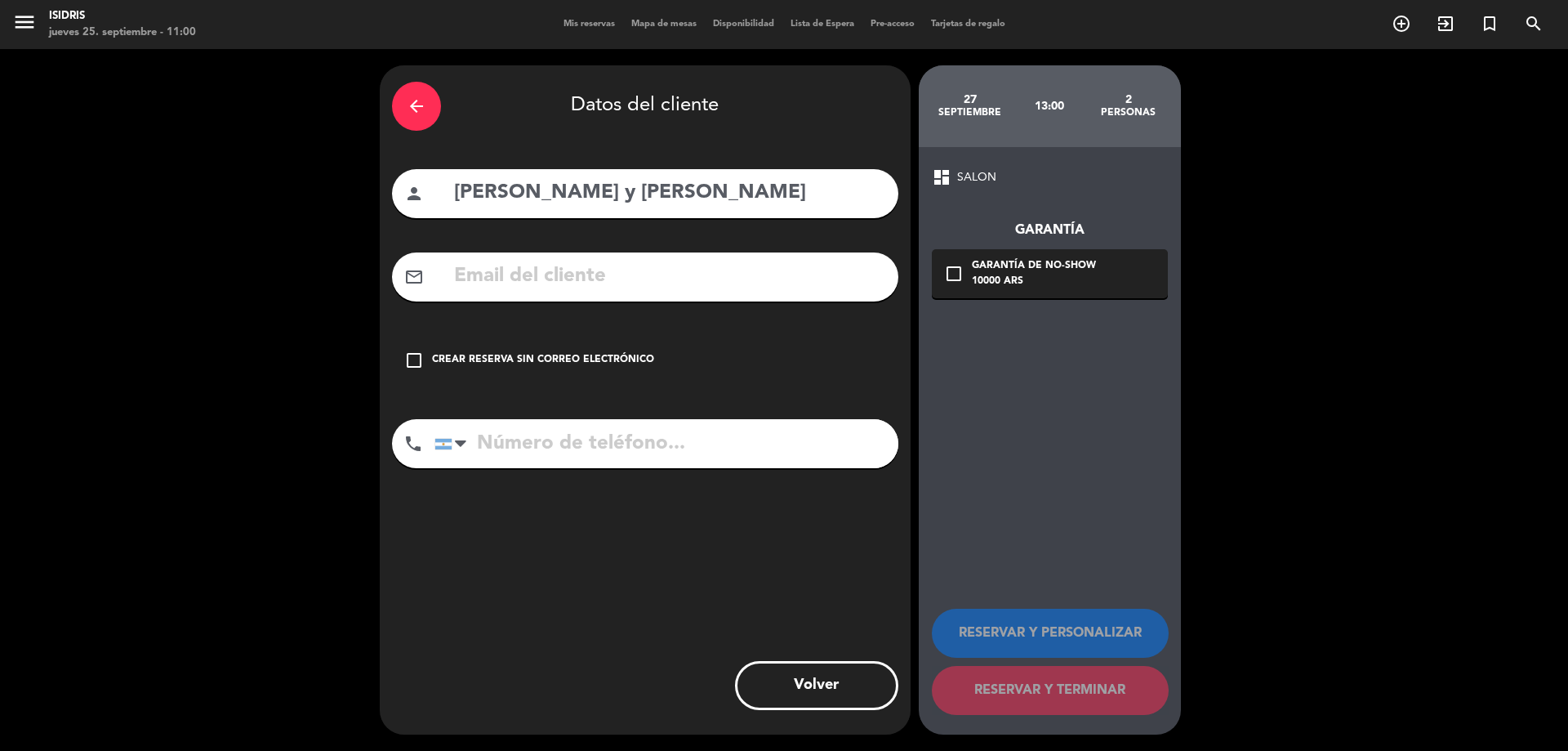
click at [580, 360] on div "Crear reserva sin correo electrónico" at bounding box center [542, 360] width 222 height 17
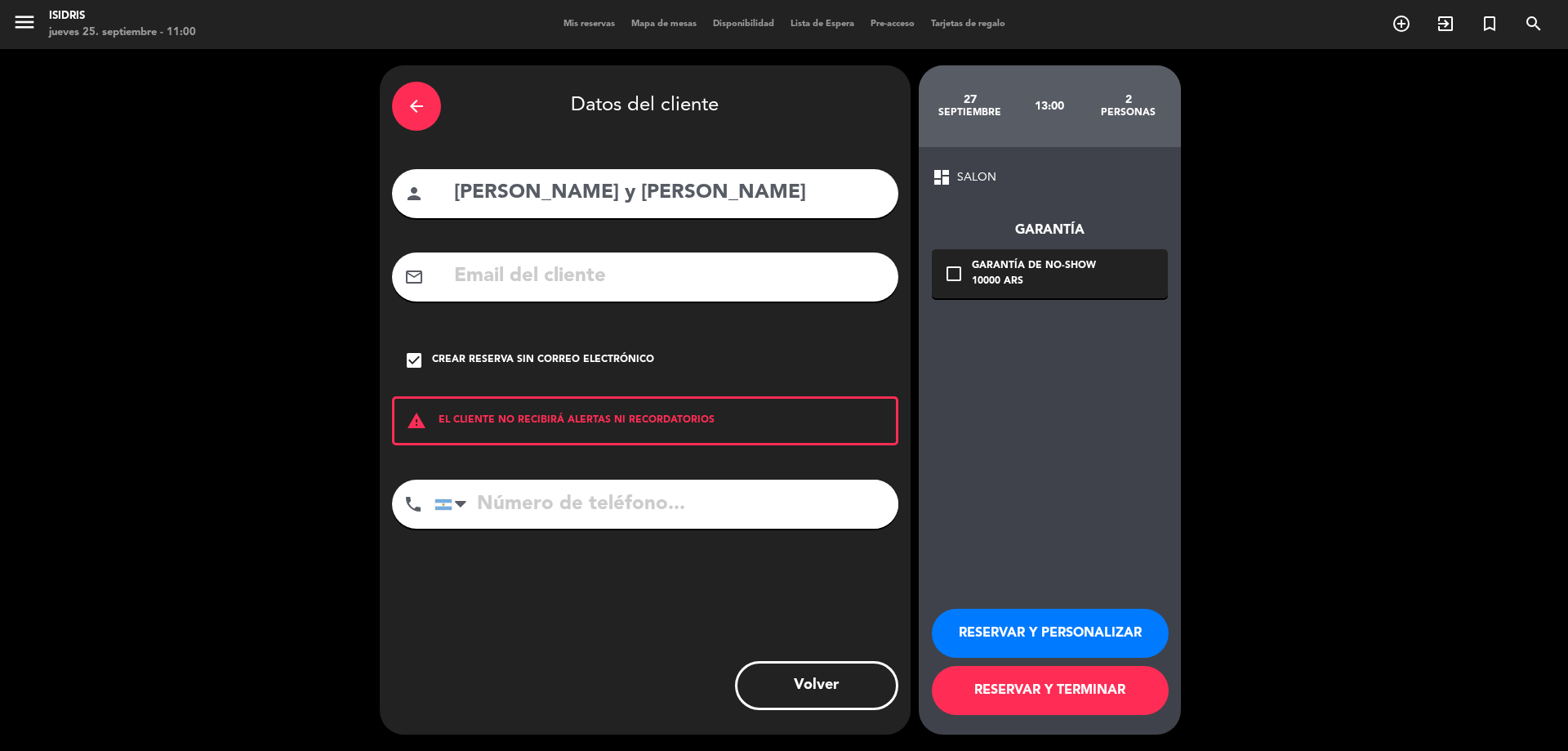
click at [1091, 646] on button "RESERVAR Y PERSONALIZAR" at bounding box center [1050, 634] width 237 height 49
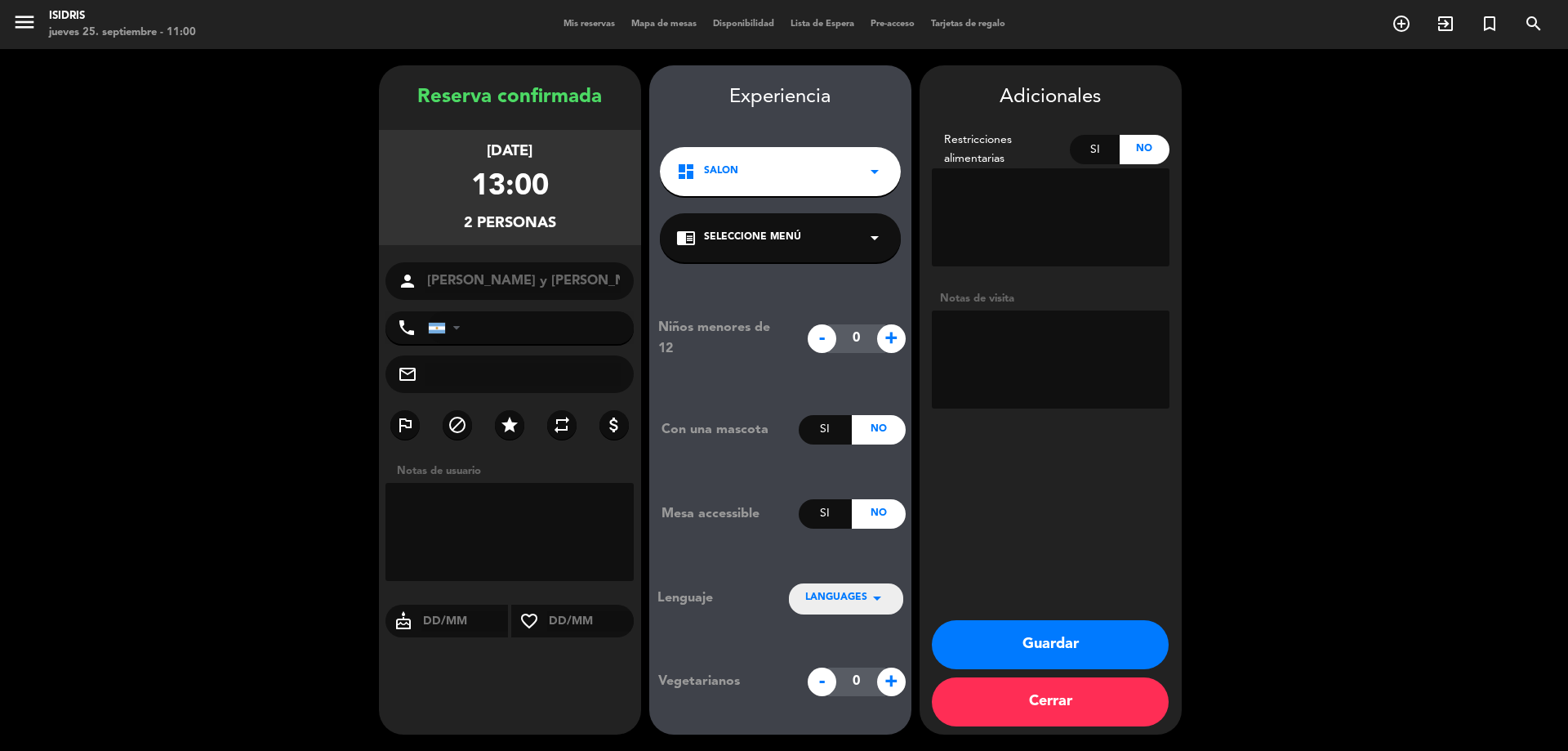
click at [1018, 326] on textarea at bounding box center [1050, 359] width 238 height 98
type textarea "LIBERADOS BAJAR A PENDING MKT. SON PAPAS DE NACHO MOLINA"
click at [1028, 625] on button "Guardar" at bounding box center [1050, 644] width 237 height 49
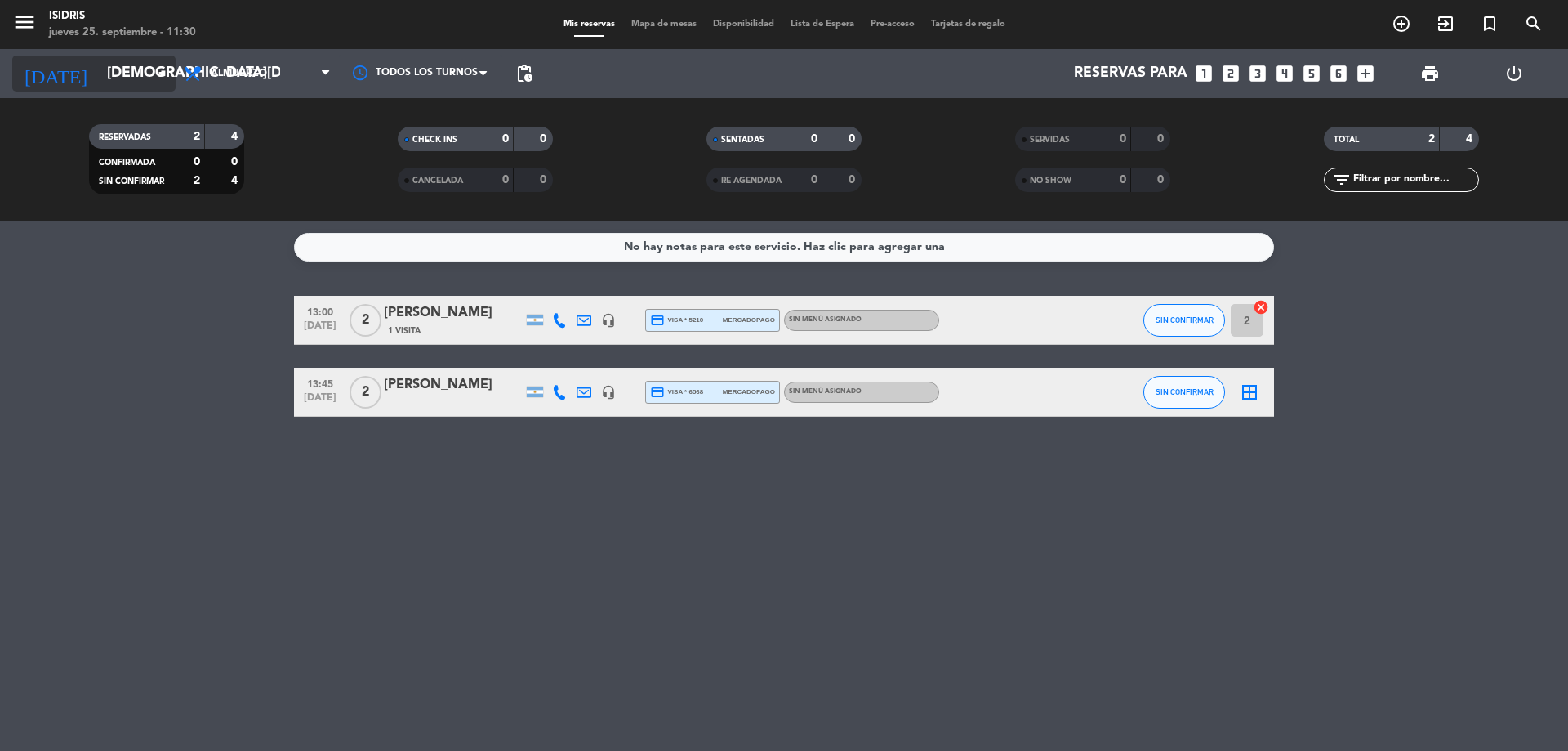
click at [141, 62] on input "[DEMOGRAPHIC_DATA] [DATE]" at bounding box center [194, 72] width 190 height 32
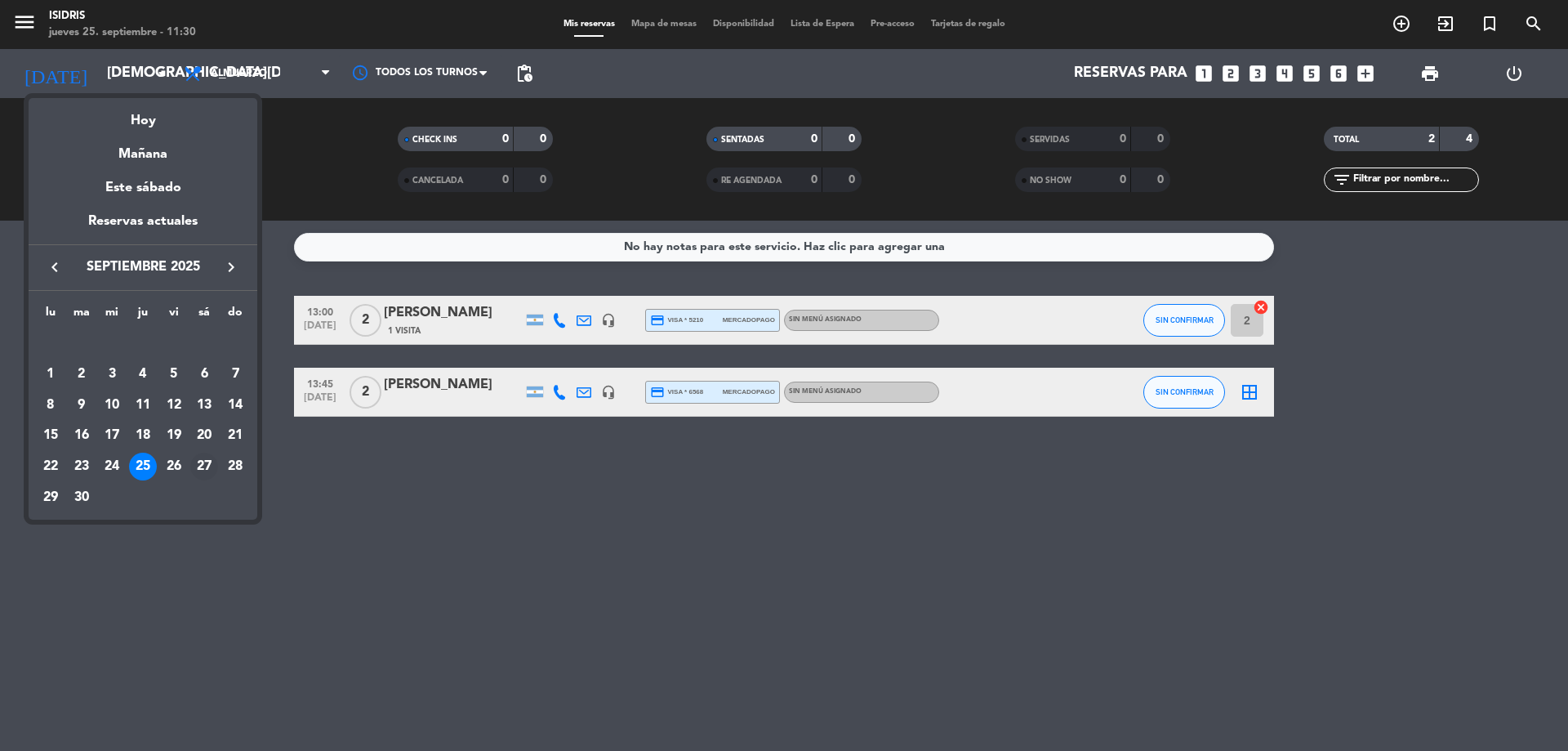
click at [210, 461] on div "27" at bounding box center [204, 466] width 27 height 27
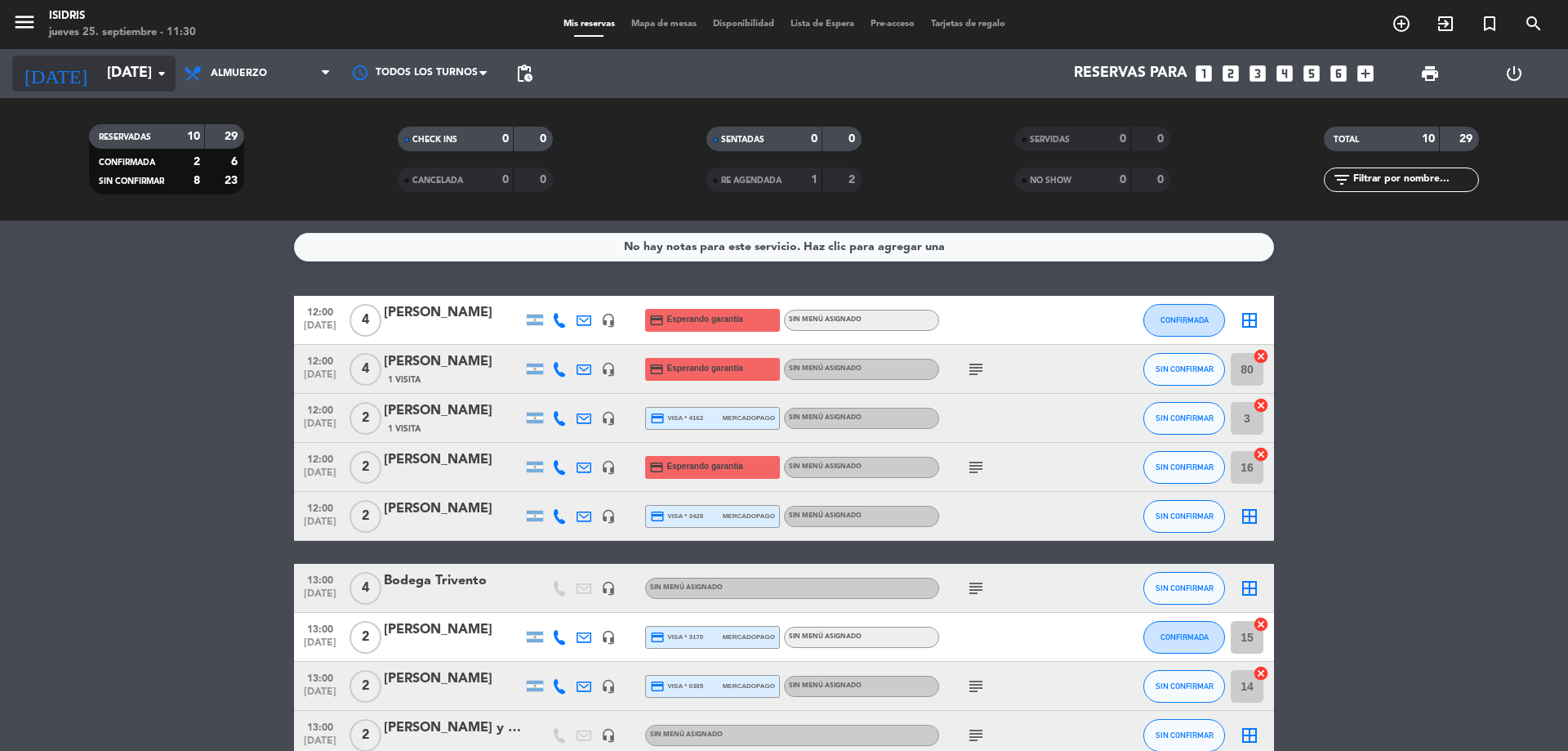
click at [146, 86] on input "sáb. 27 sep." at bounding box center [194, 72] width 190 height 32
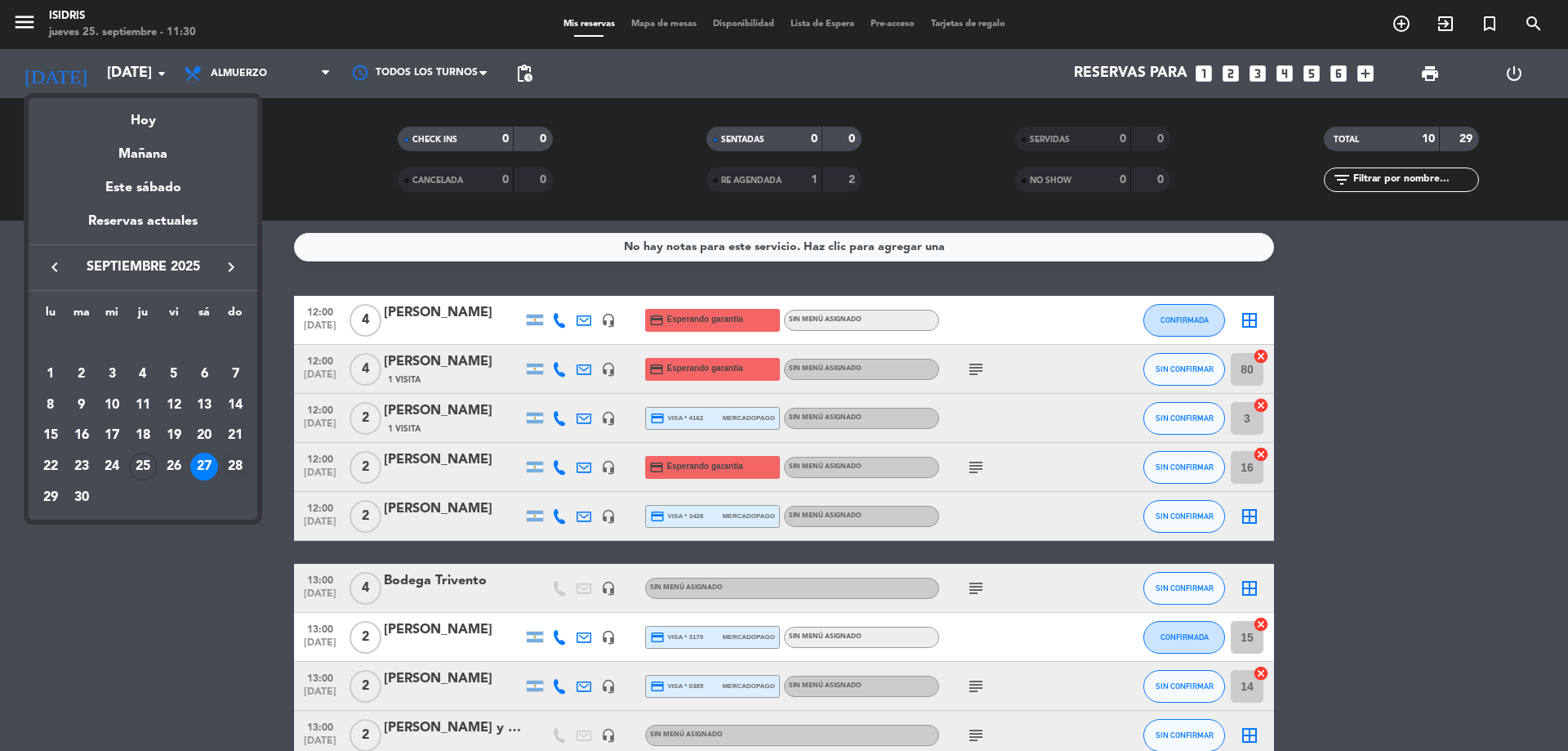
click at [234, 468] on div "28" at bounding box center [235, 466] width 27 height 27
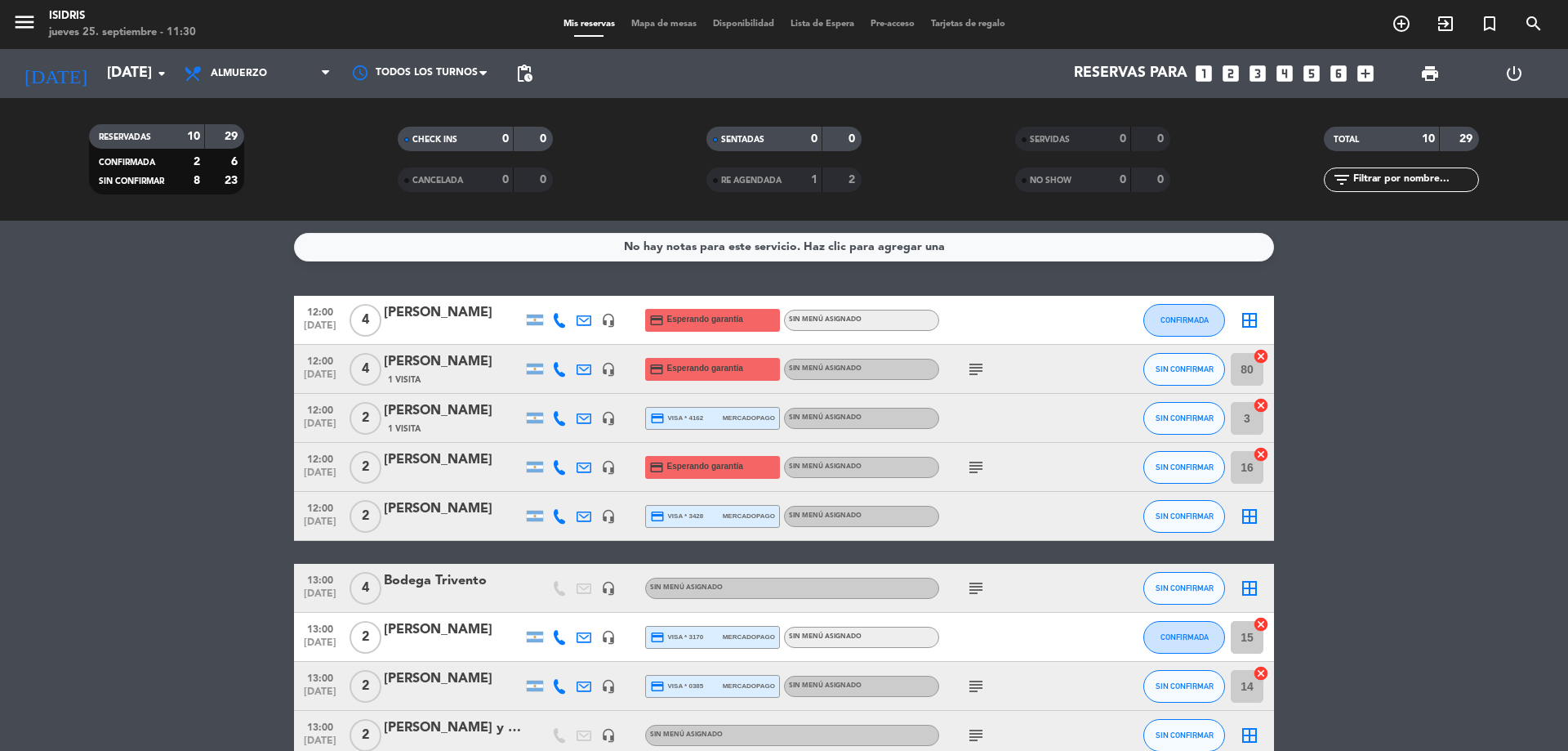
type input "dom. 28 sep."
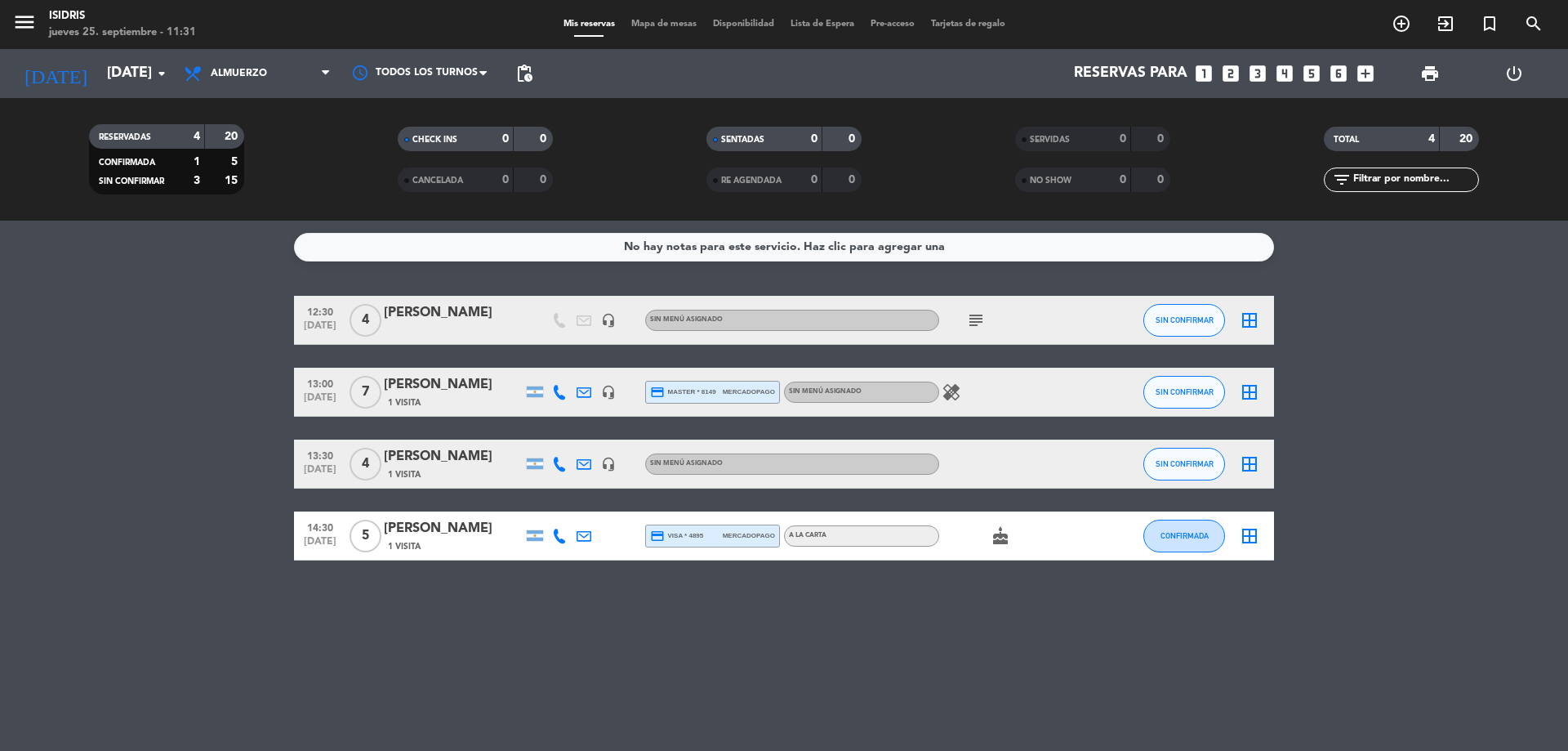
click at [1254, 387] on icon "border_all" at bounding box center [1250, 392] width 20 height 20
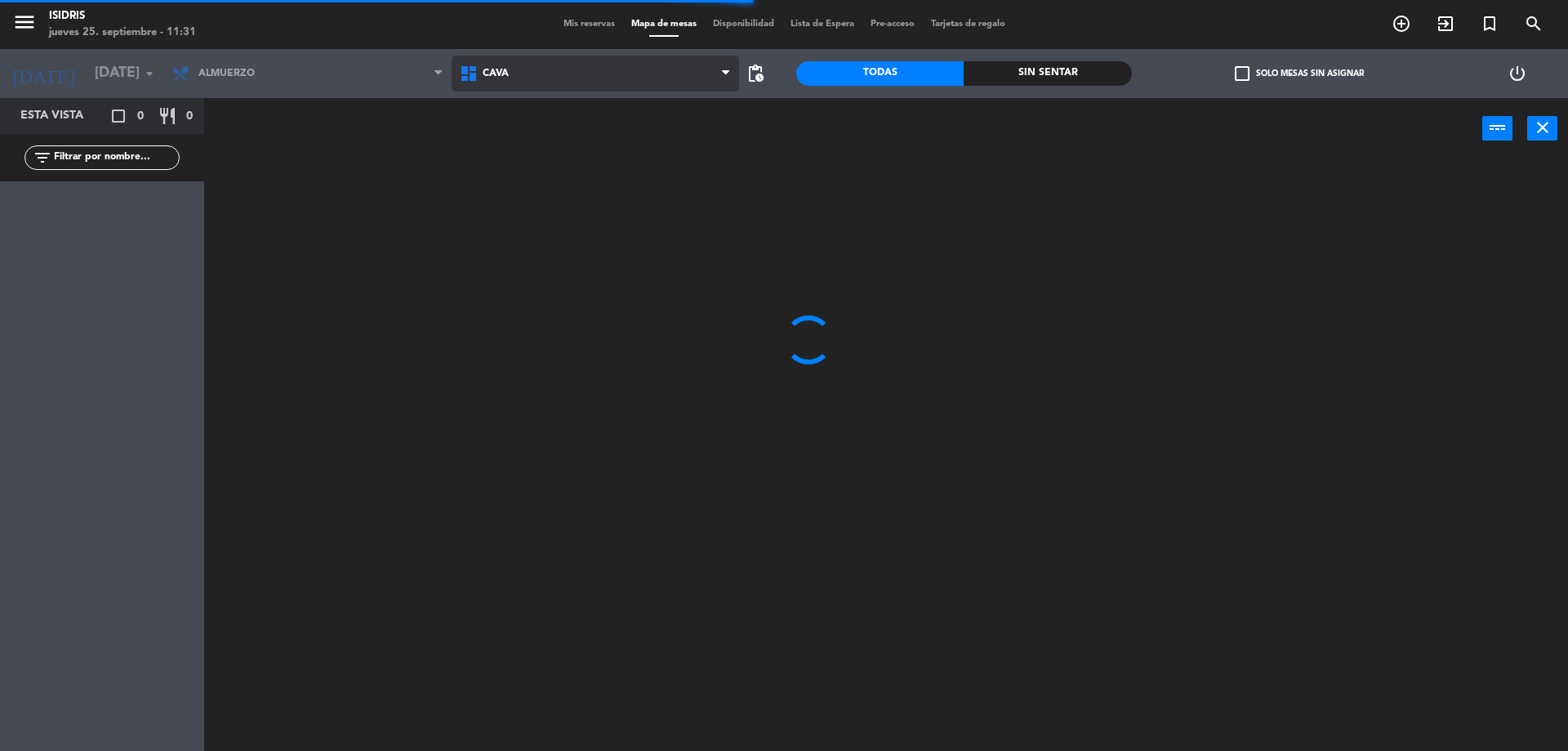
drag, startPoint x: 561, startPoint y: 70, endPoint x: 550, endPoint y: 76, distance: 12.5
click at [555, 72] on span "CAVA" at bounding box center [595, 73] width 289 height 36
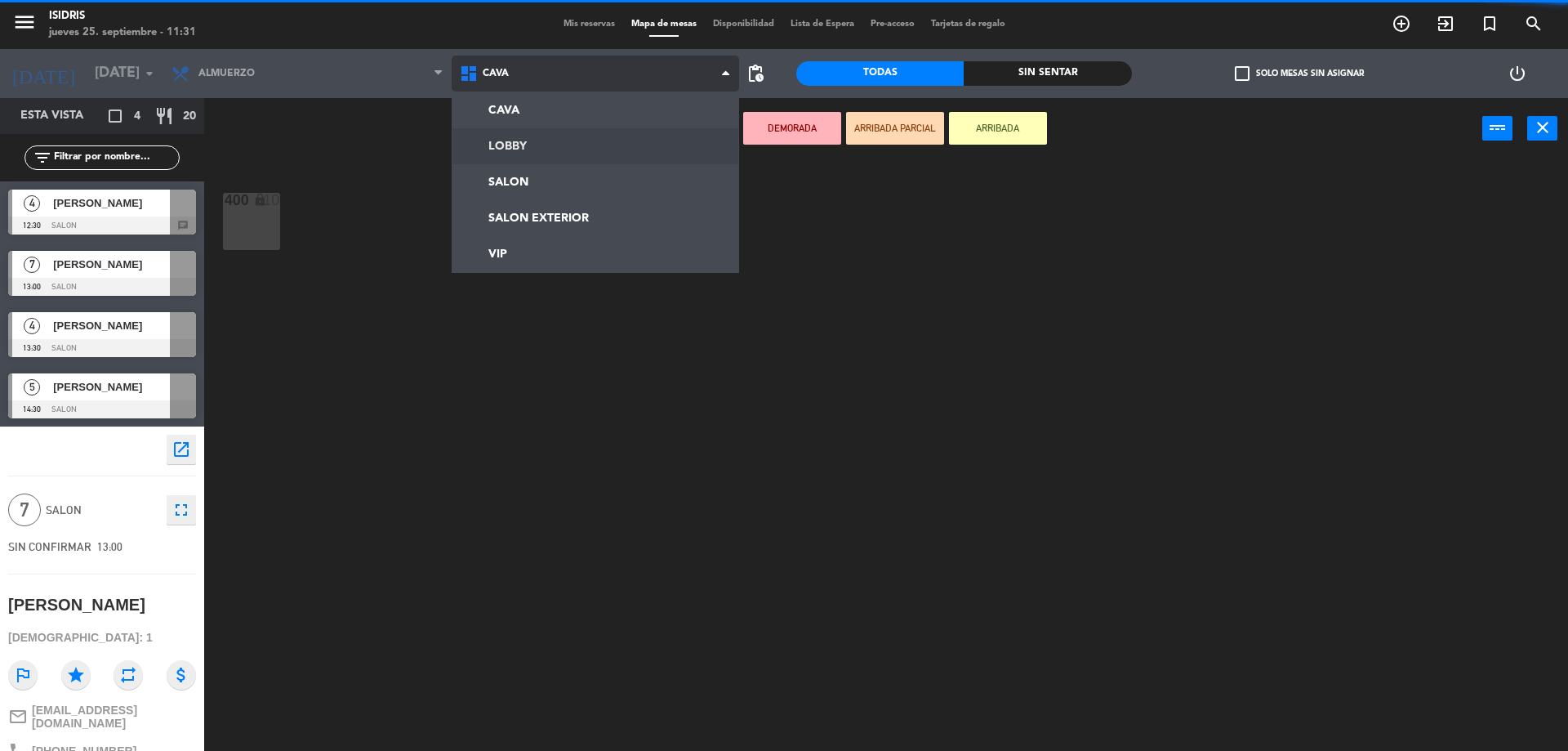
click at [530, 170] on ng-component "menu isidris jueves 25. septiembre - 11:31 Mis reservas Mapa de mesas Disponibi…" at bounding box center [784, 377] width 1568 height 755
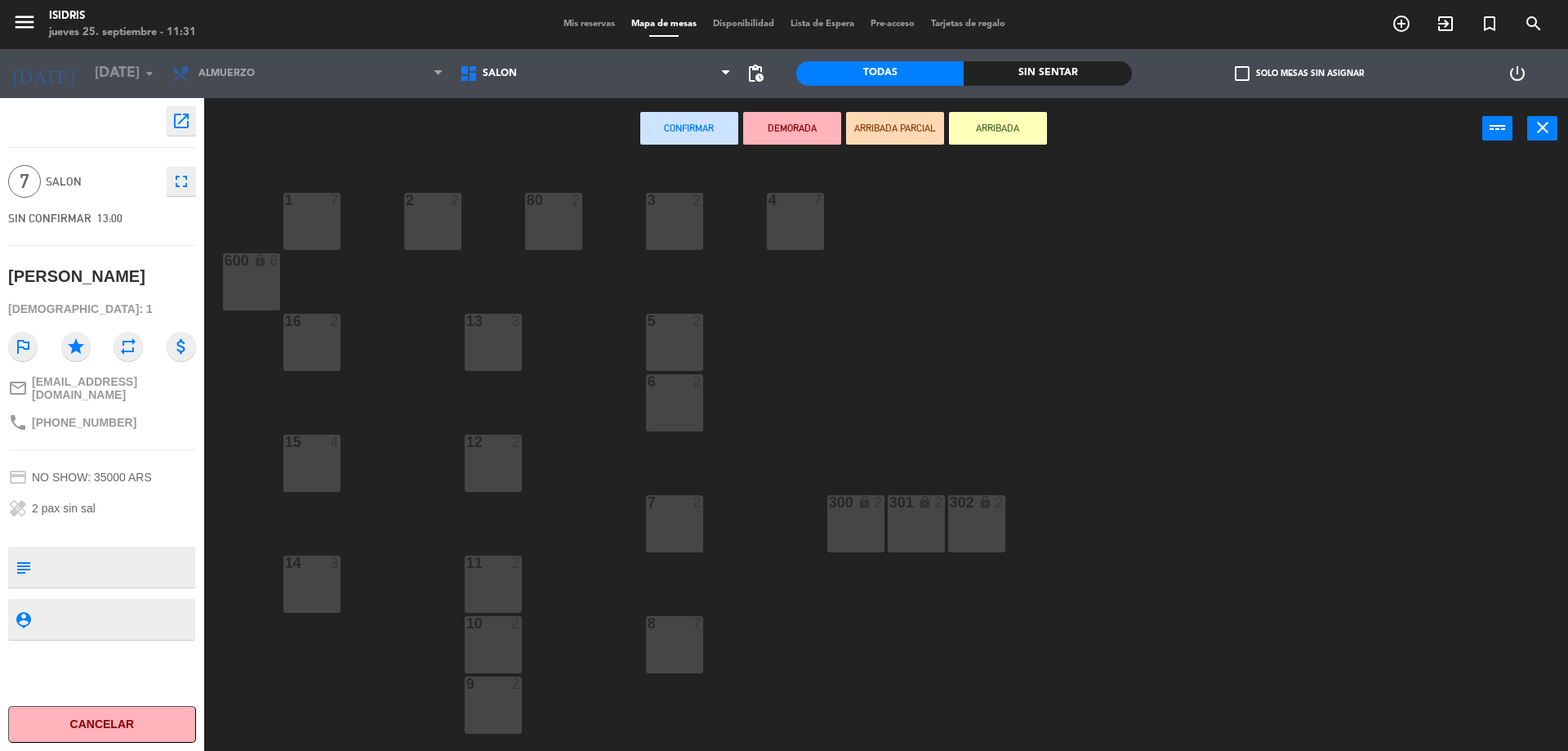
click at [321, 195] on div at bounding box center [312, 200] width 27 height 15
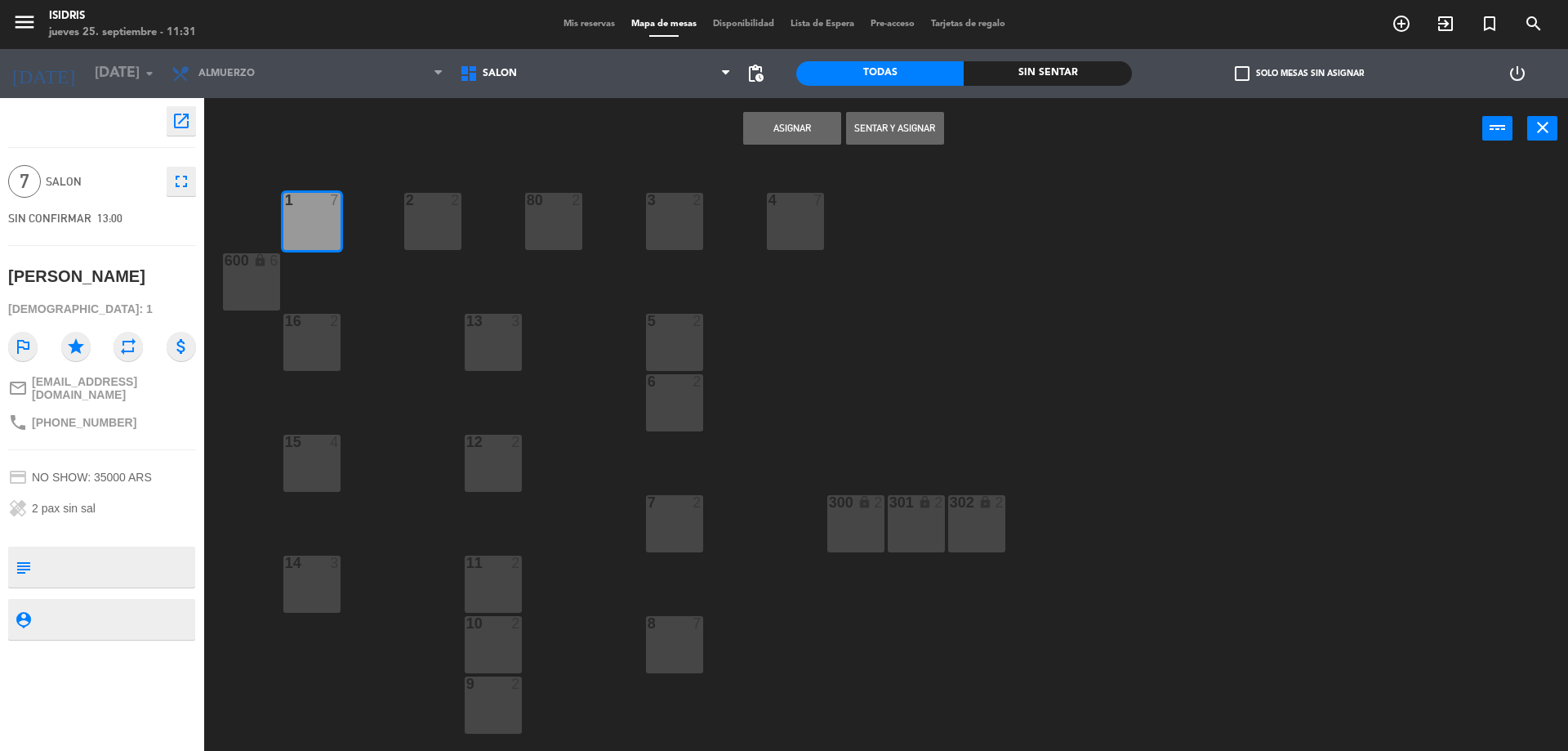
click at [809, 112] on button "Asignar" at bounding box center [792, 127] width 98 height 32
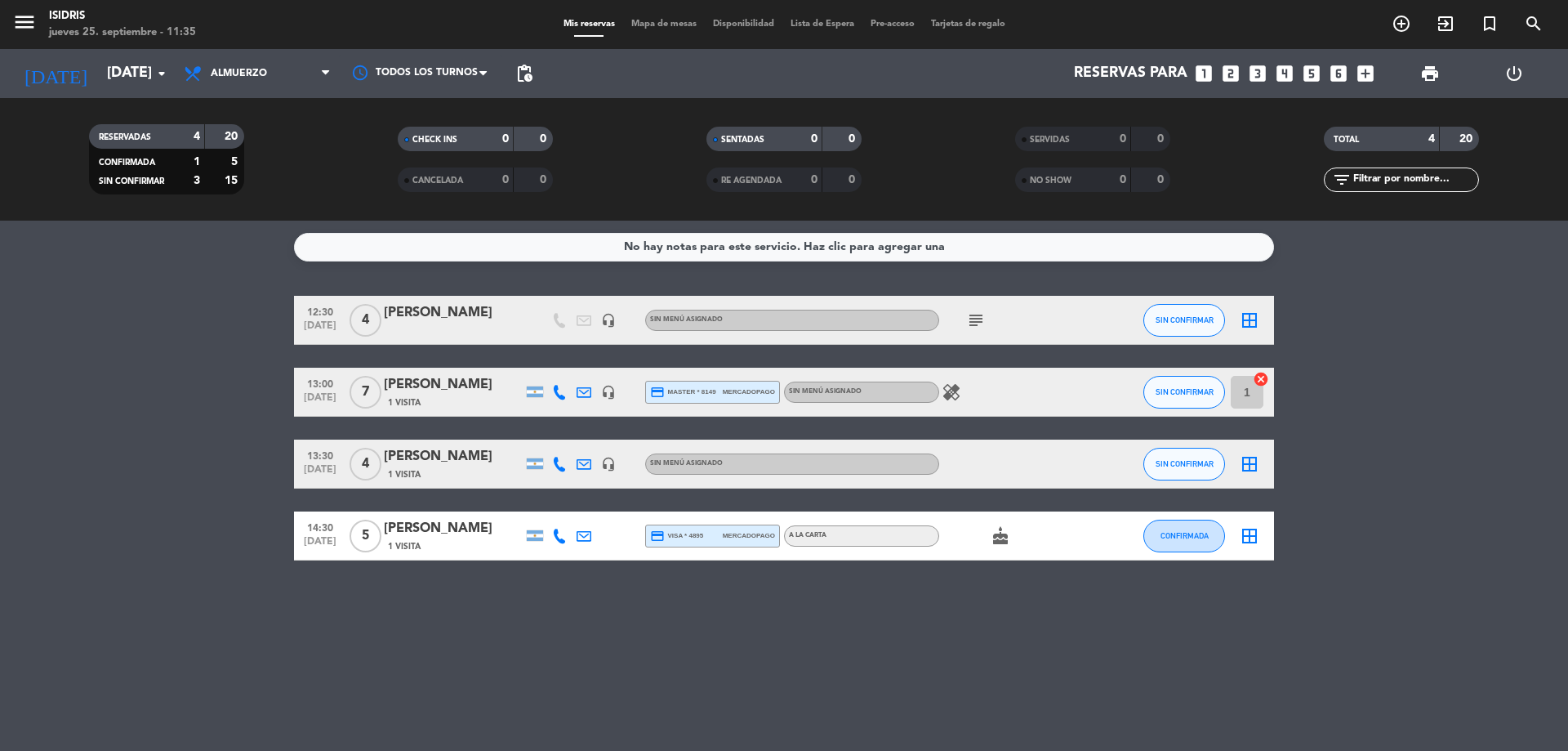
click at [453, 379] on div "Federico Miralles" at bounding box center [453, 385] width 139 height 22
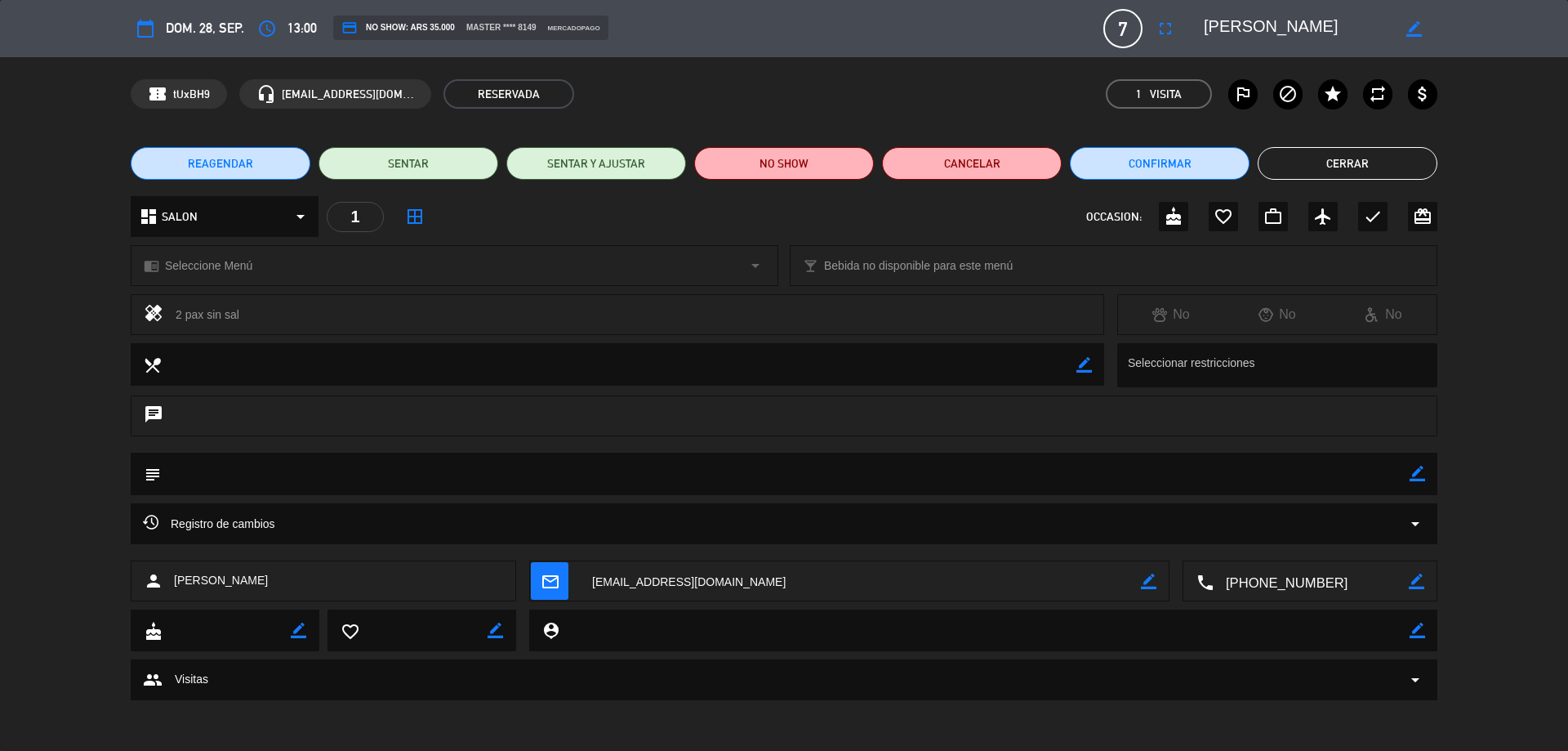
click at [1416, 476] on icon "border_color" at bounding box center [1417, 474] width 16 height 16
click at [663, 466] on textarea at bounding box center [785, 473] width 1249 height 42
type textarea "quiere esa mesa y pidio conocer la cava"
click at [1417, 476] on icon at bounding box center [1417, 474] width 16 height 16
click at [1354, 151] on button "Cerrar" at bounding box center [1348, 163] width 180 height 32
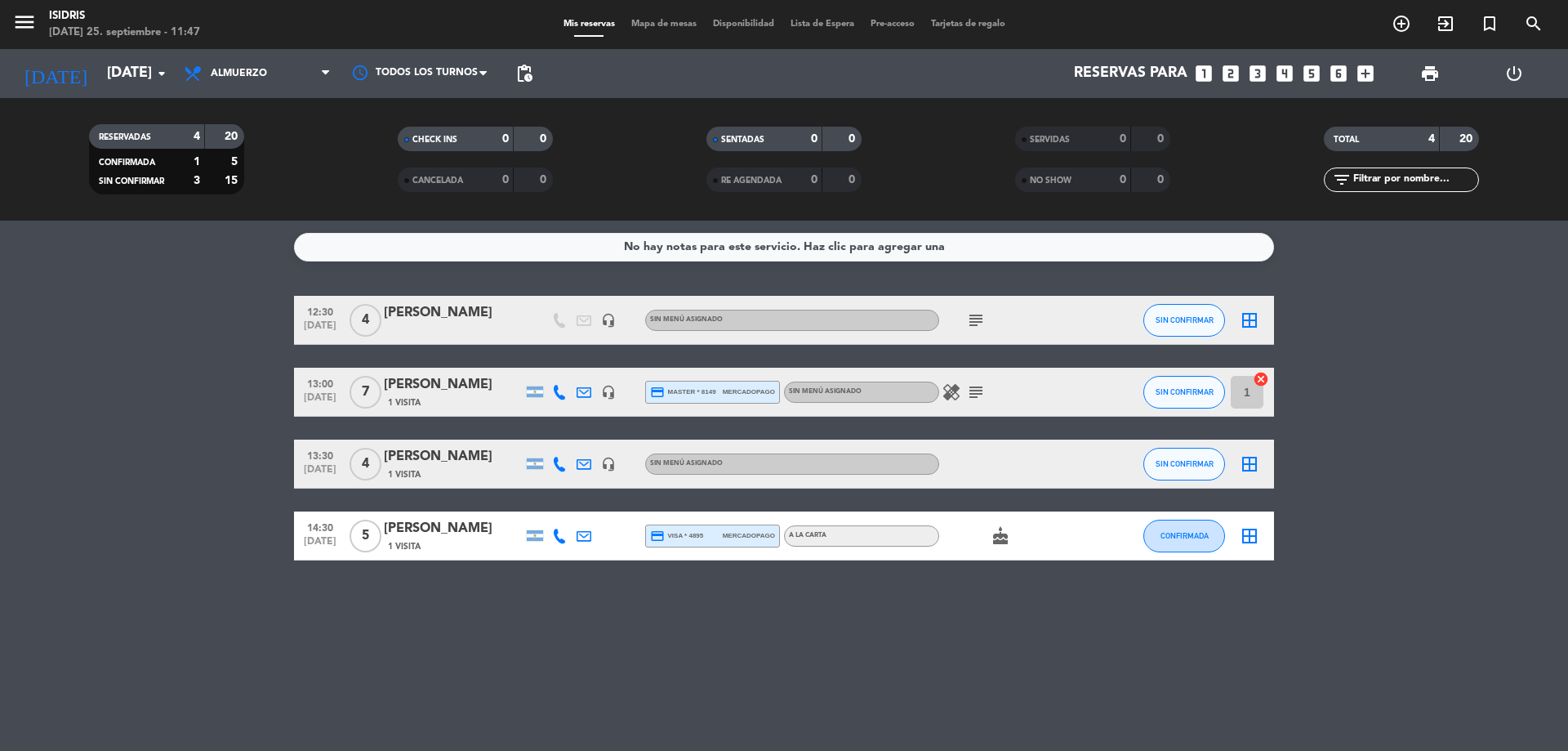
click at [207, 254] on service-notes "No hay notas para este servicio. Haz clic para agregar una" at bounding box center [784, 247] width 1568 height 28
click at [135, 71] on input "dom. 28 sep." at bounding box center [194, 72] width 190 height 32
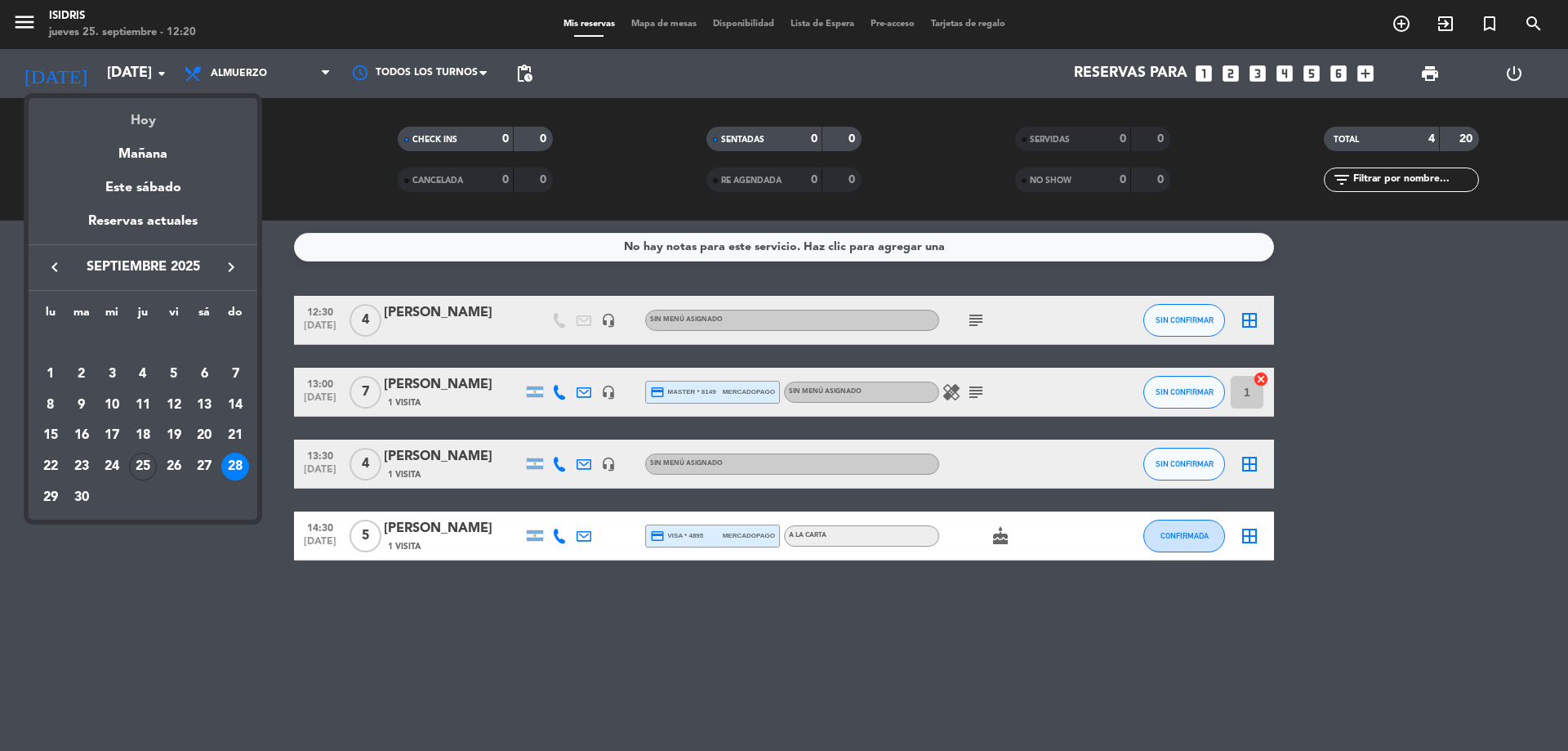
click at [157, 119] on div "Hoy" at bounding box center [143, 115] width 229 height 33
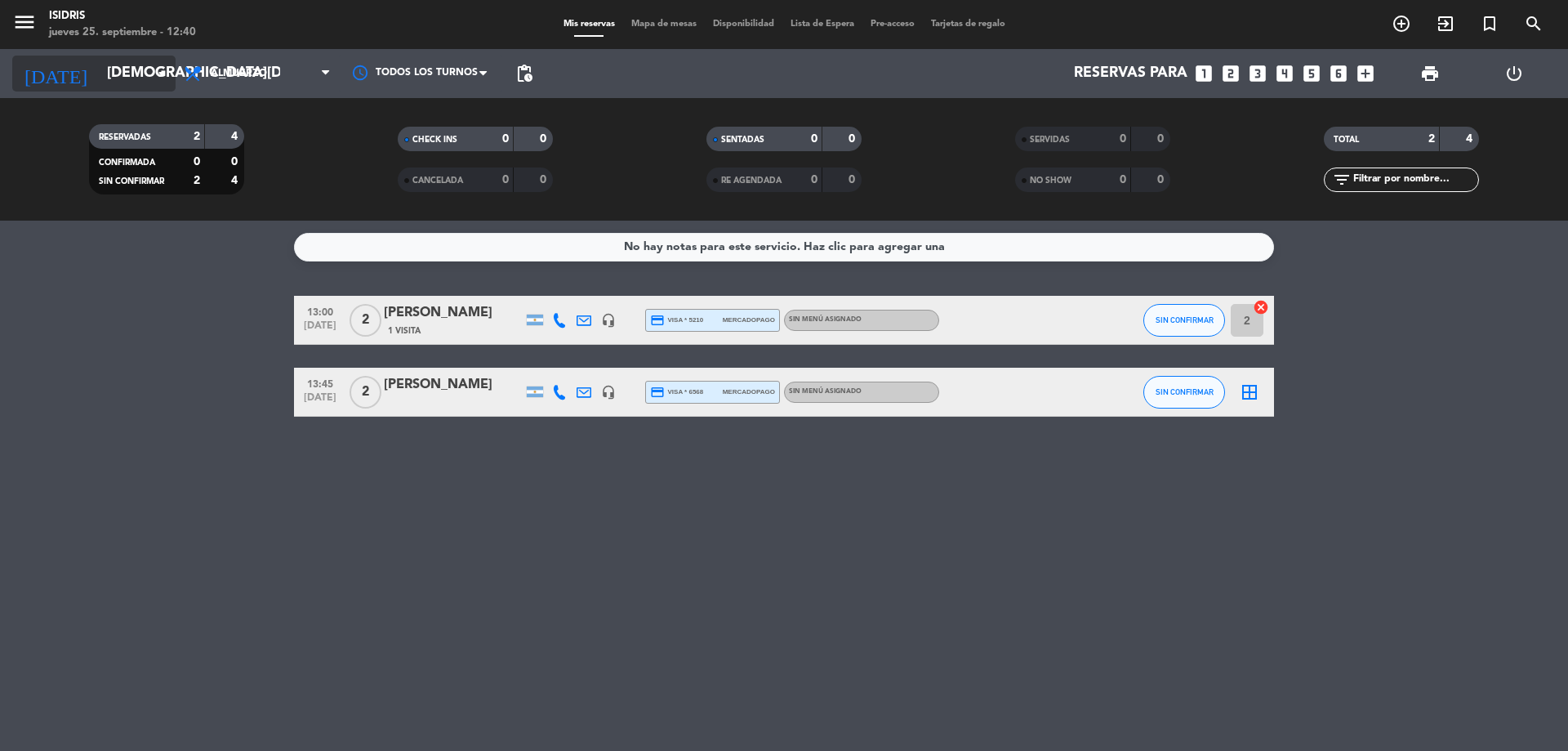
click at [148, 81] on input "[DEMOGRAPHIC_DATA] [DATE]" at bounding box center [194, 72] width 190 height 32
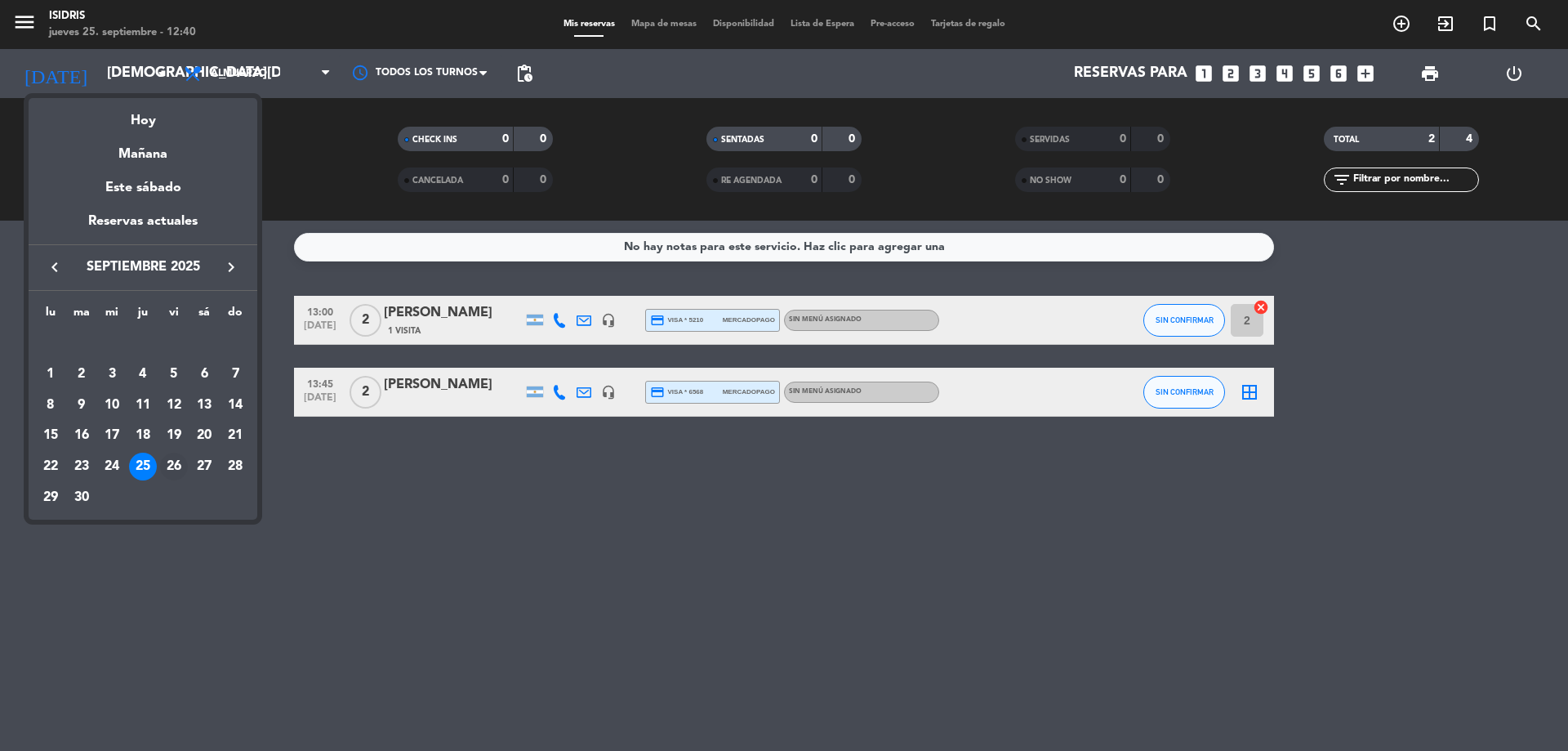
click at [183, 460] on div "26" at bounding box center [174, 466] width 27 height 27
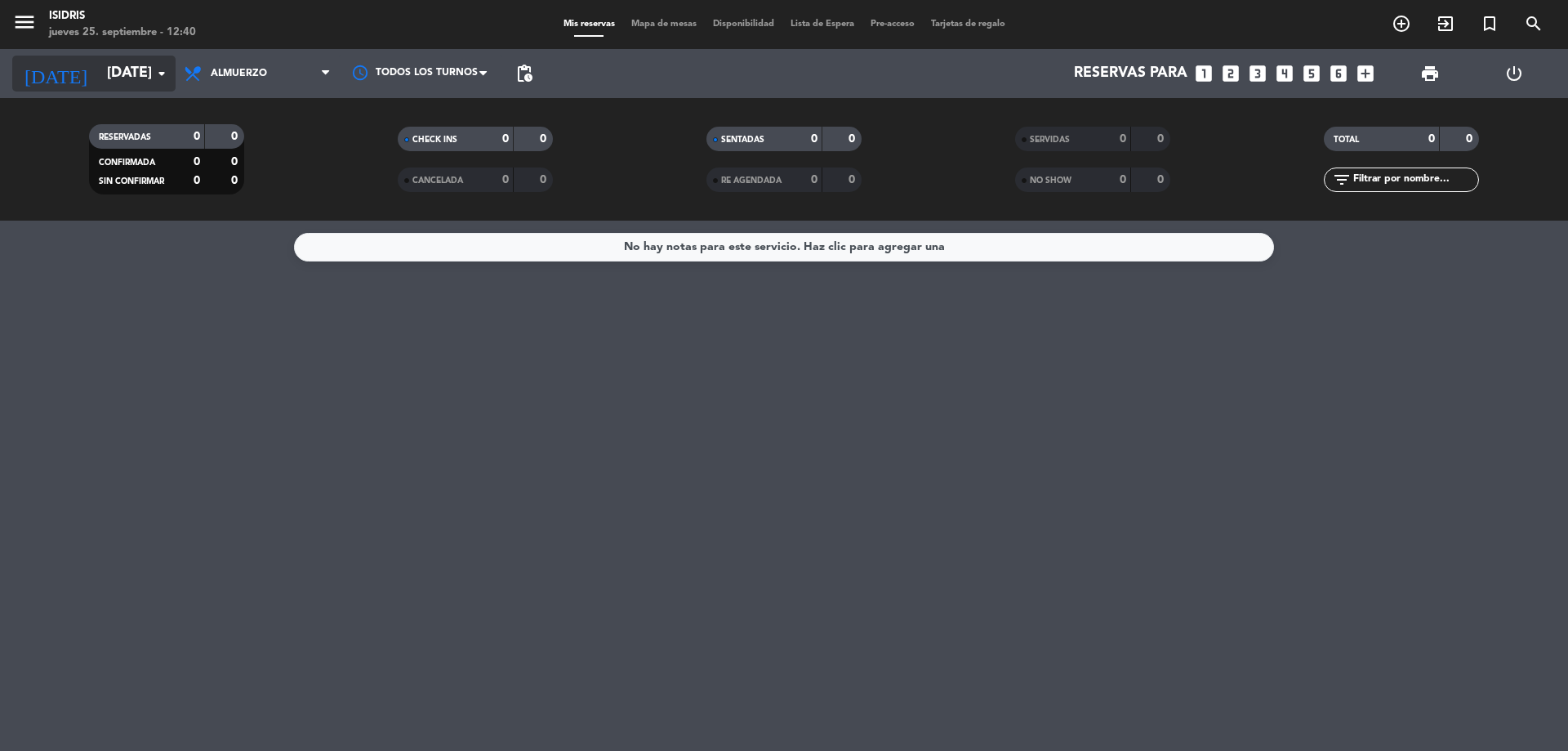
click at [141, 86] on input "vie. 26 sep." at bounding box center [194, 72] width 190 height 32
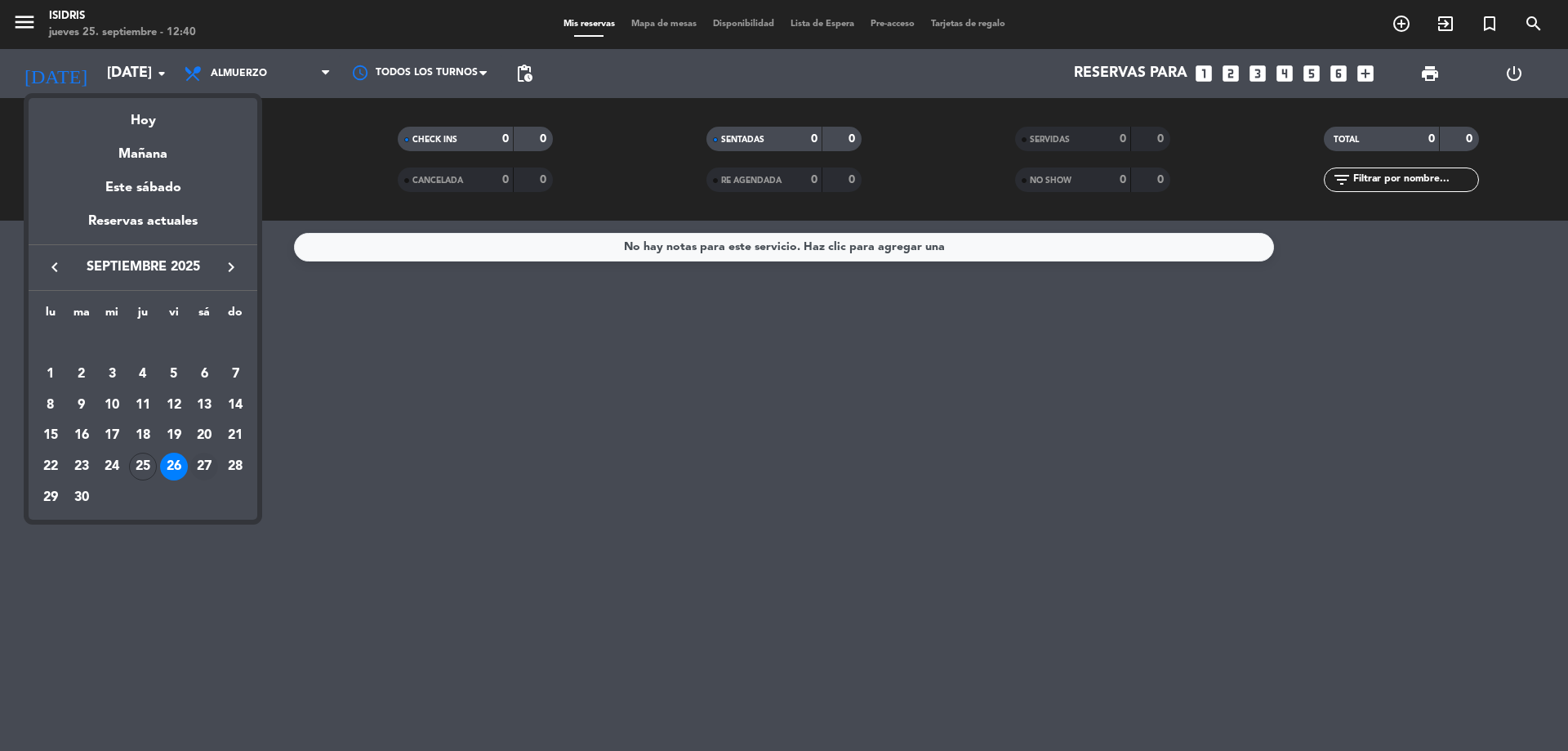
click at [200, 467] on div "27" at bounding box center [204, 466] width 27 height 27
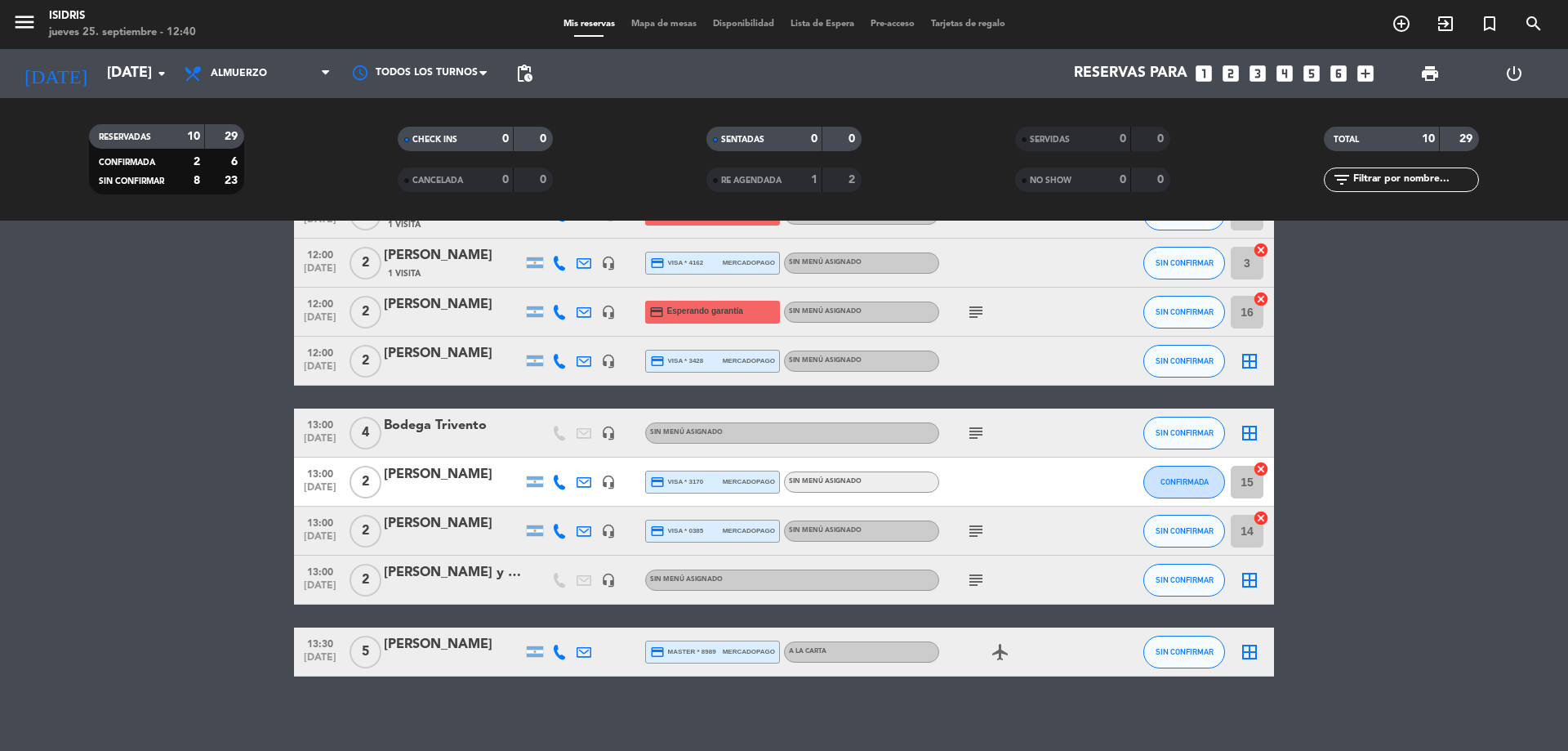
scroll to position [163, 0]
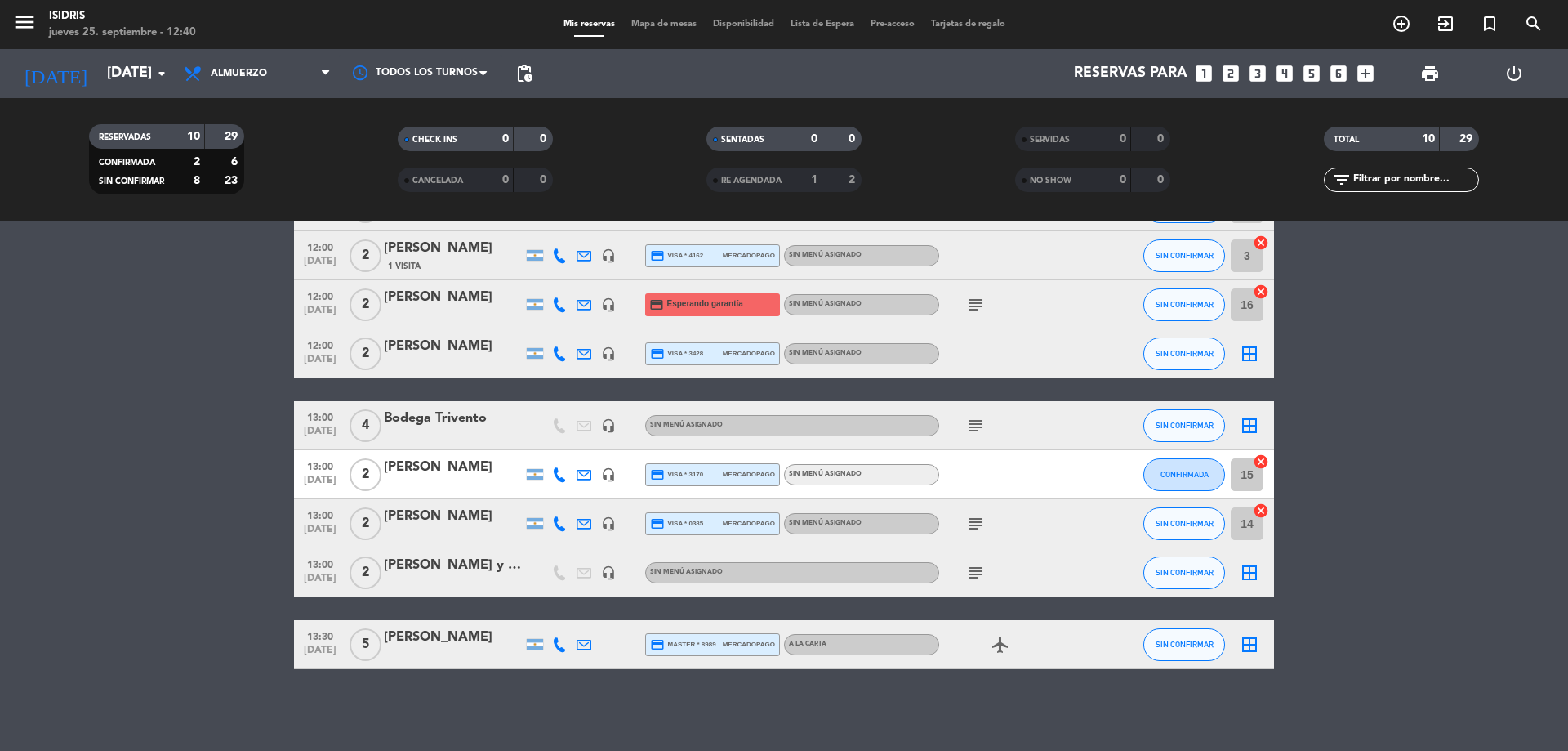
click at [436, 634] on div "SUSANA PADIN" at bounding box center [453, 637] width 139 height 22
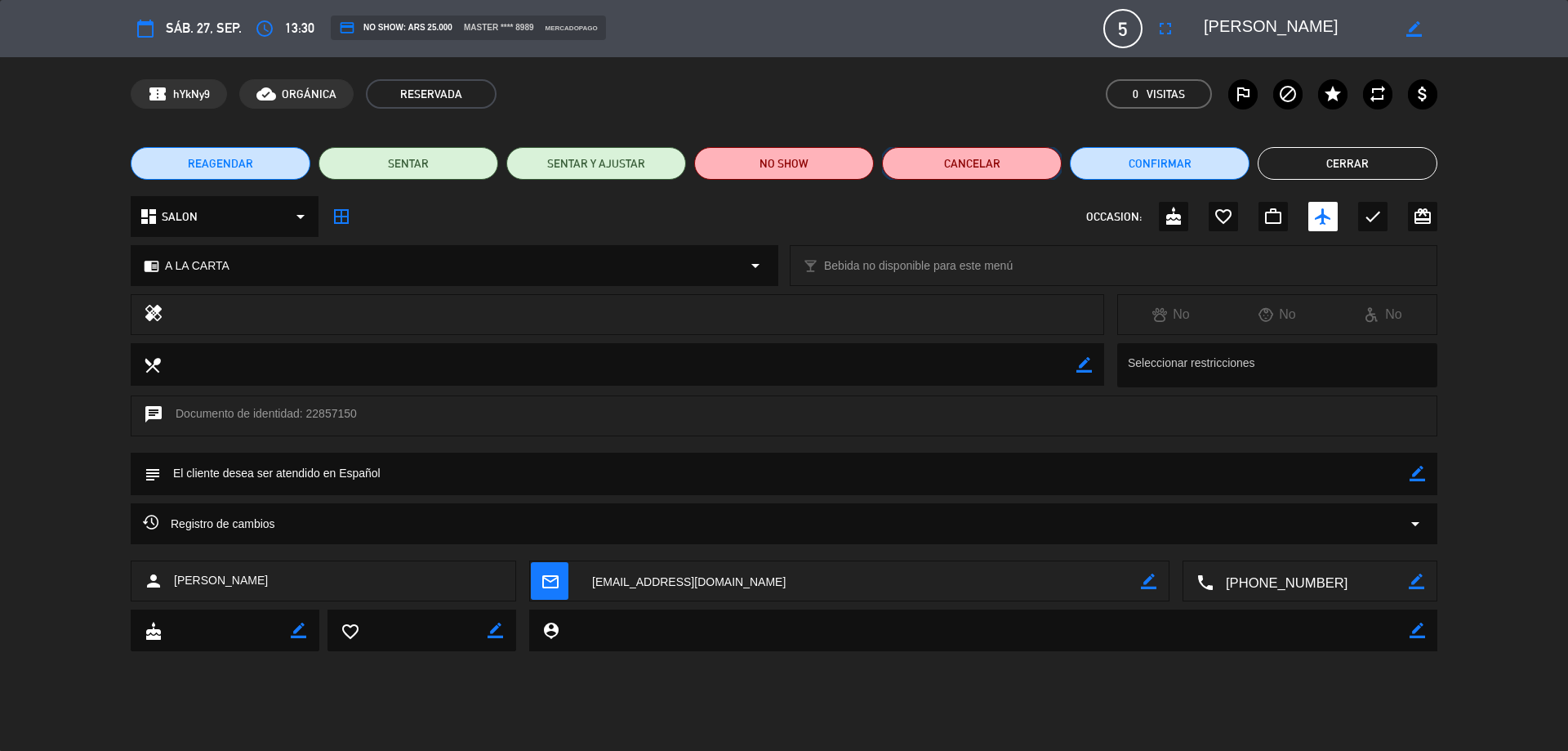
click at [979, 172] on button "Cancelar" at bounding box center [972, 163] width 180 height 32
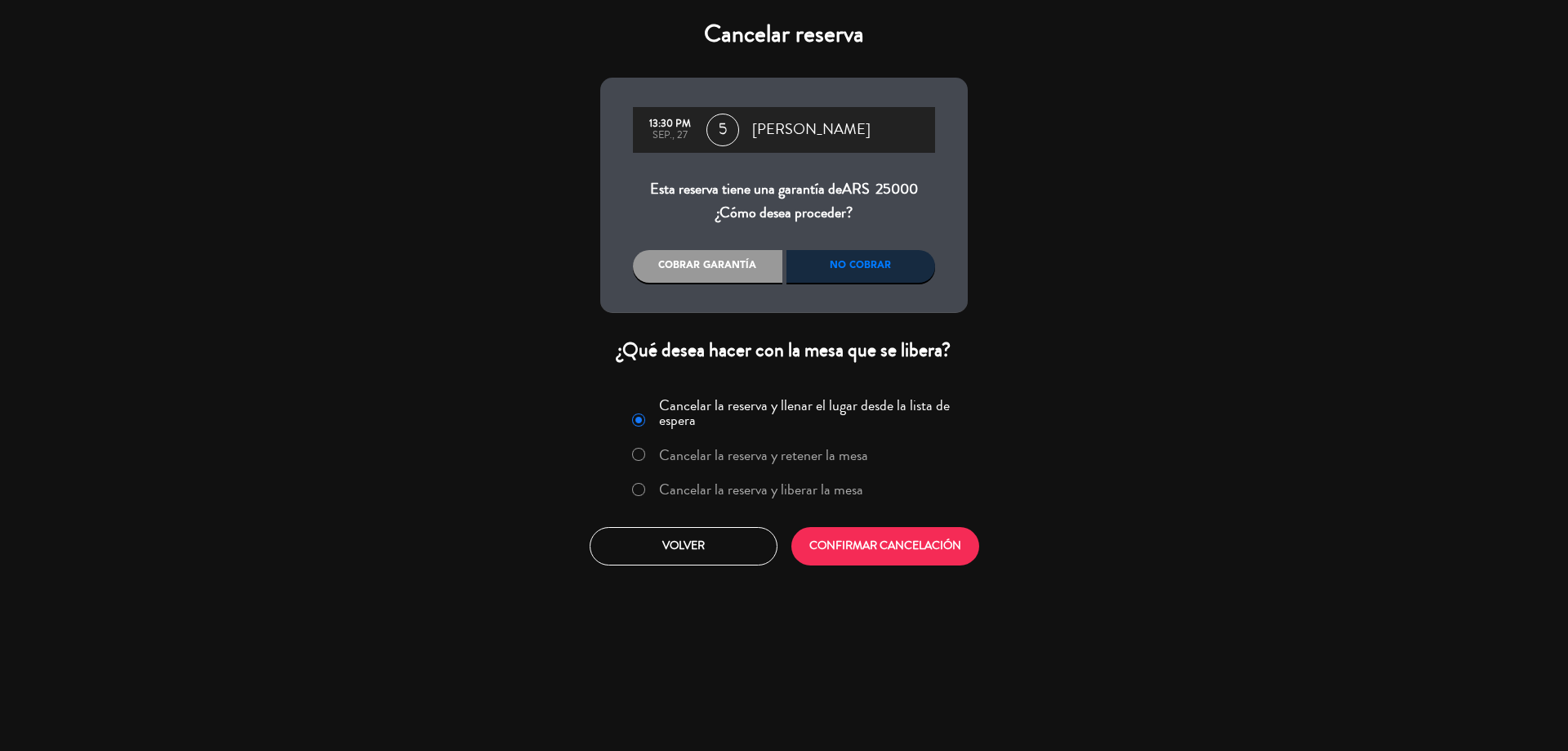
click at [895, 271] on div "No cobrar" at bounding box center [860, 265] width 150 height 32
click at [761, 496] on label "Cancelar la reserva y liberar la mesa" at bounding box center [761, 489] width 205 height 15
click at [868, 560] on button "CONFIRMAR CANCELACIÓN" at bounding box center [885, 545] width 188 height 38
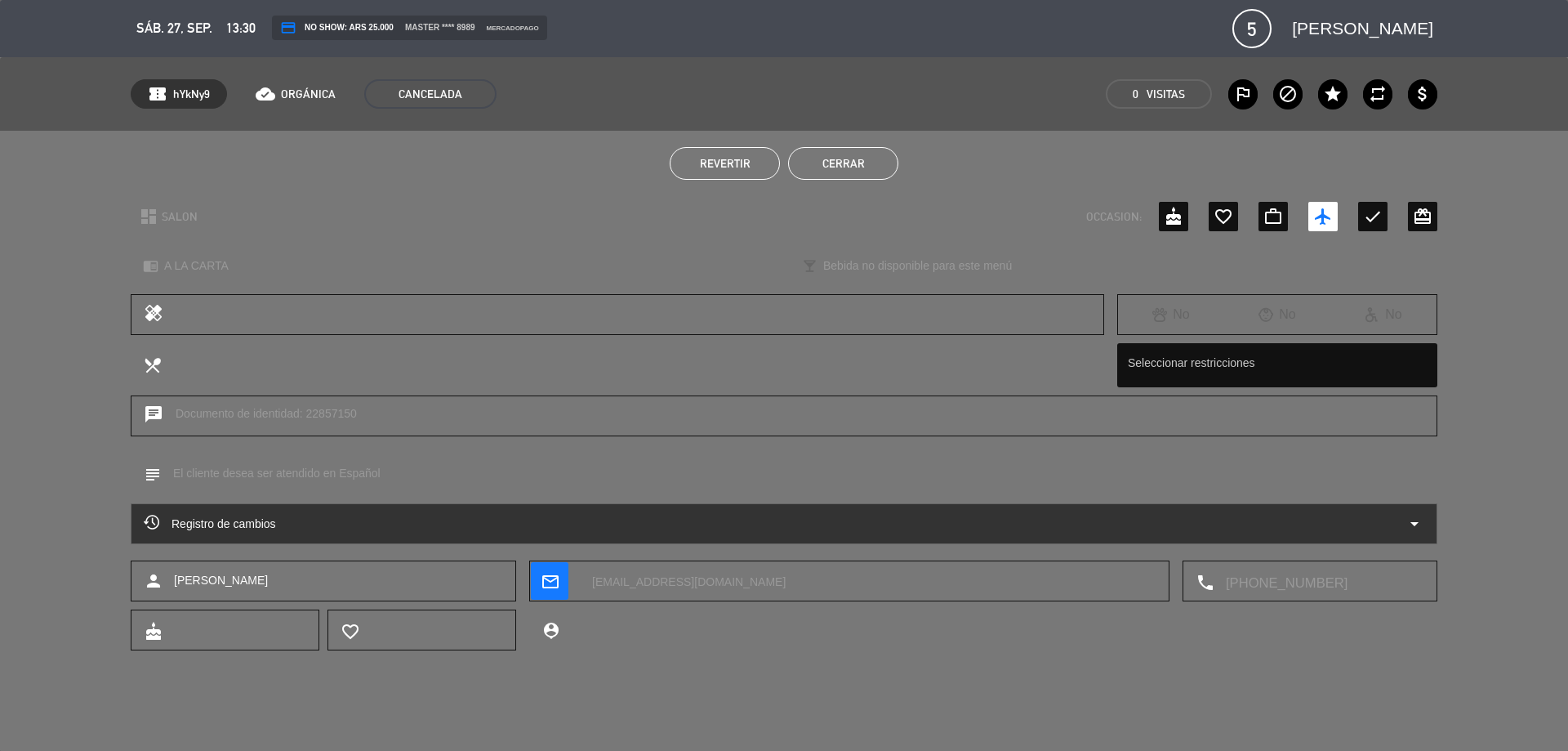
click at [896, 165] on button "Cerrar" at bounding box center [843, 163] width 111 height 32
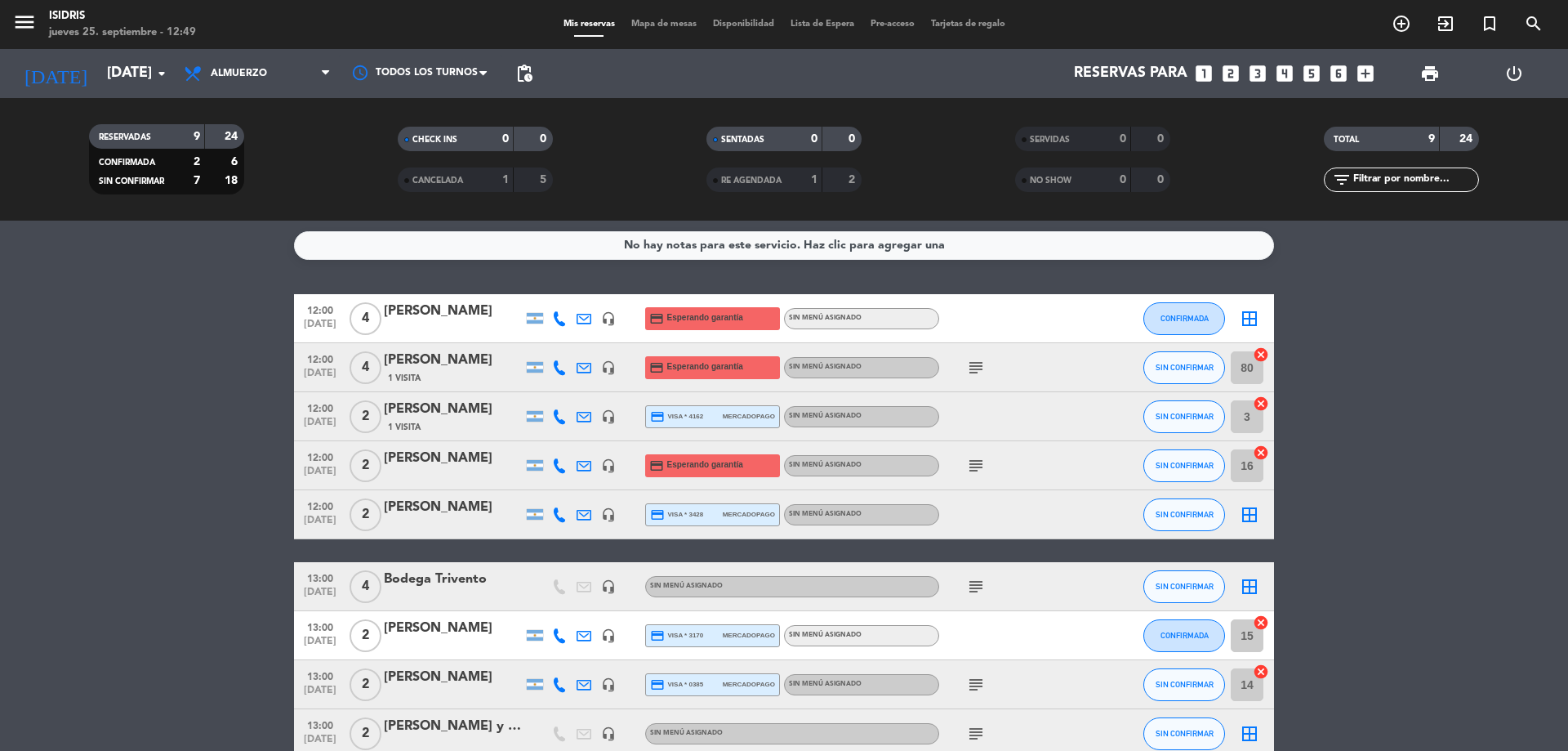
scroll to position [0, 0]
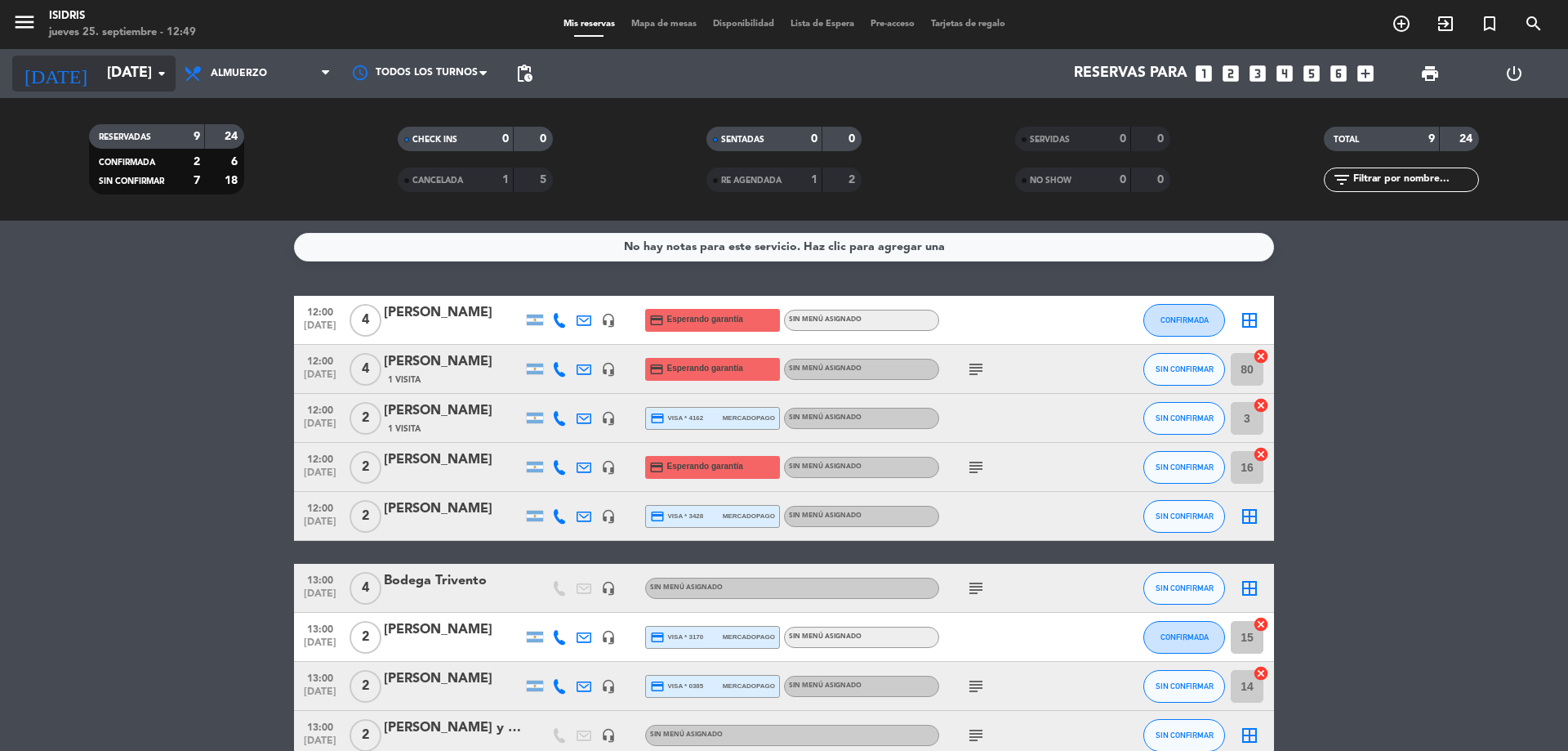
click at [99, 77] on input "sáb. 27 sep." at bounding box center [194, 72] width 190 height 32
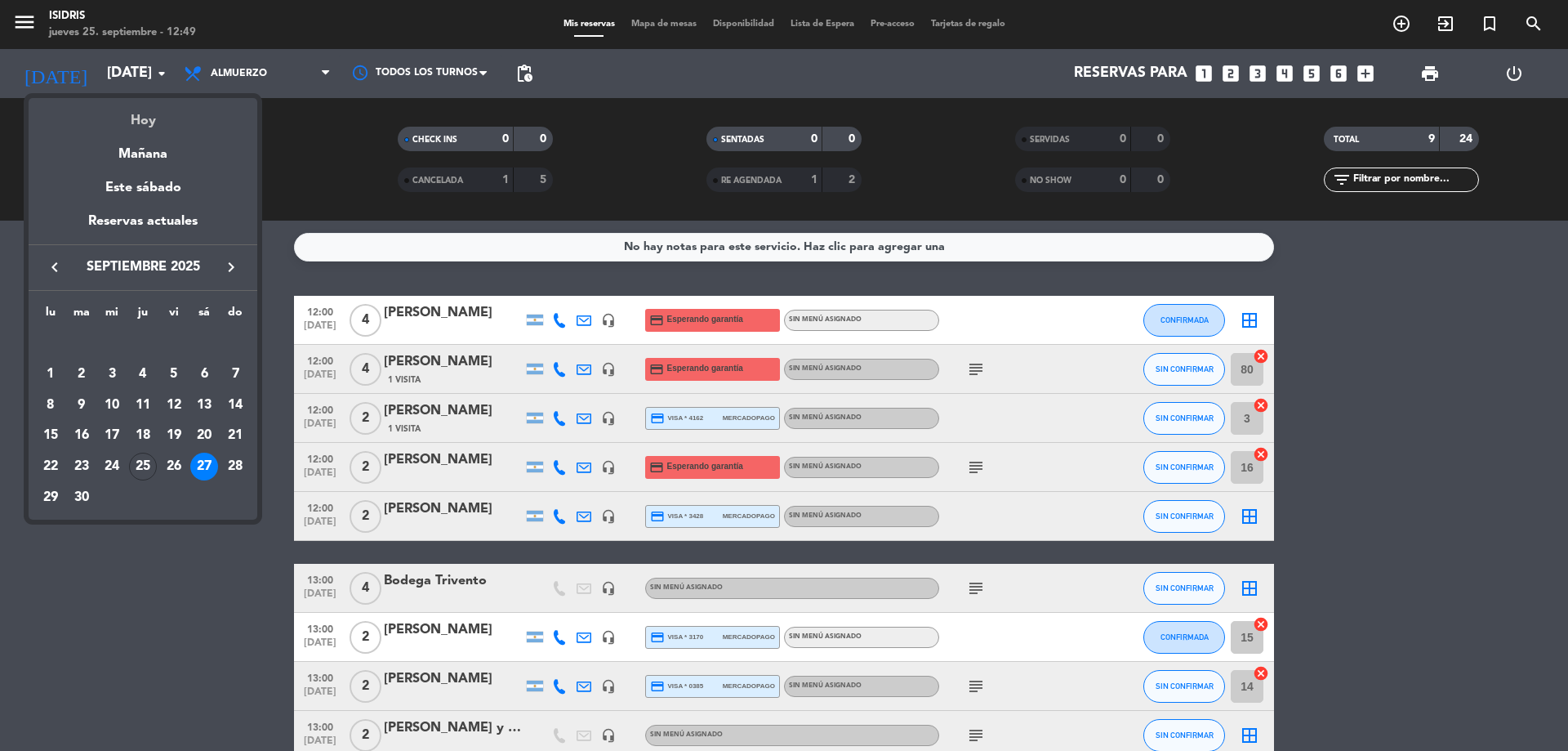
click at [152, 120] on div "Hoy" at bounding box center [143, 115] width 229 height 33
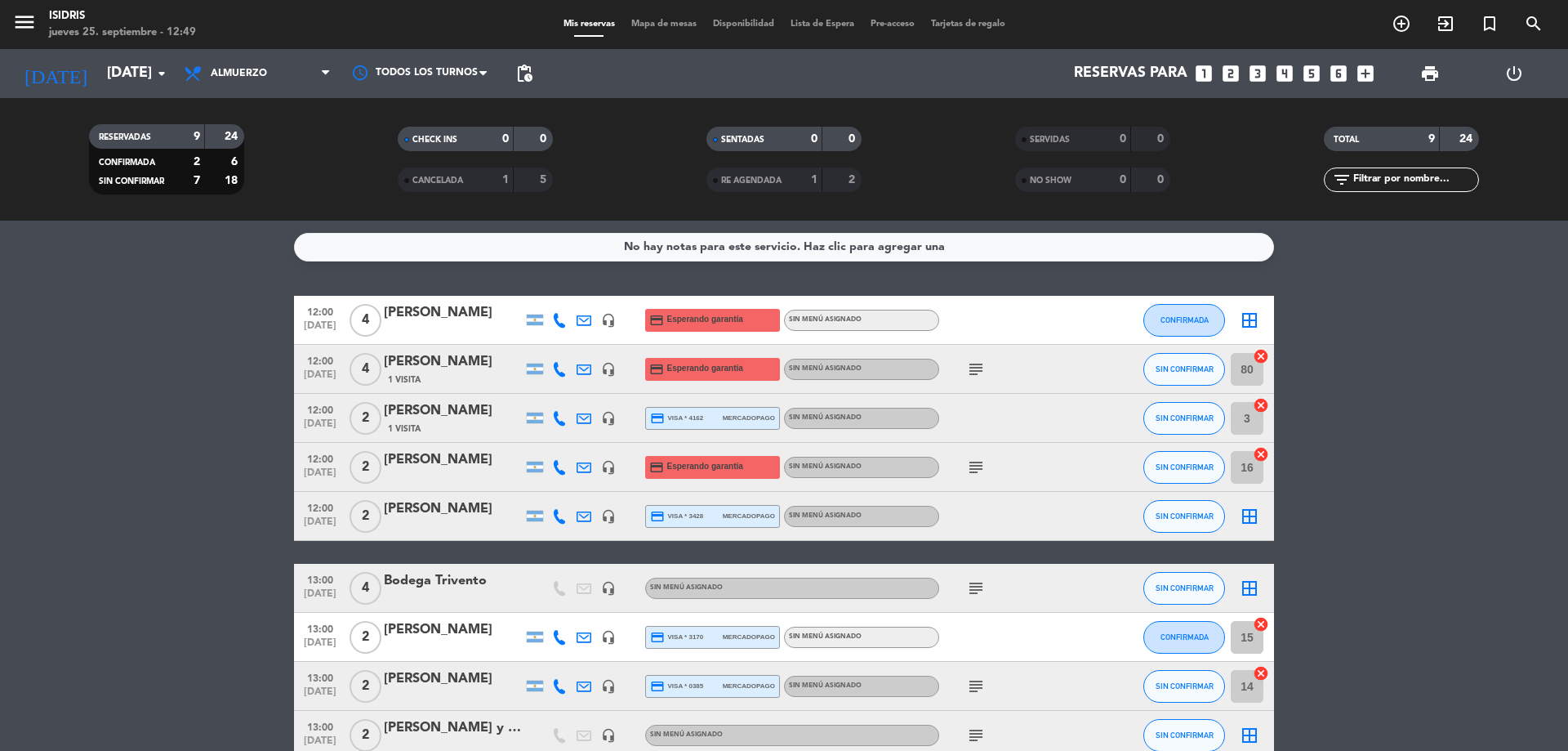
type input "[DEMOGRAPHIC_DATA] [DATE]"
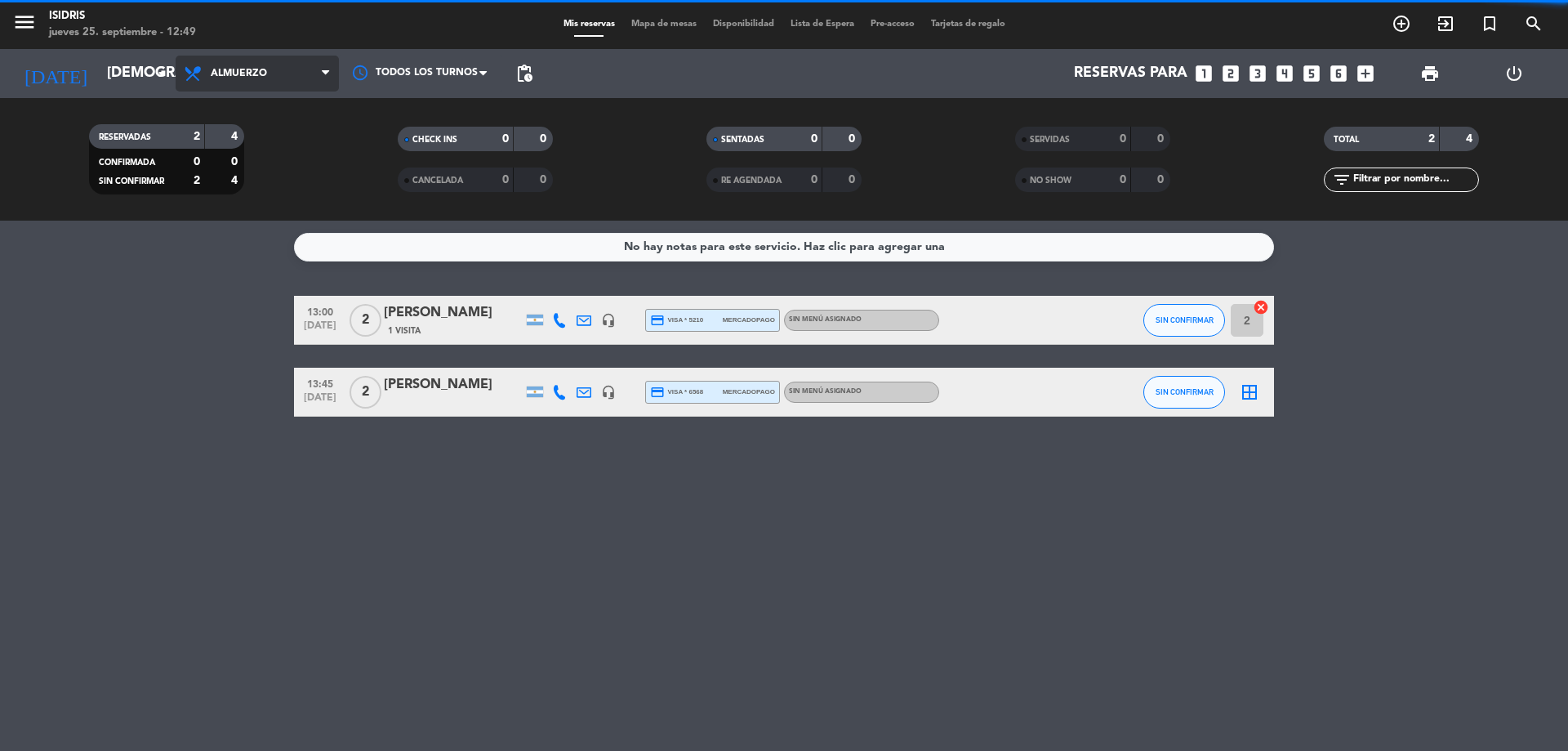
click at [266, 78] on span "Almuerzo" at bounding box center [239, 73] width 57 height 12
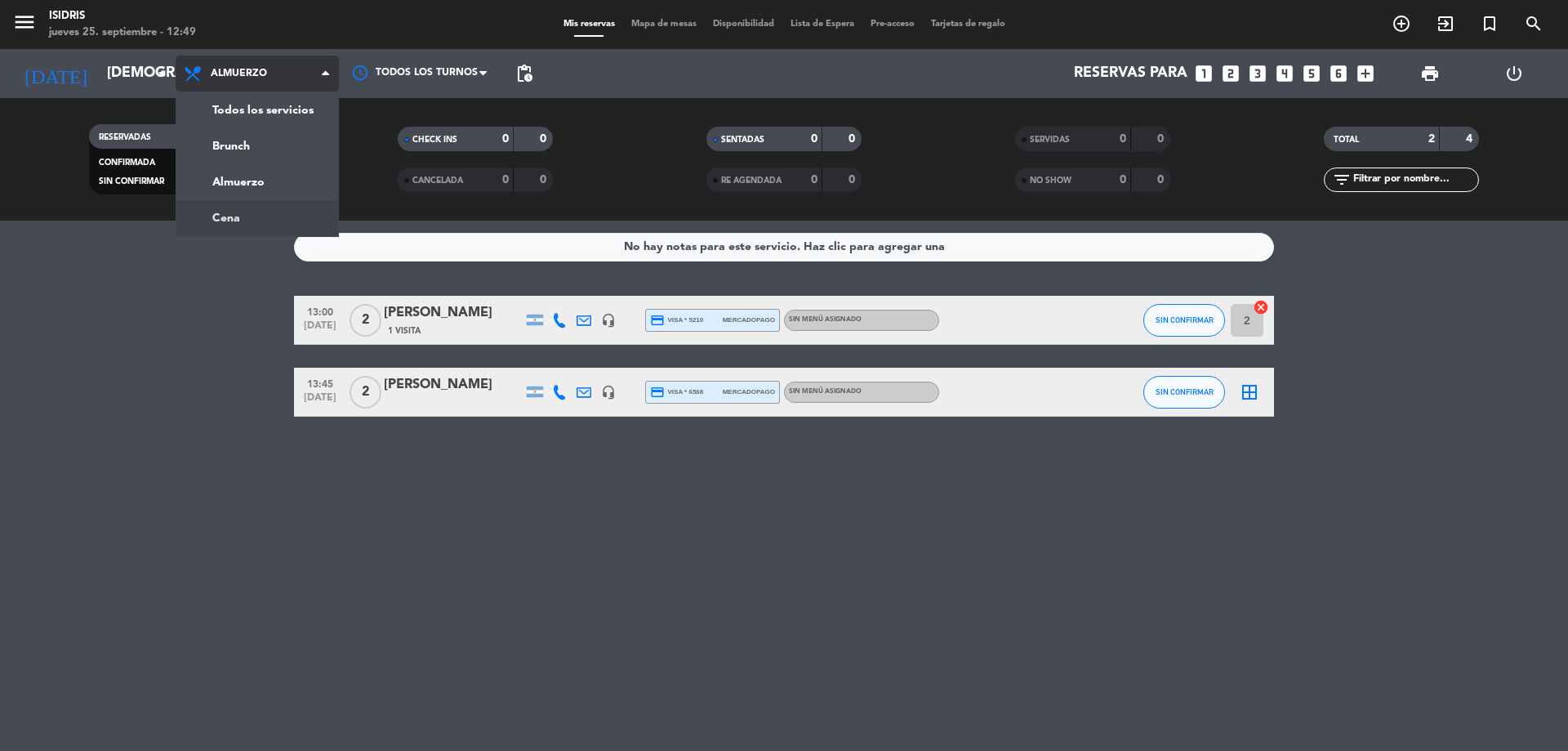
click at [249, 218] on div "menu isidris jueves 25. septiembre - 12:49 Mis reservas Mapa de mesas Disponibi…" at bounding box center [784, 110] width 1568 height 220
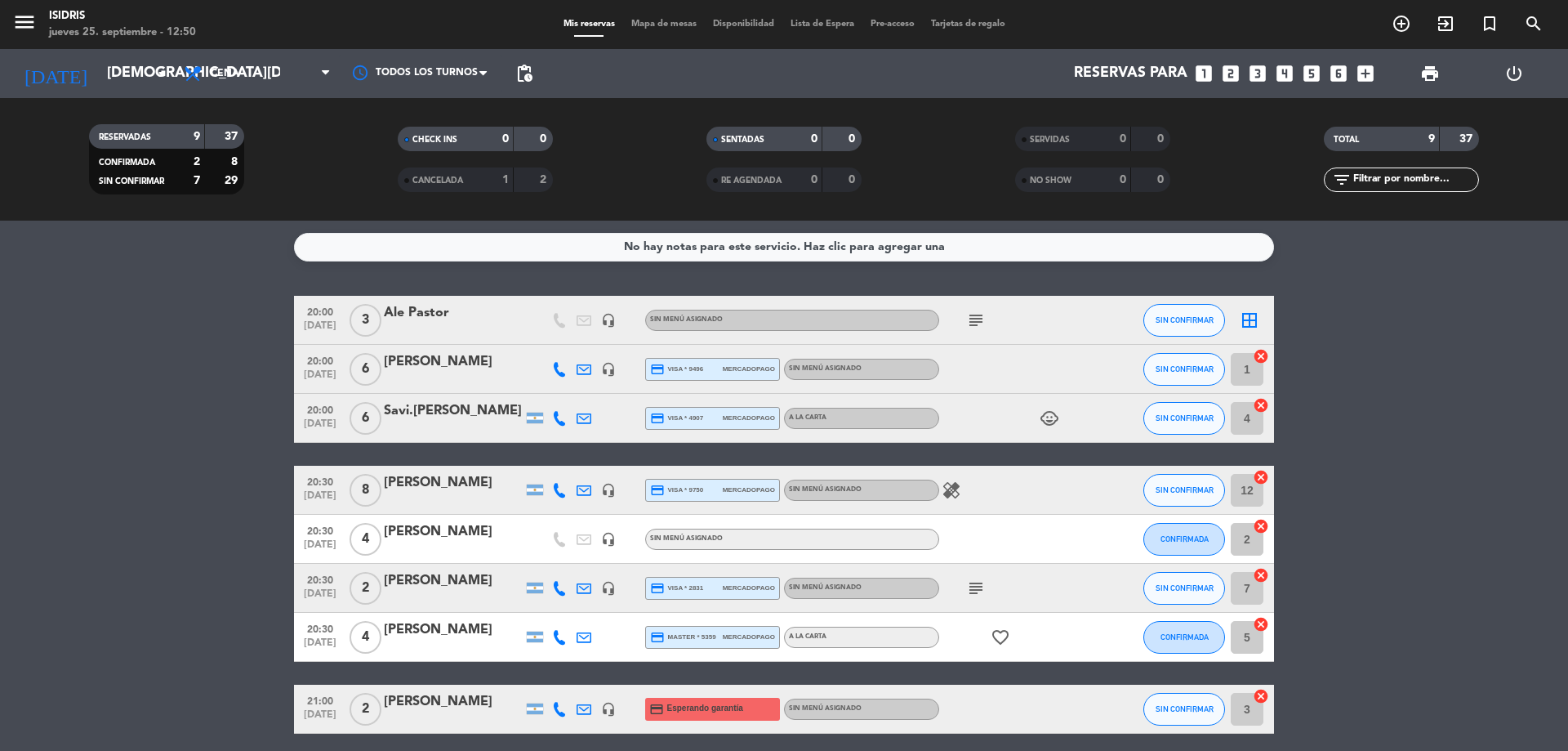
click at [655, 33] on div "menu isidris jueves 25. septiembre - 12:50 Mis reservas Mapa de mesas Disponibi…" at bounding box center [784, 24] width 1568 height 49
click at [655, 27] on span "Mapa de mesas" at bounding box center [664, 23] width 81 height 9
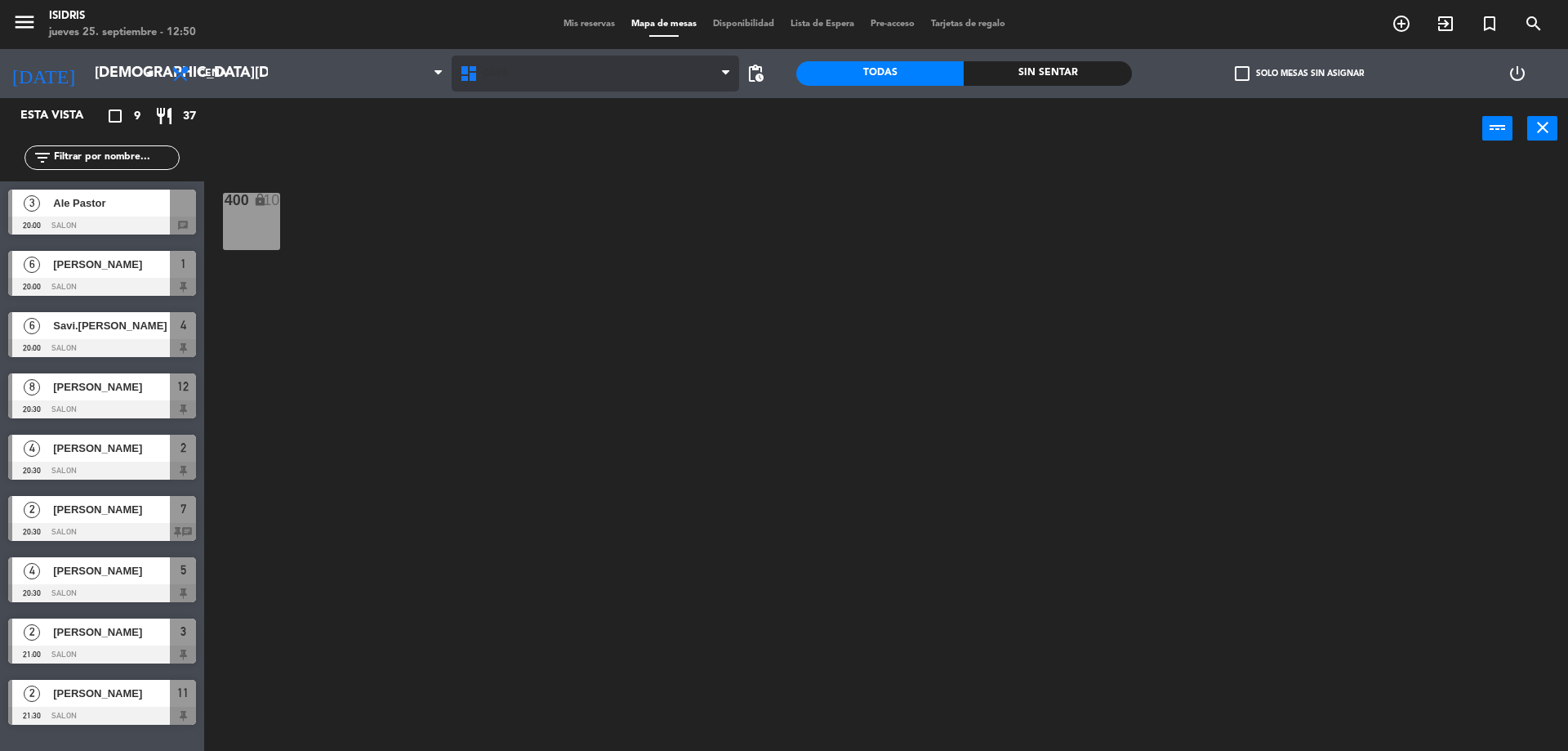
click at [521, 87] on span "CAVA" at bounding box center [595, 73] width 289 height 36
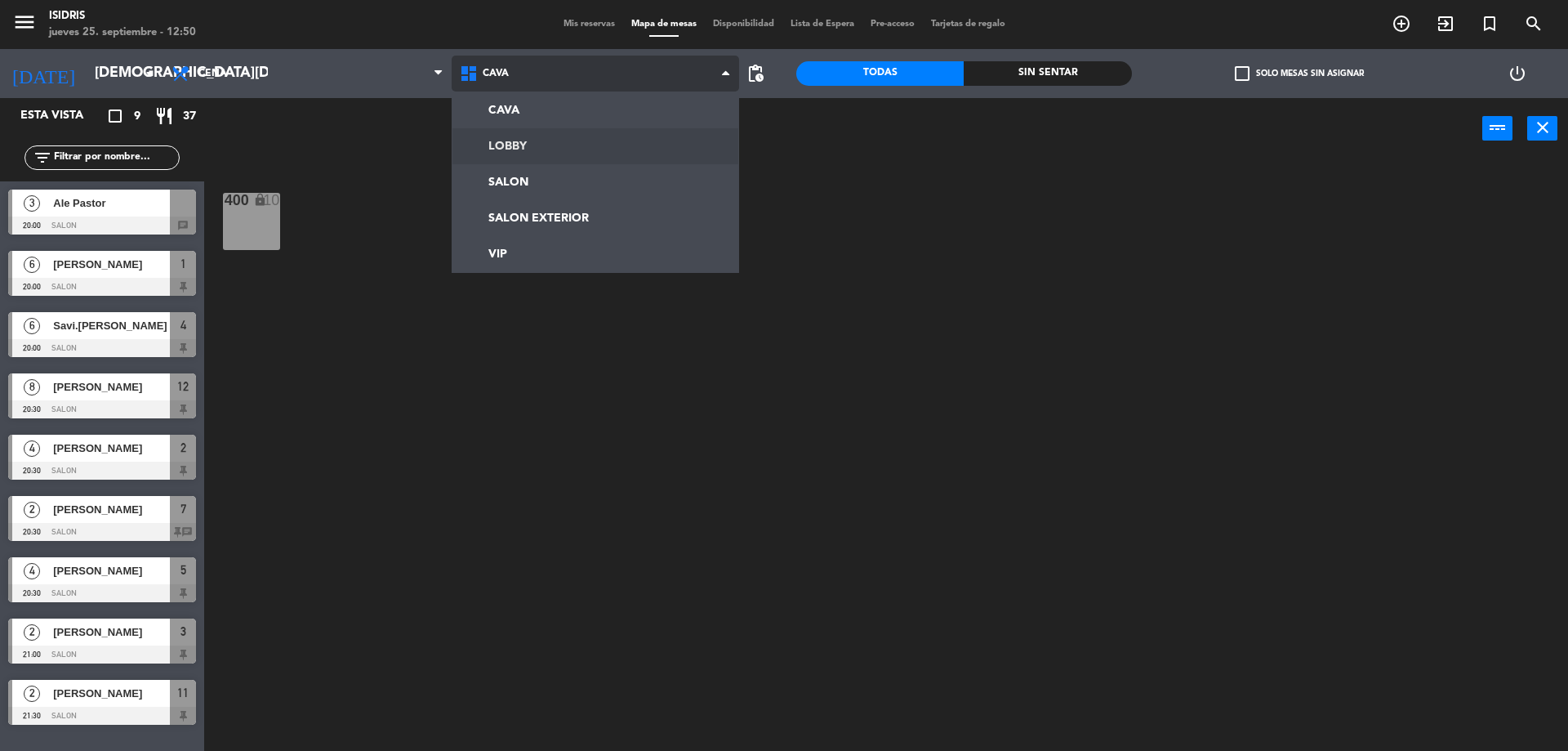
click at [499, 177] on ng-component "menu isidris jueves 25. septiembre - 12:50 Mis reservas Mapa de mesas Disponibi…" at bounding box center [784, 377] width 1568 height 755
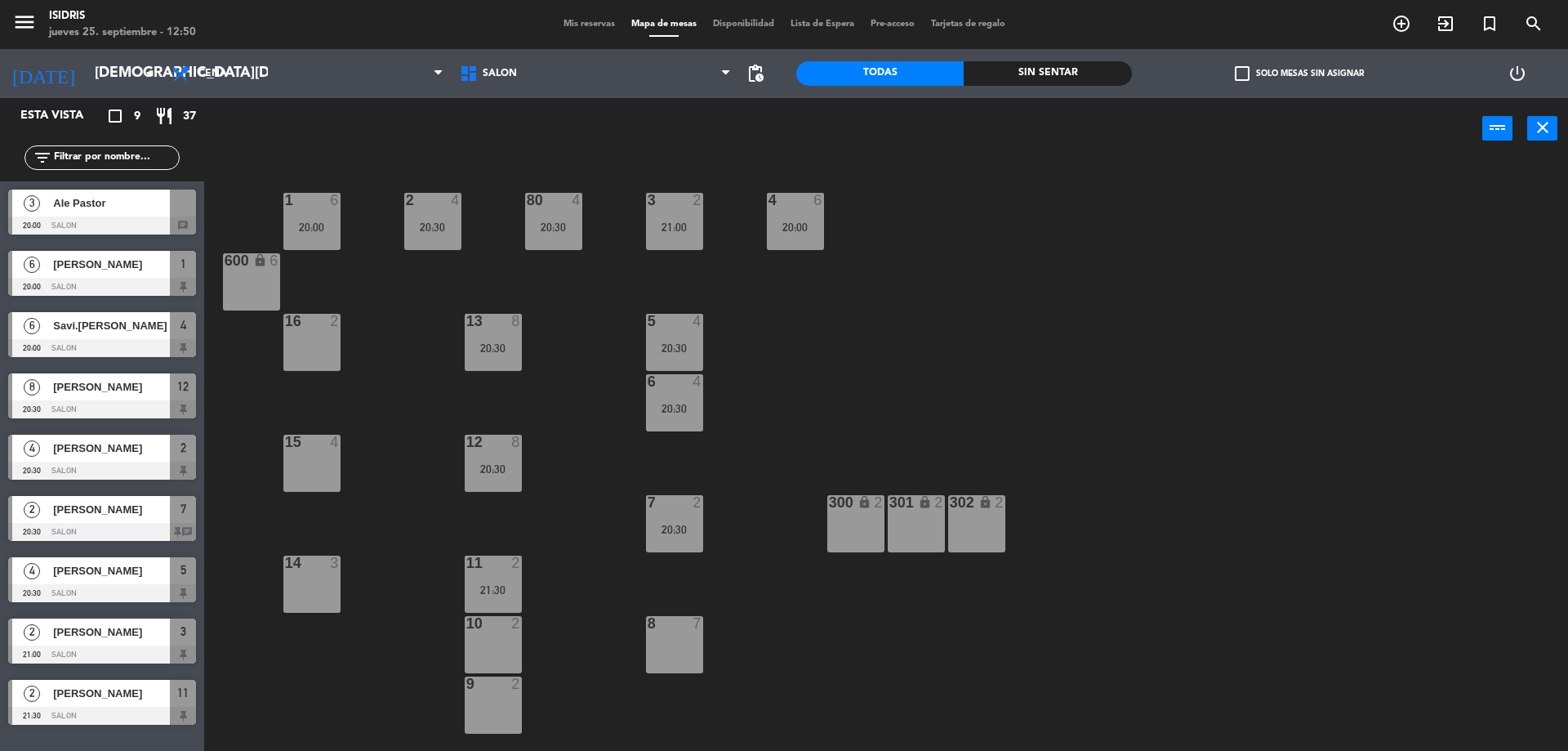
click at [116, 214] on div "Ale Pastor" at bounding box center [111, 204] width 118 height 27
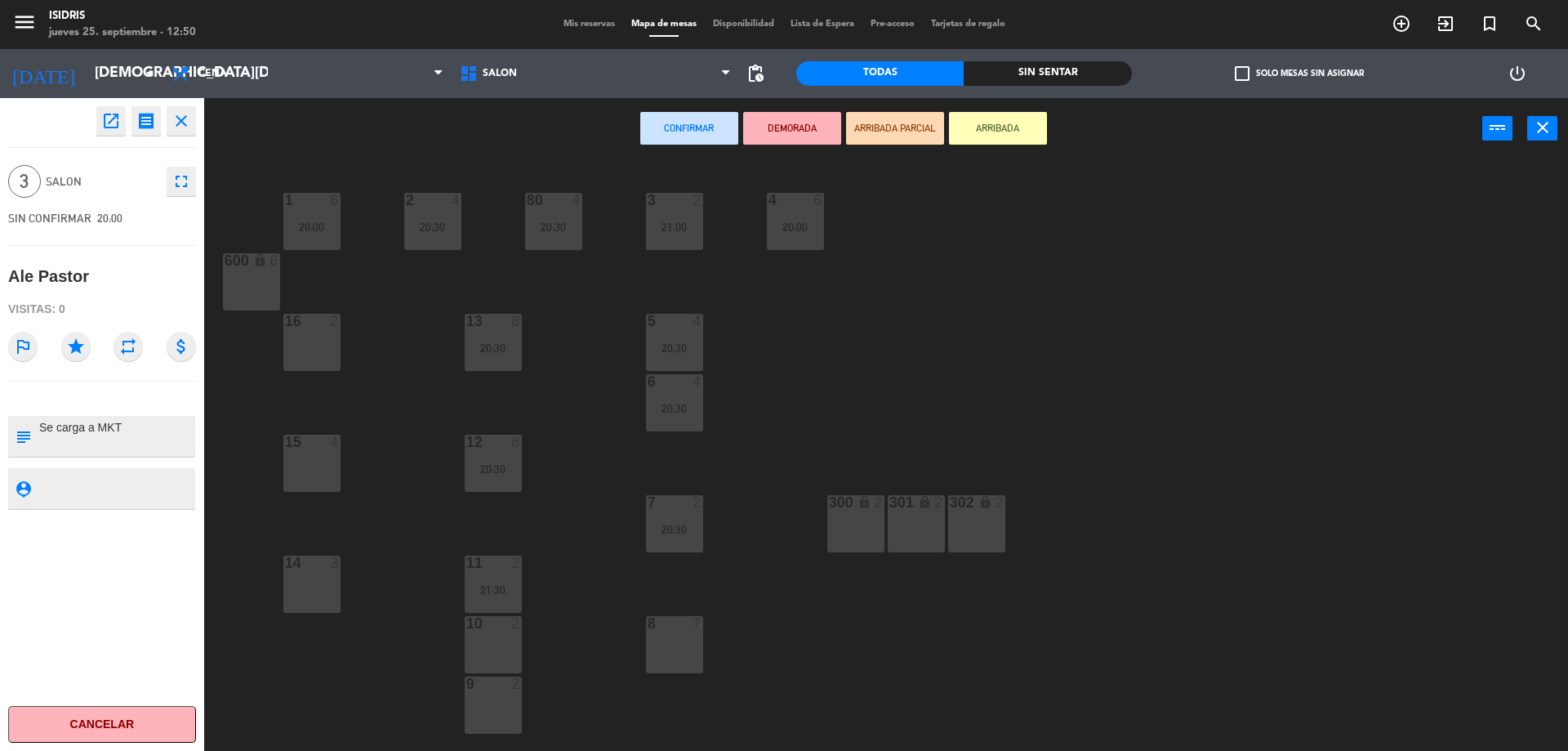
click at [305, 340] on div "16 2" at bounding box center [312, 342] width 57 height 57
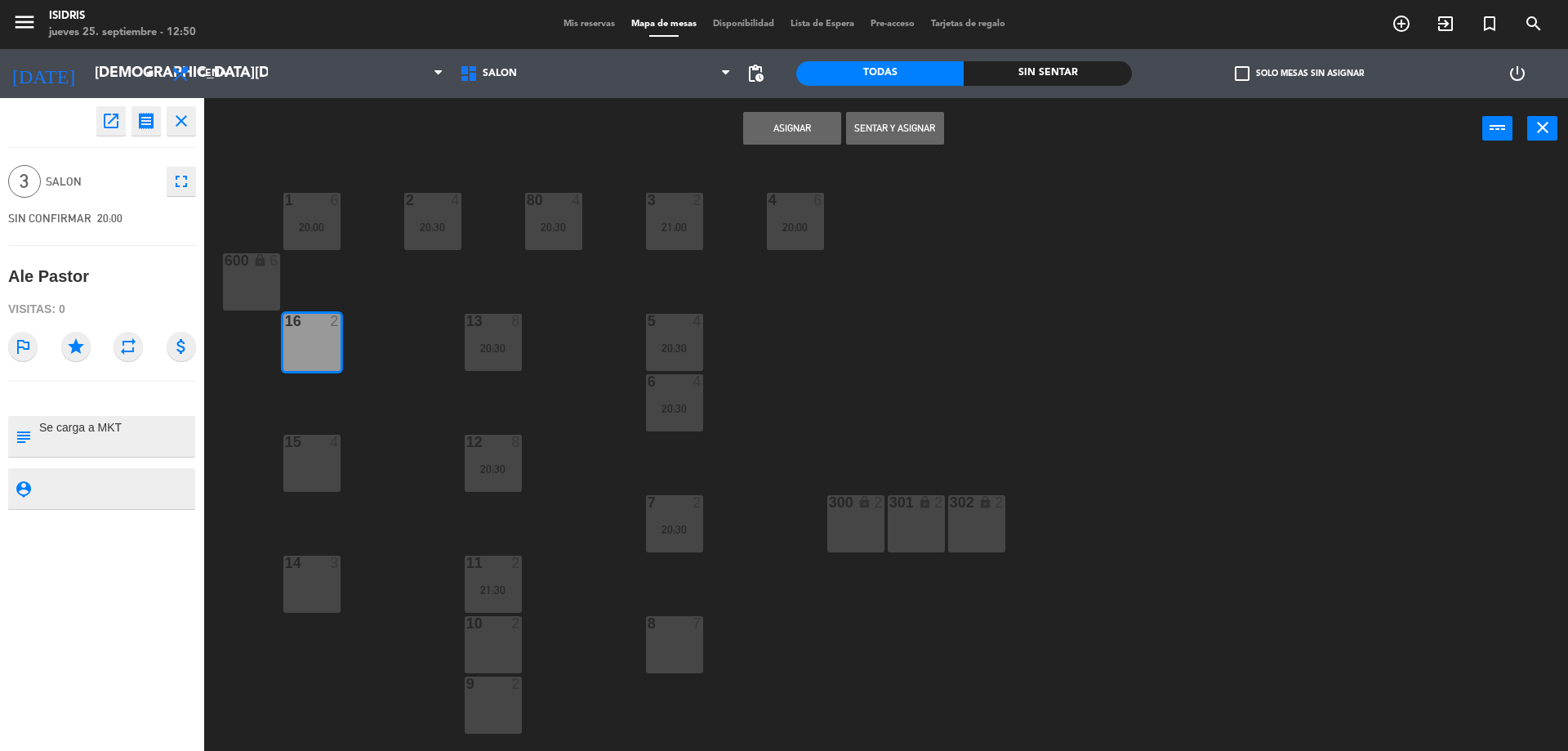
click at [337, 468] on div "15 4" at bounding box center [312, 463] width 57 height 57
click at [774, 134] on button "Asignar" at bounding box center [792, 127] width 98 height 32
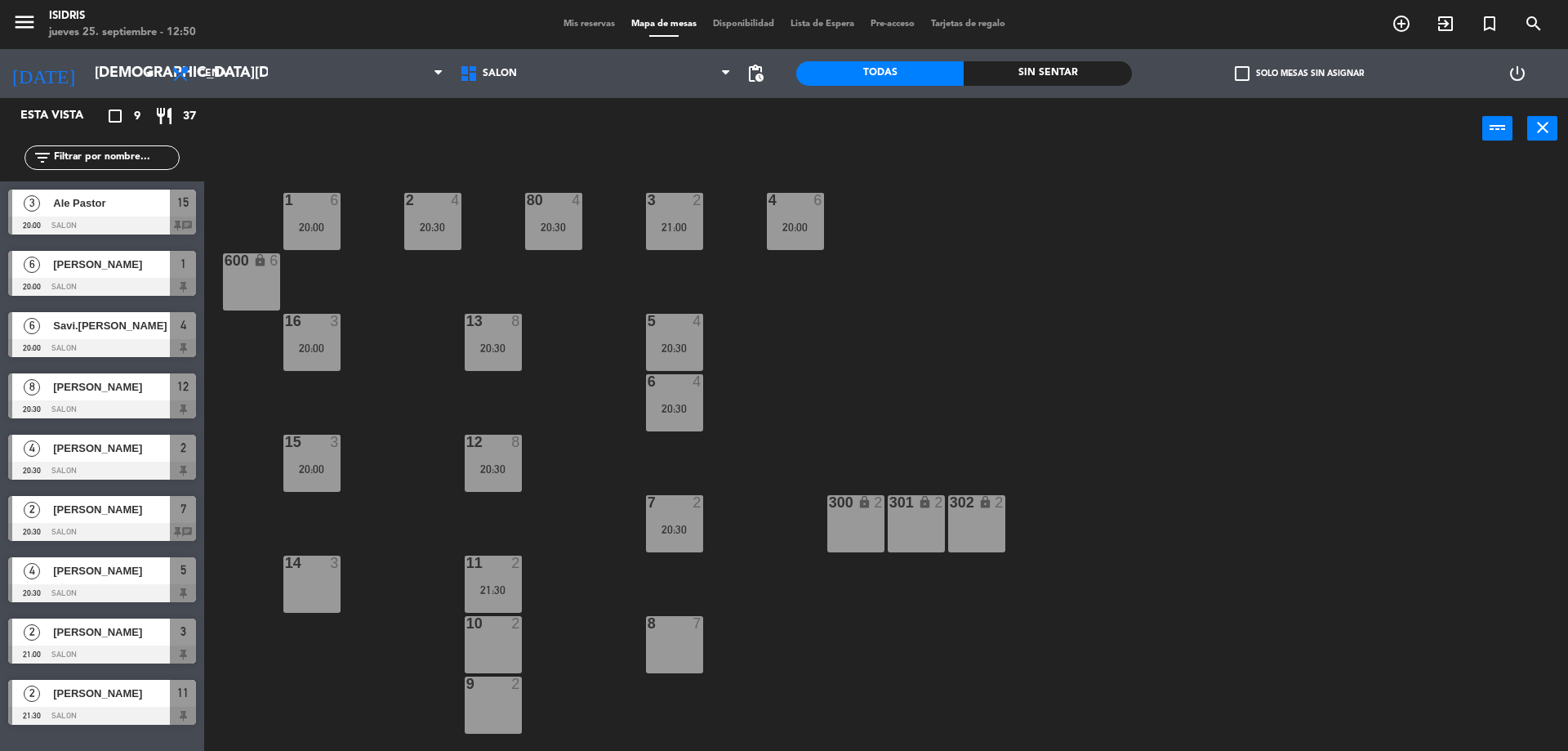
click at [1544, 127] on icon "close" at bounding box center [1543, 127] width 20 height 20
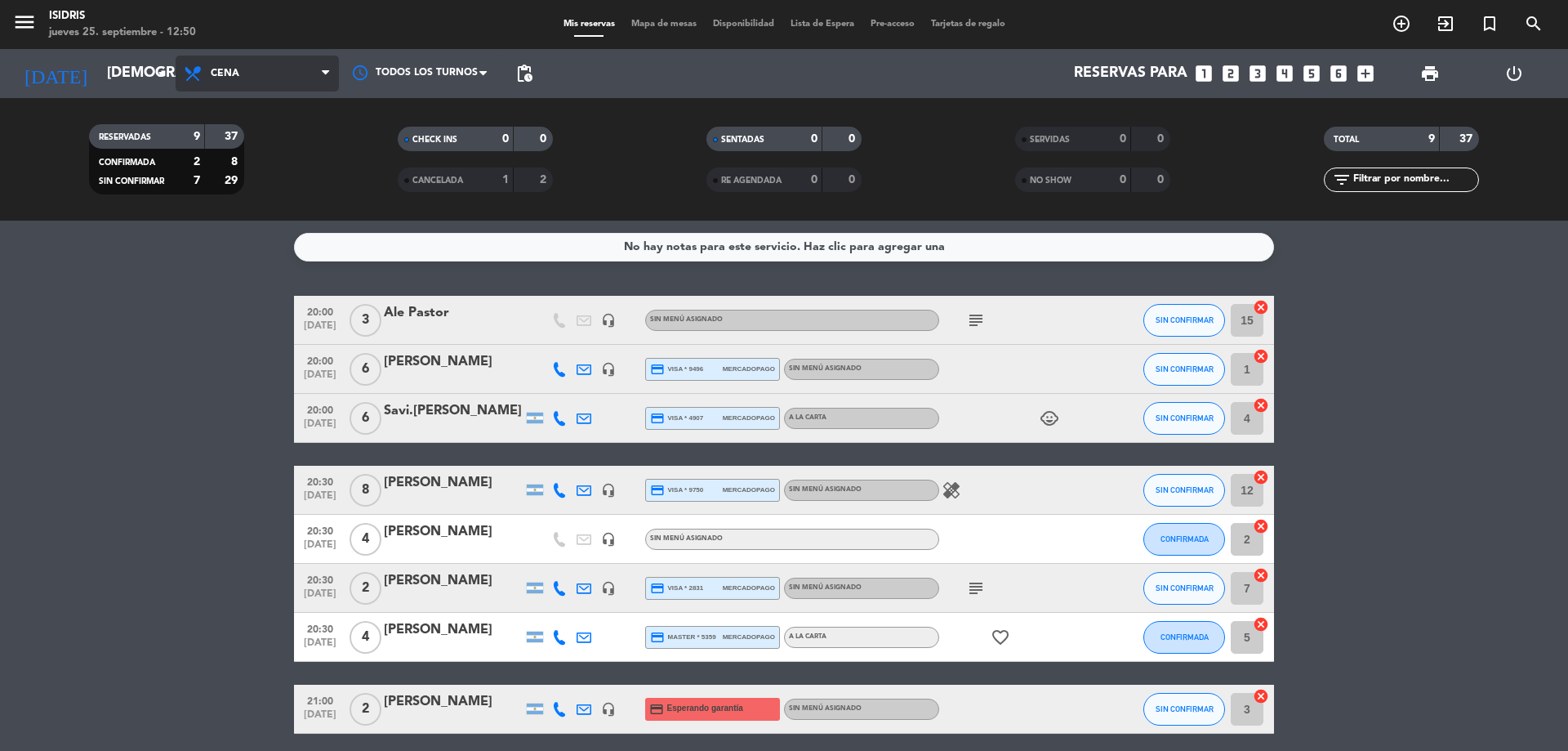
click at [282, 80] on span "Cena" at bounding box center [256, 73] width 163 height 36
click at [249, 184] on div "menu isidris jueves 25. septiembre - 12:50 Mis reservas Mapa de mesas Disponibi…" at bounding box center [784, 110] width 1568 height 220
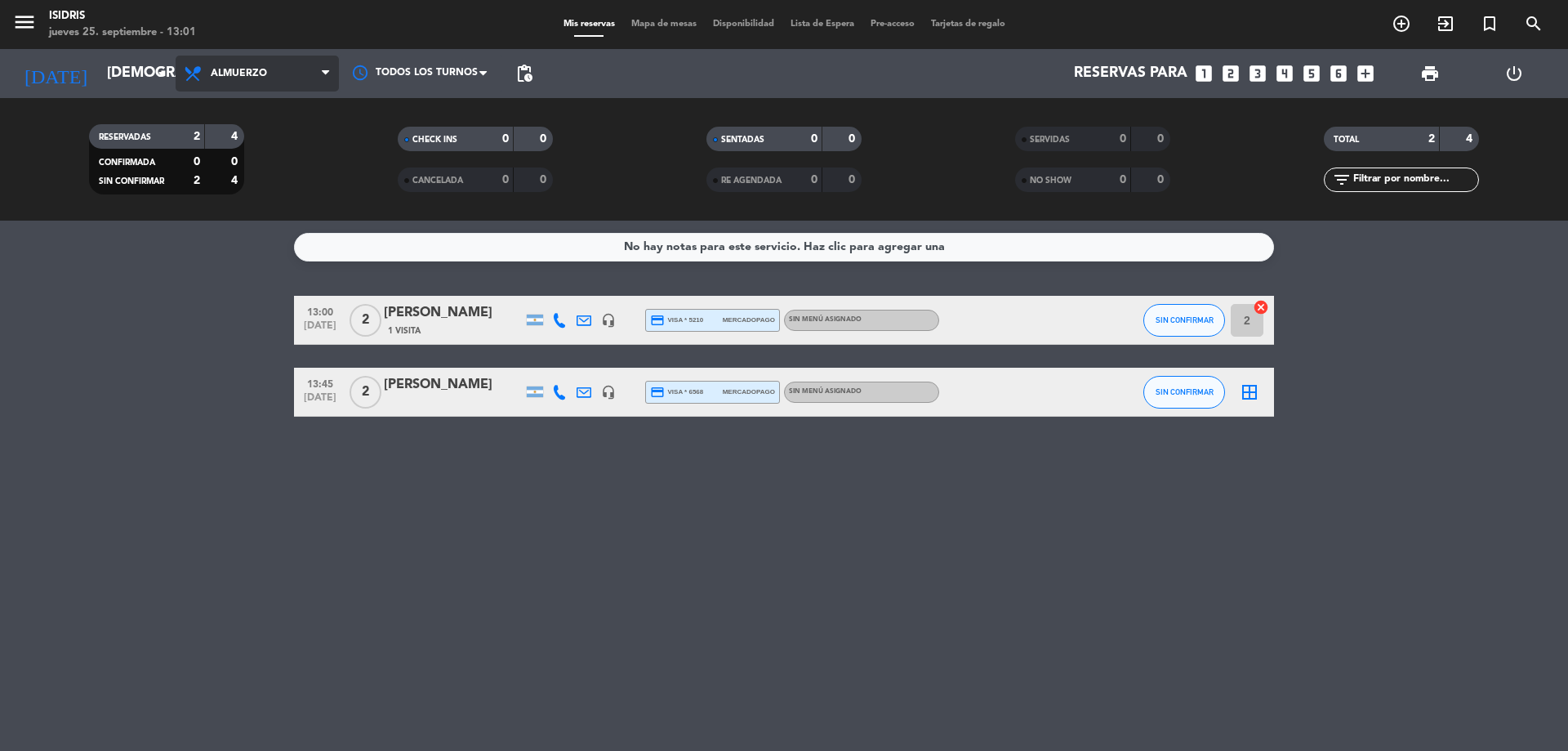
click at [244, 79] on span "Almuerzo" at bounding box center [256, 73] width 163 height 36
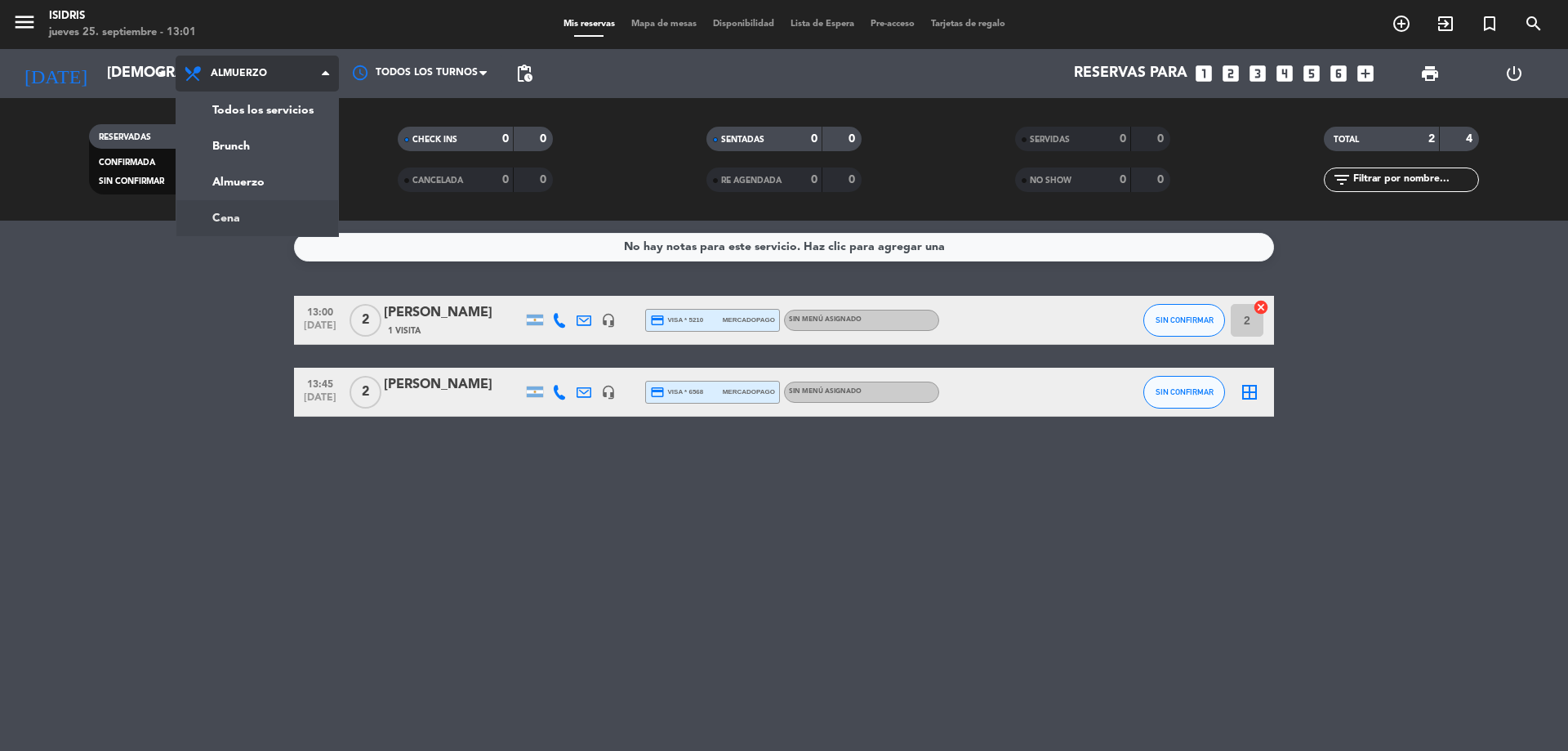
click at [240, 208] on div "menu isidris jueves 25. septiembre - 13:01 Mis reservas Mapa de mesas Disponibi…" at bounding box center [784, 110] width 1568 height 220
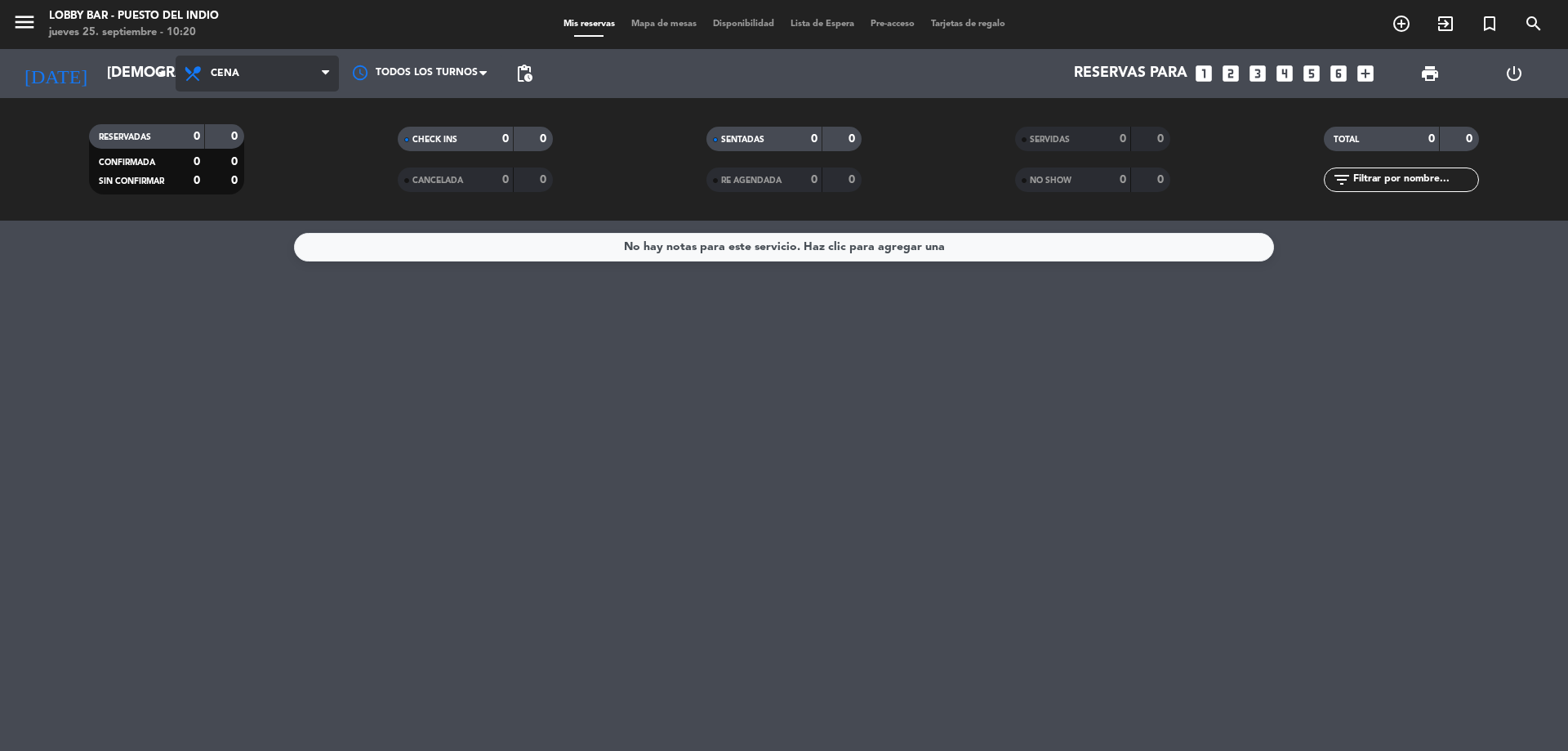
click at [214, 86] on span "Cena" at bounding box center [256, 73] width 163 height 36
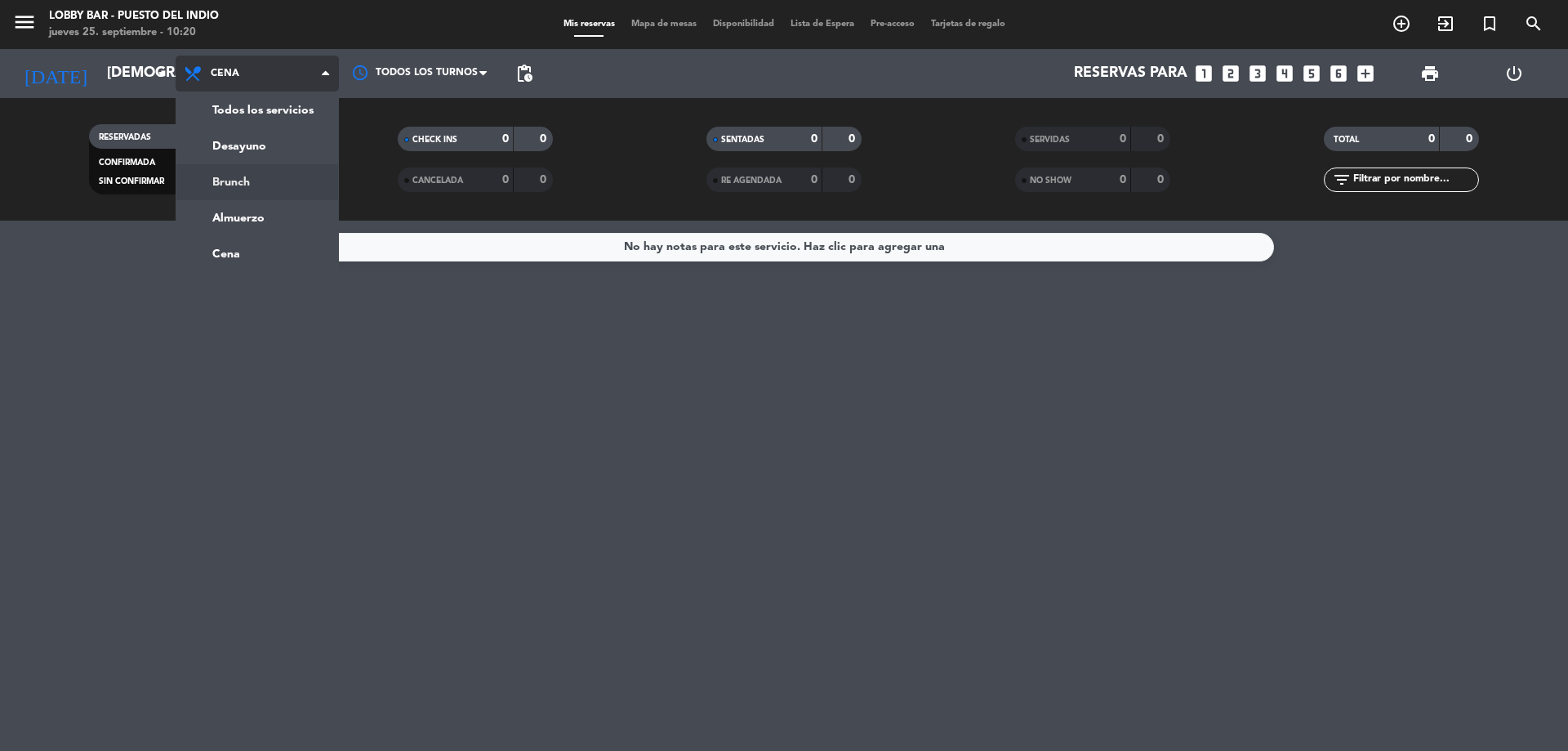
click at [254, 175] on div "menu Lobby Bar - Puesto del Indio jueves 25. septiembre - 10:20 Mis reservas Ma…" at bounding box center [784, 110] width 1568 height 220
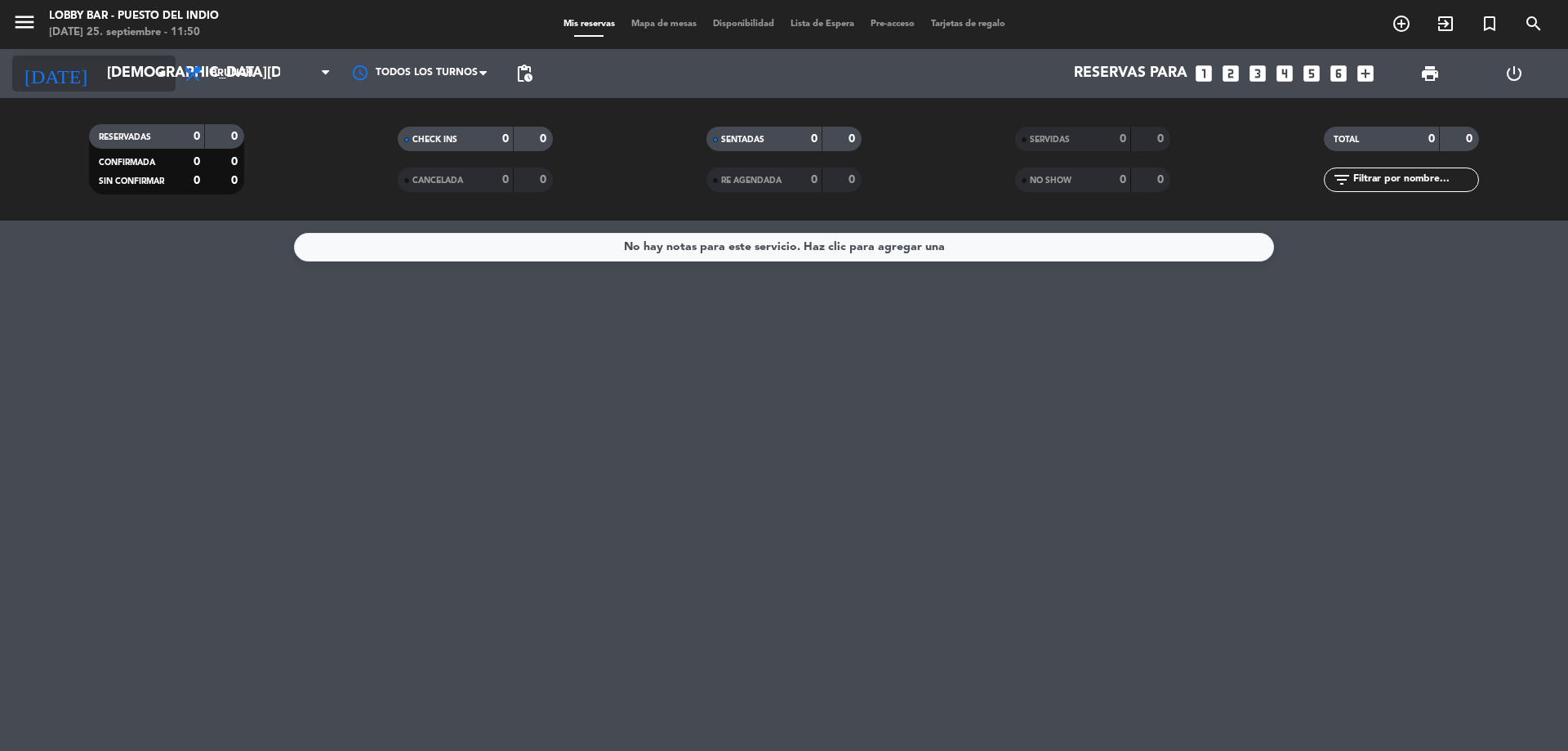
click at [128, 69] on input "[DEMOGRAPHIC_DATA][DATE]" at bounding box center [194, 72] width 190 height 32
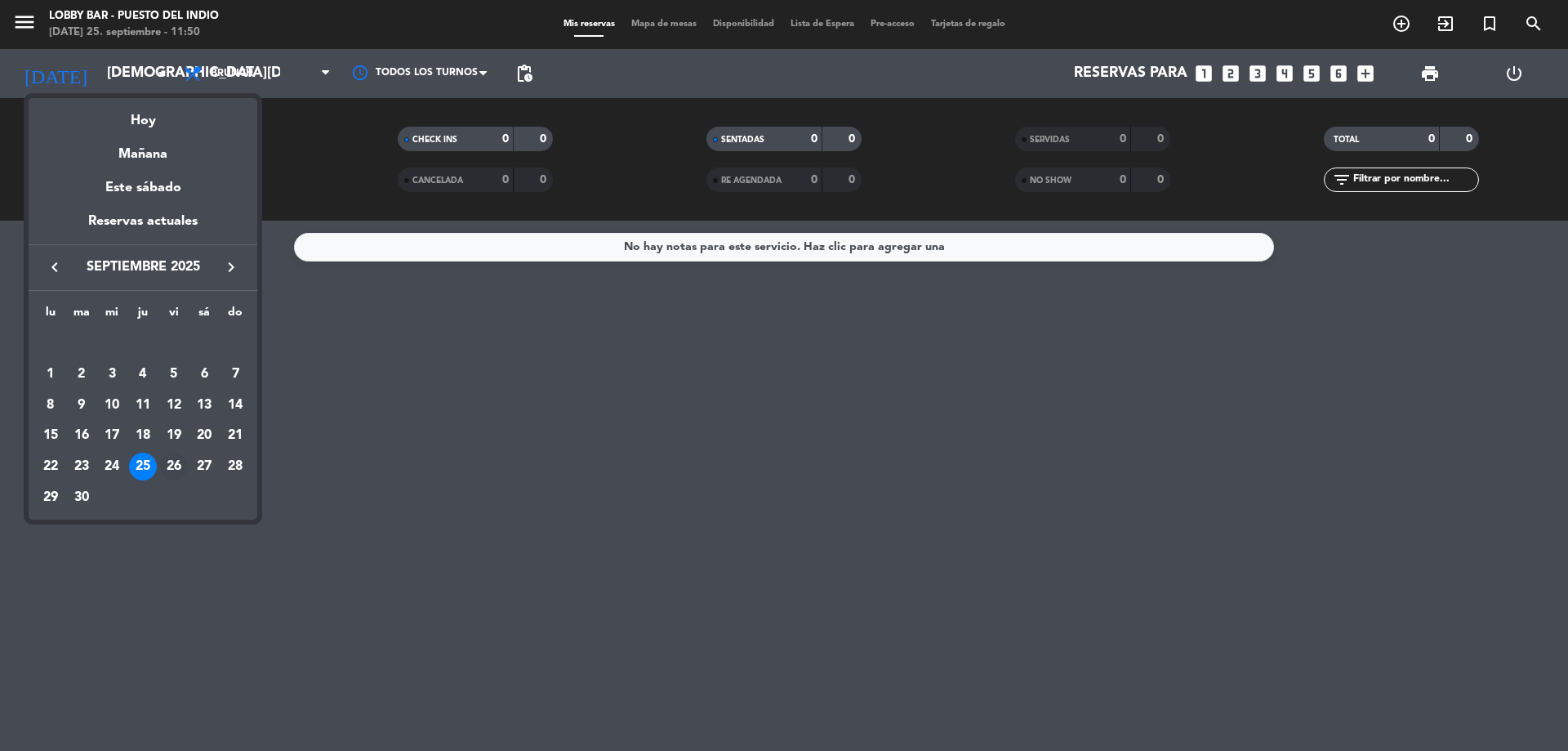
click at [167, 475] on div "26" at bounding box center [174, 466] width 27 height 27
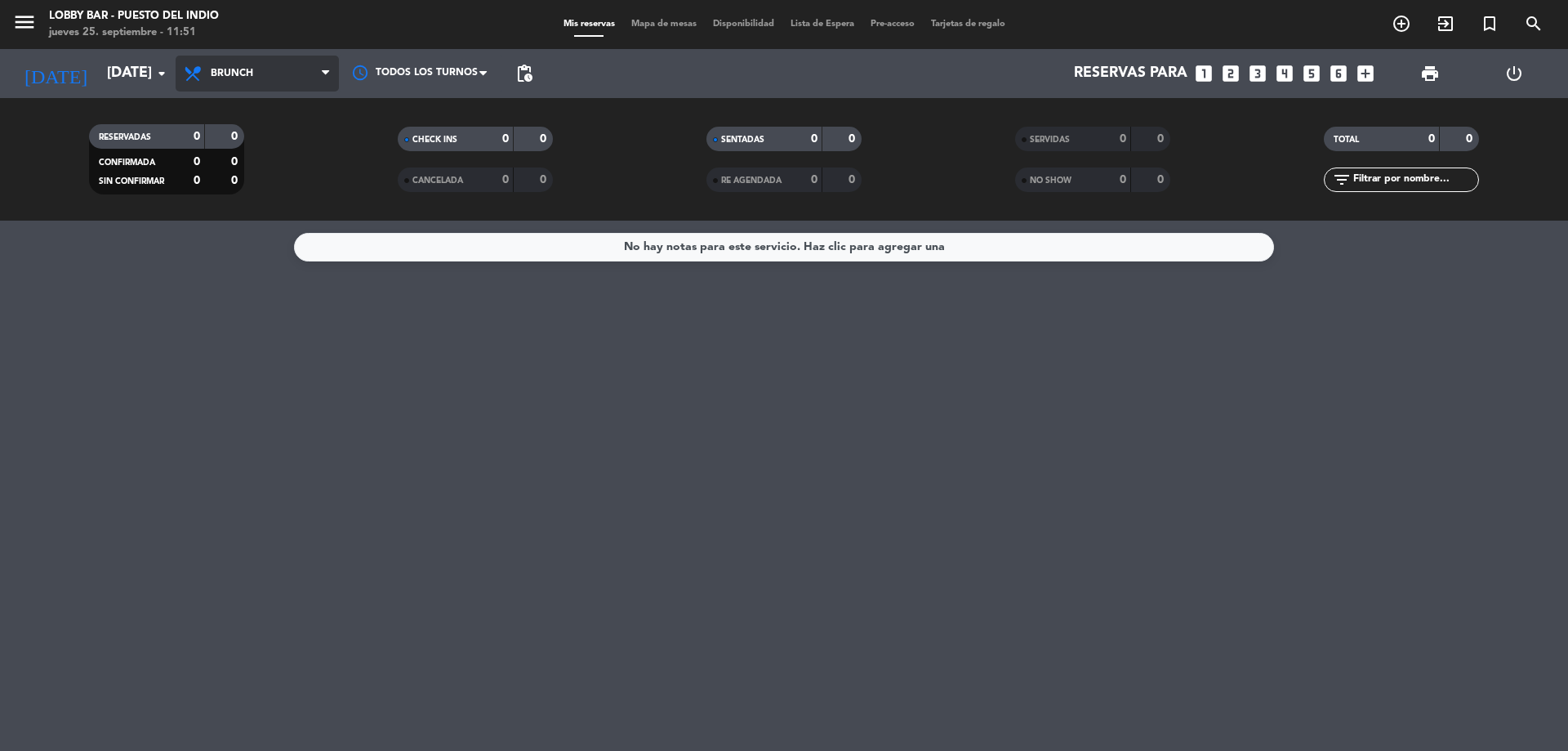
click at [258, 74] on span "Brunch" at bounding box center [256, 73] width 163 height 36
click at [244, 191] on div "menu Lobby Bar - Puesto del Indio jueves 25. septiembre - 11:51 Mis reservas Ma…" at bounding box center [784, 110] width 1568 height 220
click at [140, 71] on input "[DATE]" at bounding box center [194, 72] width 190 height 32
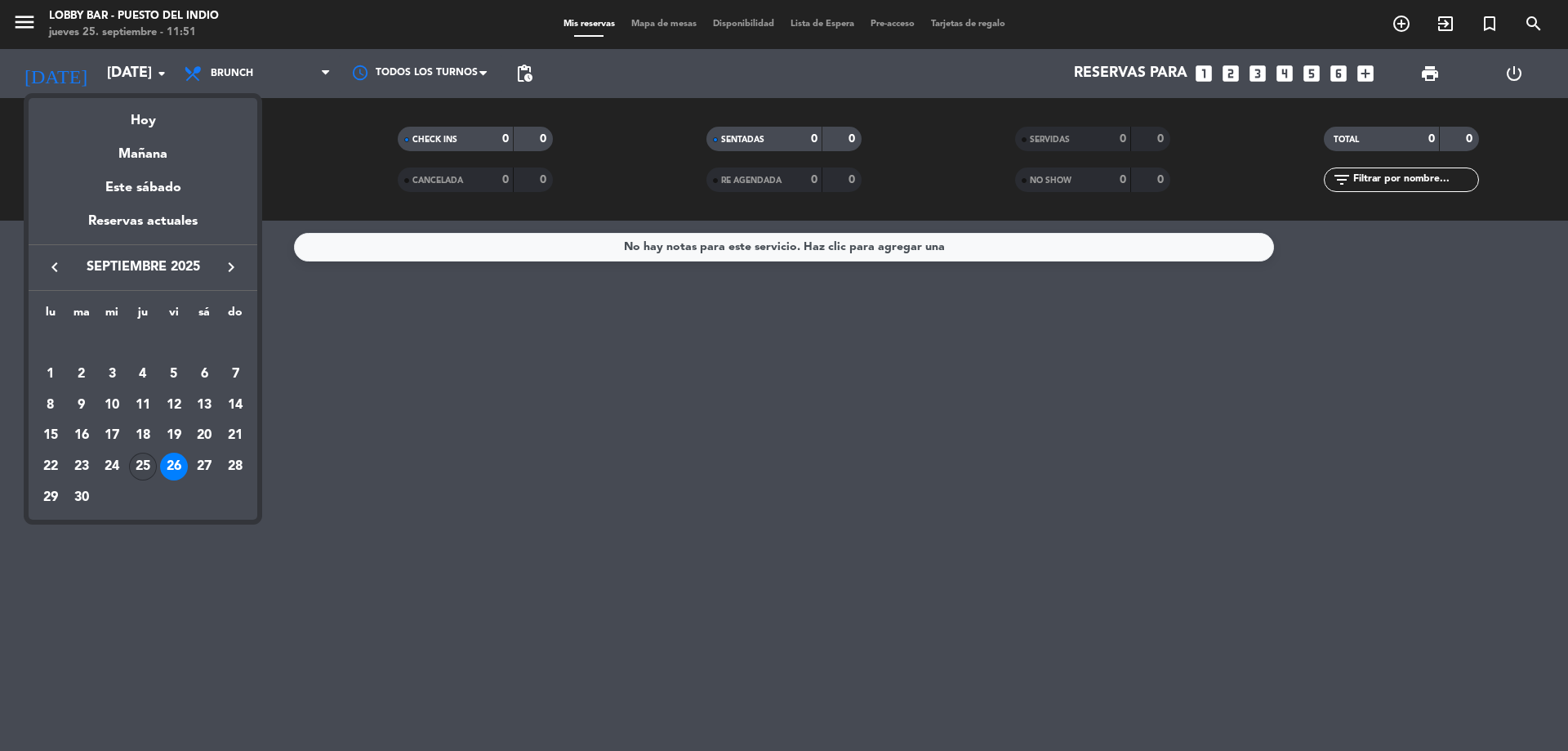
click at [146, 464] on div "25" at bounding box center [143, 466] width 27 height 27
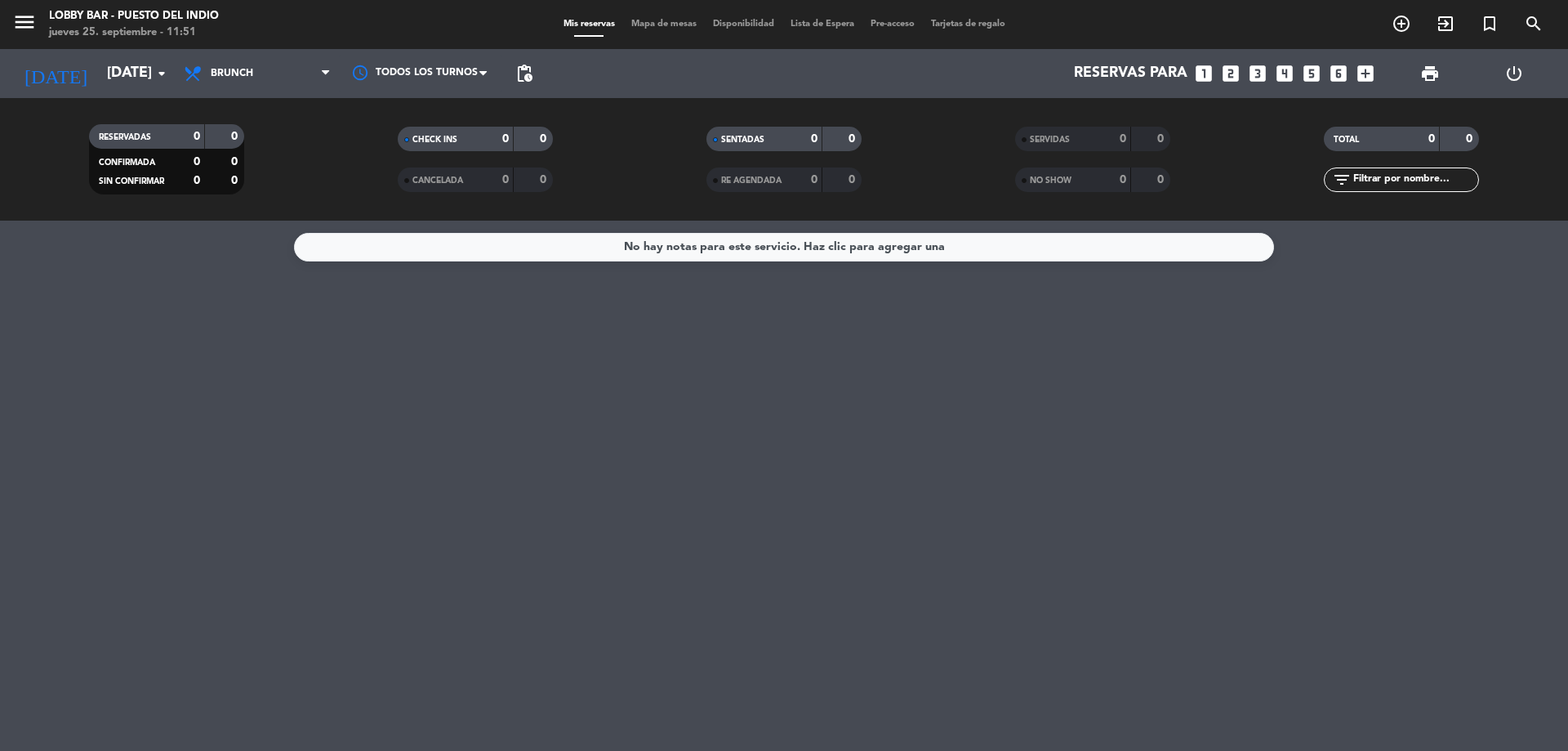
type input "[DEMOGRAPHIC_DATA][DATE]"
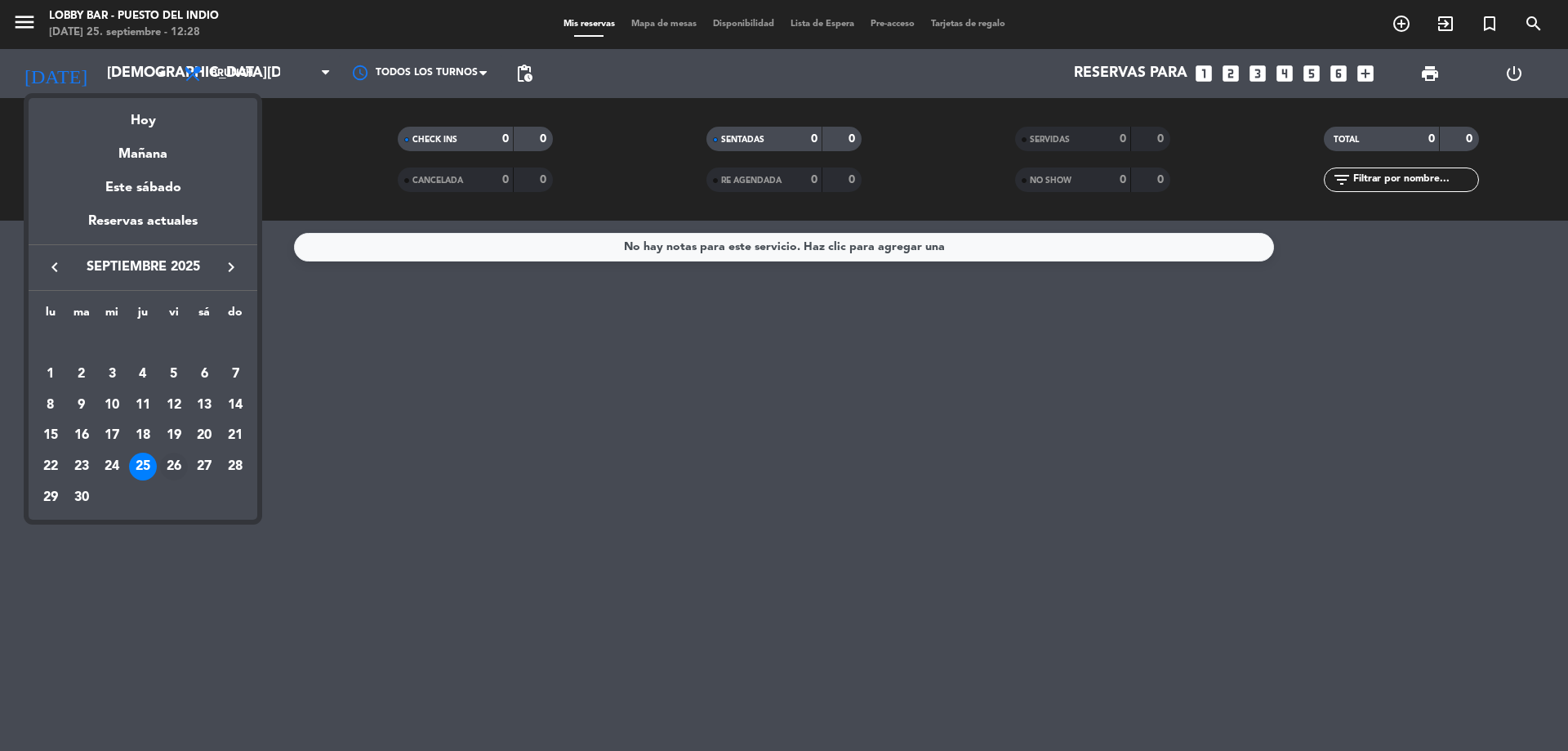
click at [162, 469] on div "26" at bounding box center [174, 466] width 27 height 27
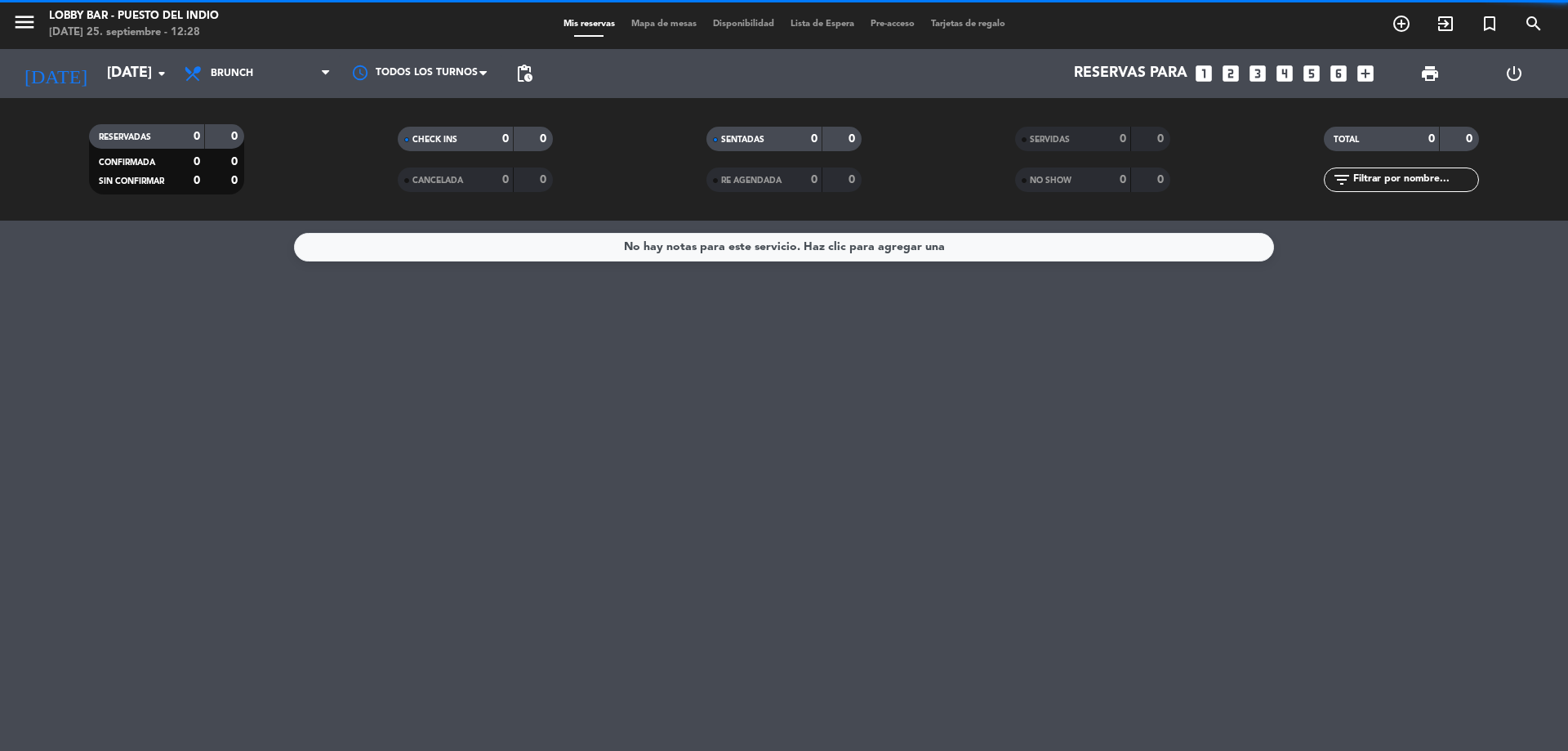
click at [287, 64] on span "Brunch" at bounding box center [256, 73] width 163 height 36
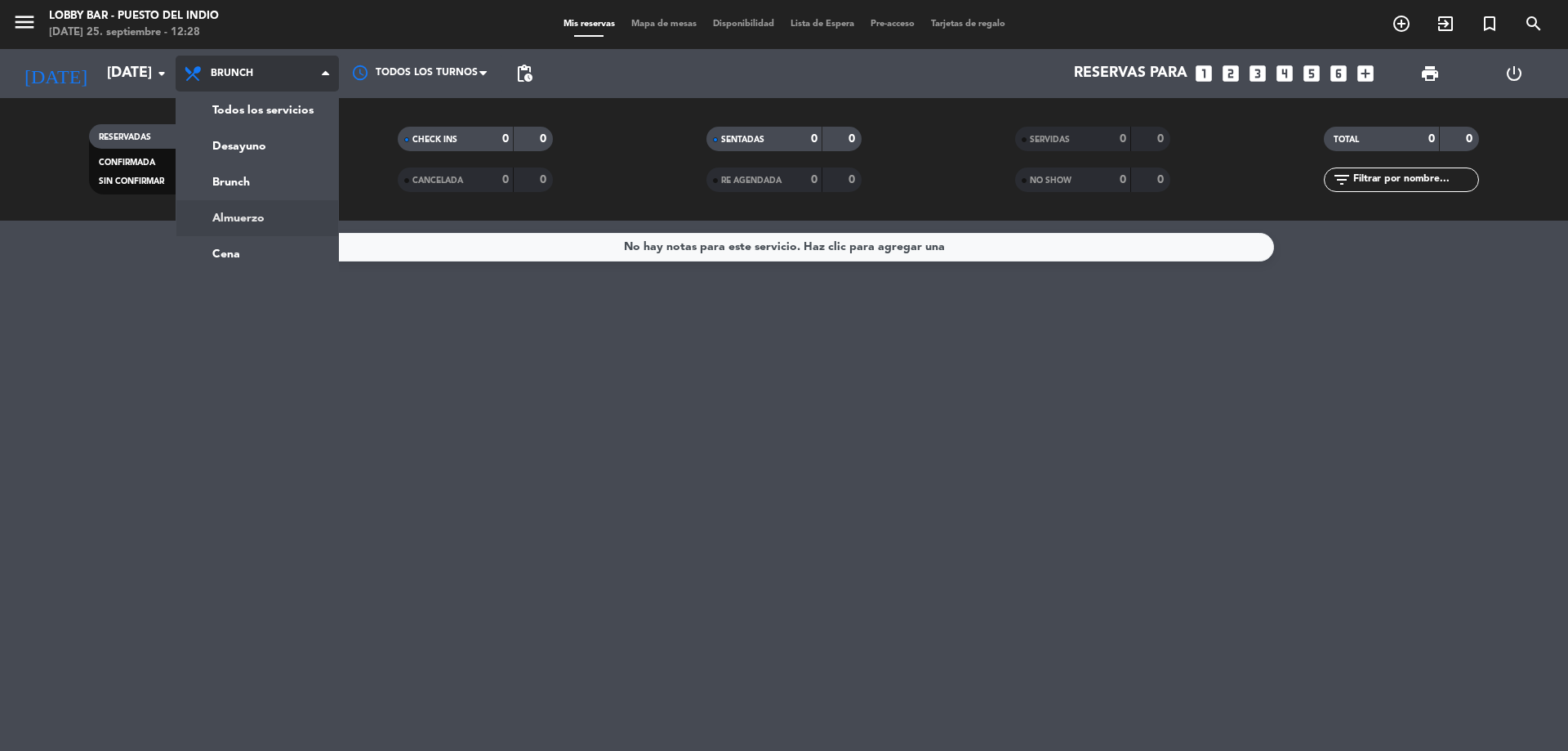
click at [268, 216] on div "menu Lobby Bar - Puesto del Indio jueves 25. septiembre - 12:28 Mis reservas Ma…" at bounding box center [784, 110] width 1568 height 220
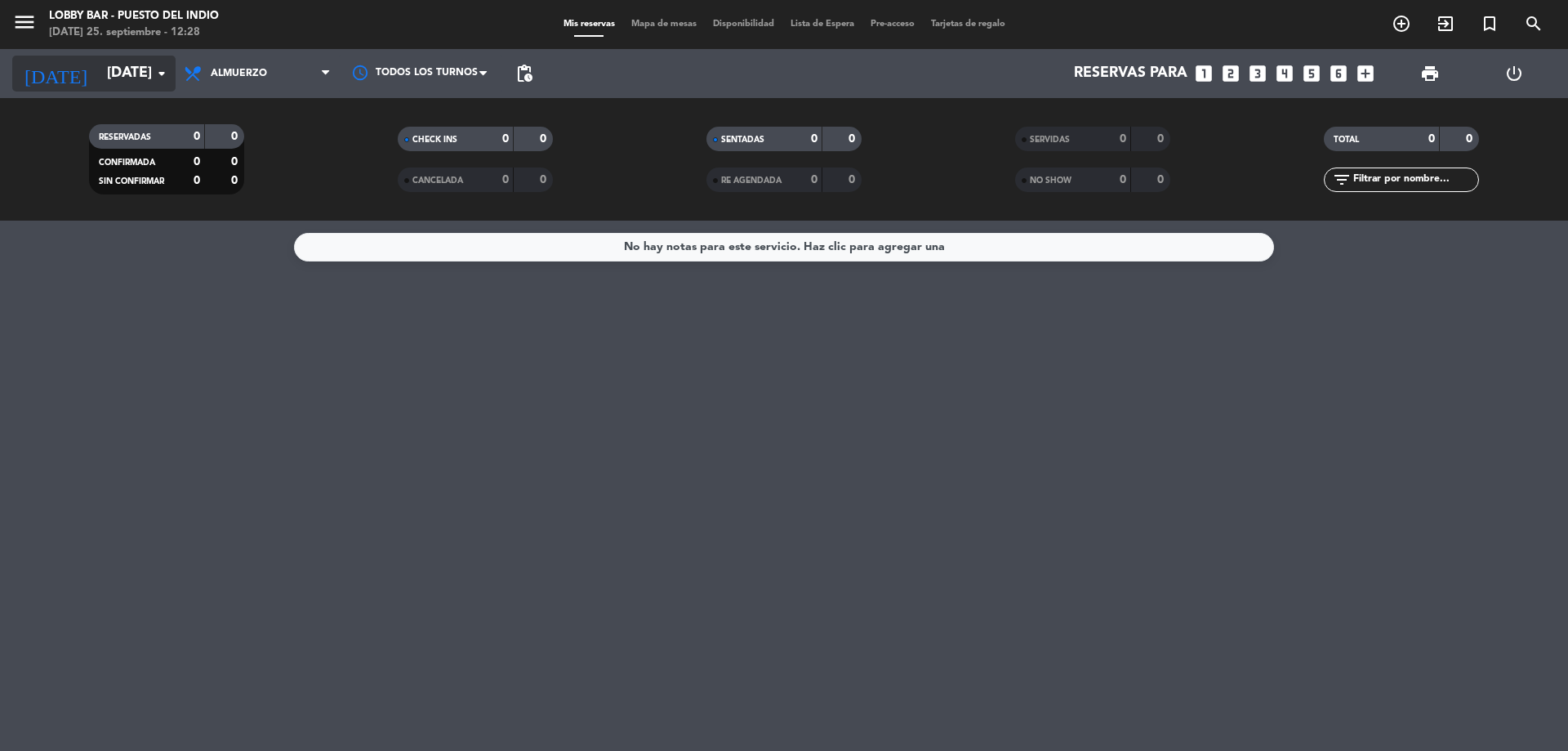
click at [135, 84] on input "[DATE]" at bounding box center [194, 72] width 190 height 32
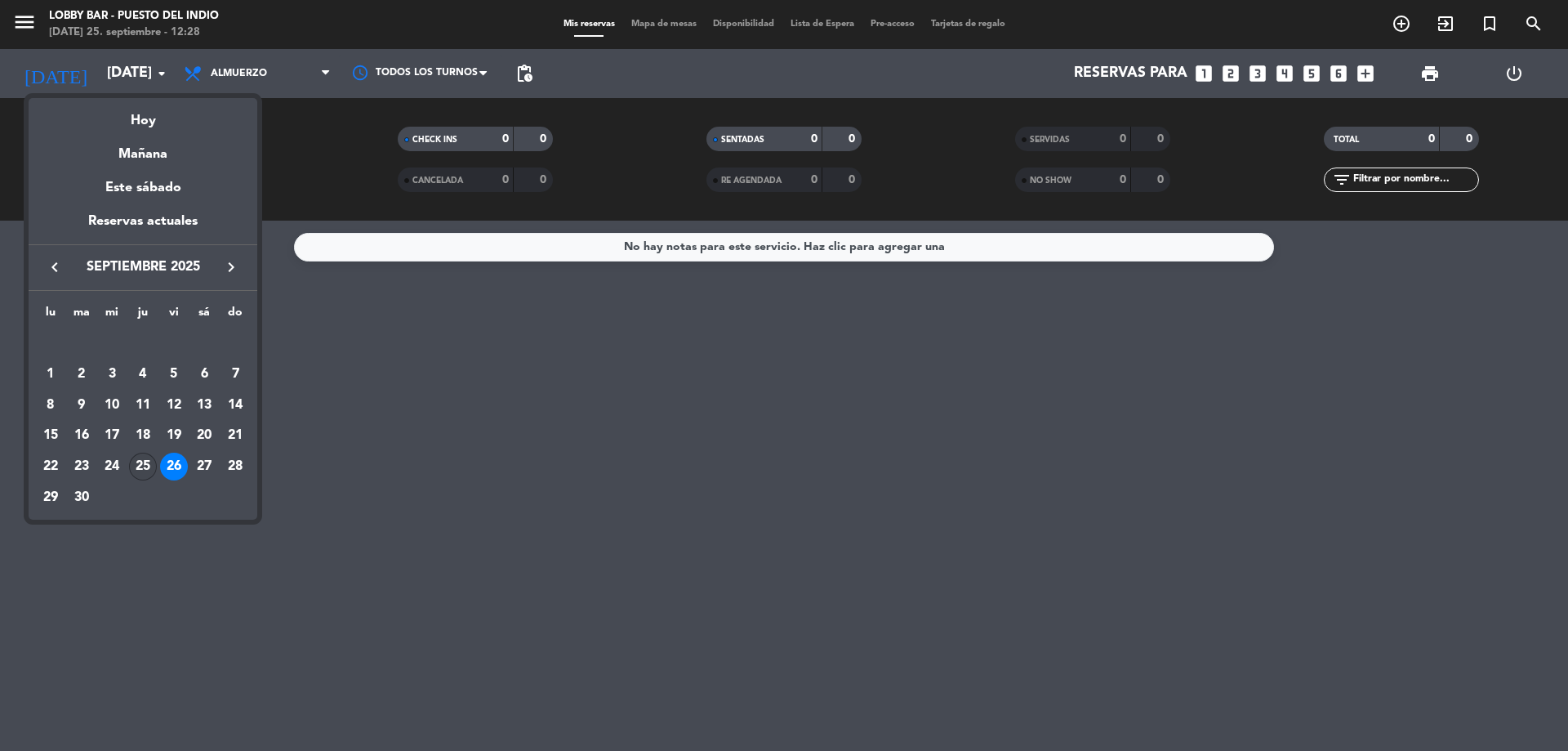
click at [140, 451] on td "25" at bounding box center [143, 467] width 31 height 31
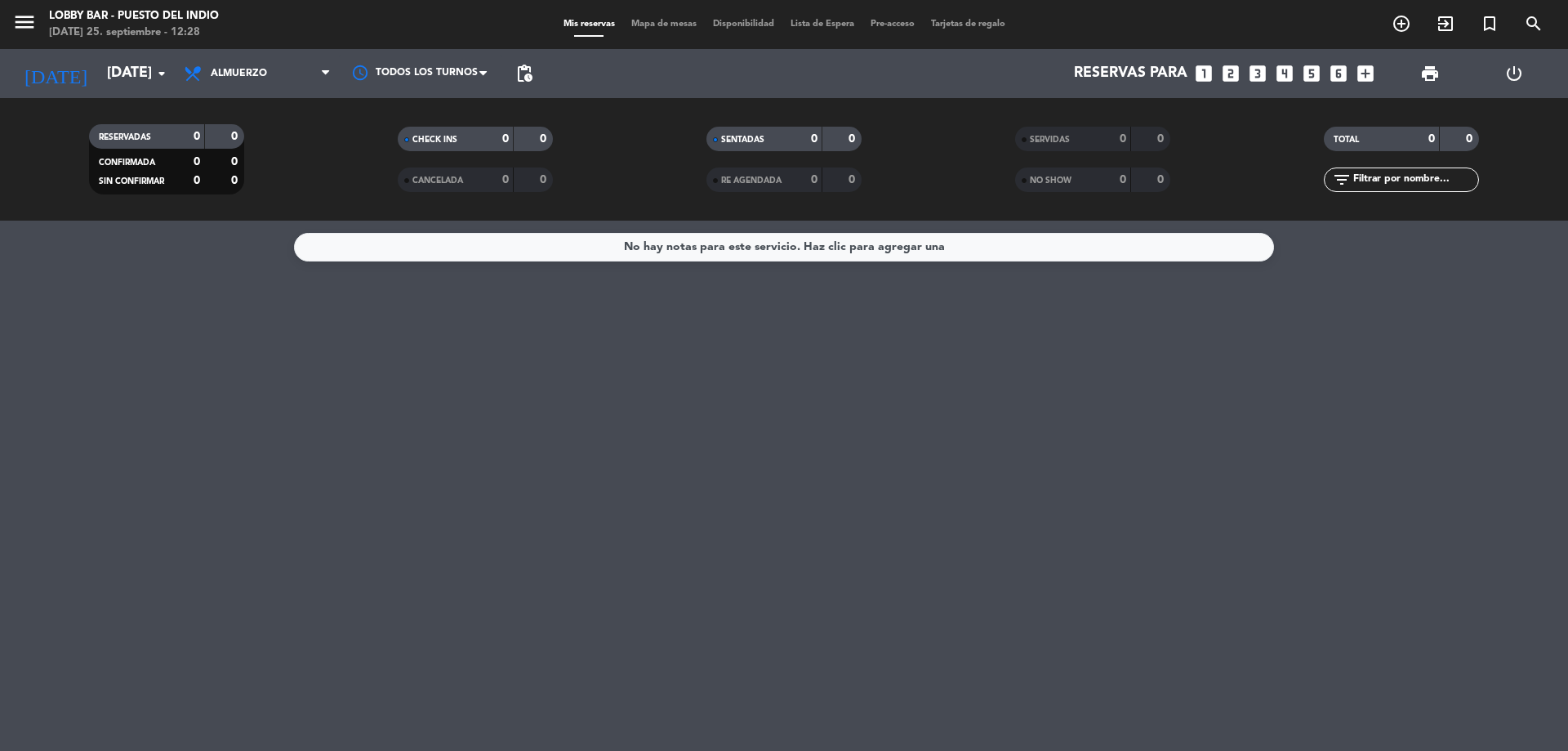
type input "[DEMOGRAPHIC_DATA][DATE]"
